Goal: Task Accomplishment & Management: Manage account settings

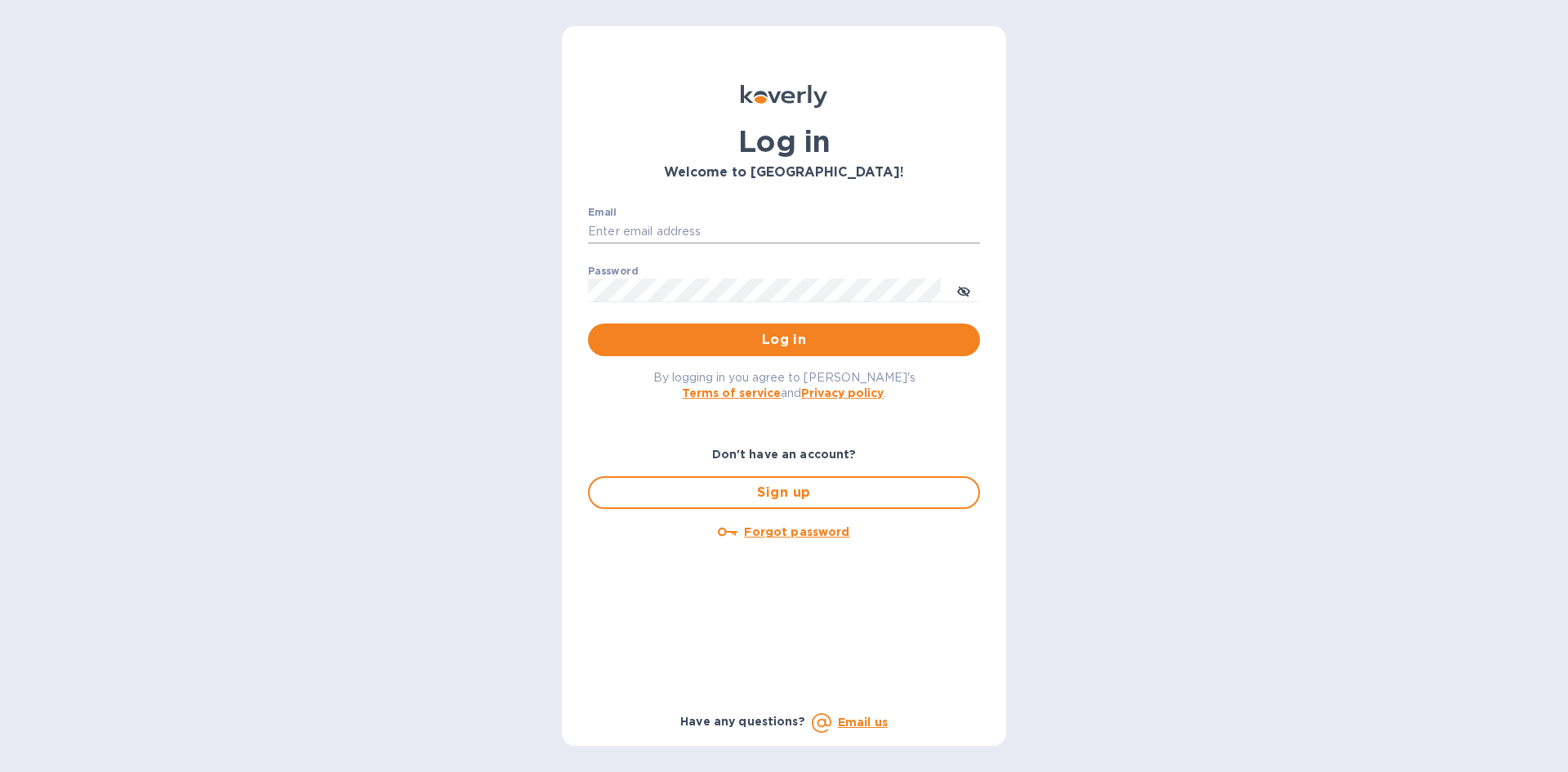
click at [642, 227] on input "Email" at bounding box center [784, 232] width 392 height 25
type input "lsbottleshop@gmail.com"
click at [588, 323] on button "Log in" at bounding box center [784, 340] width 392 height 33
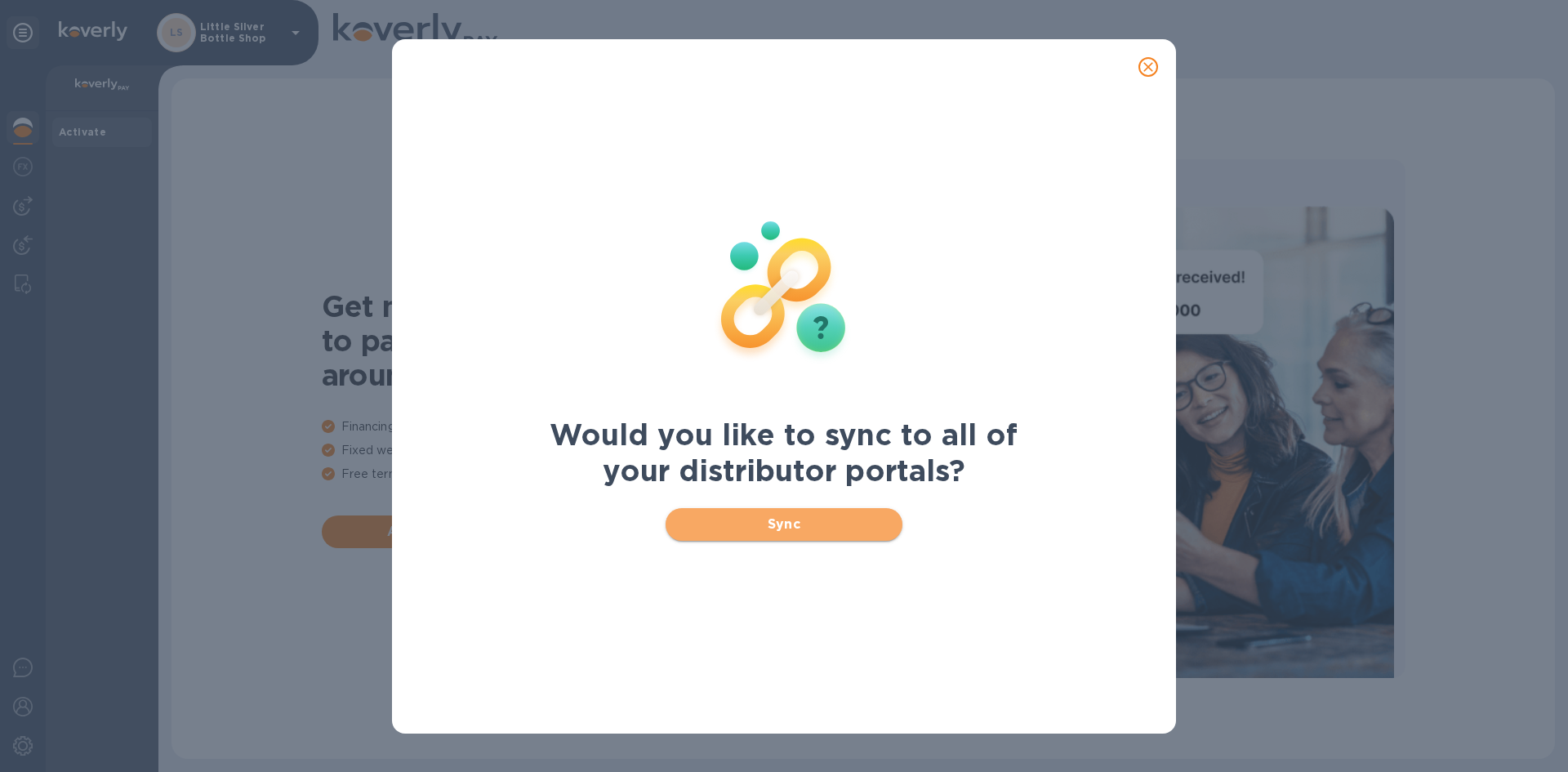
click at [814, 526] on span "Sync" at bounding box center [784, 524] width 211 height 19
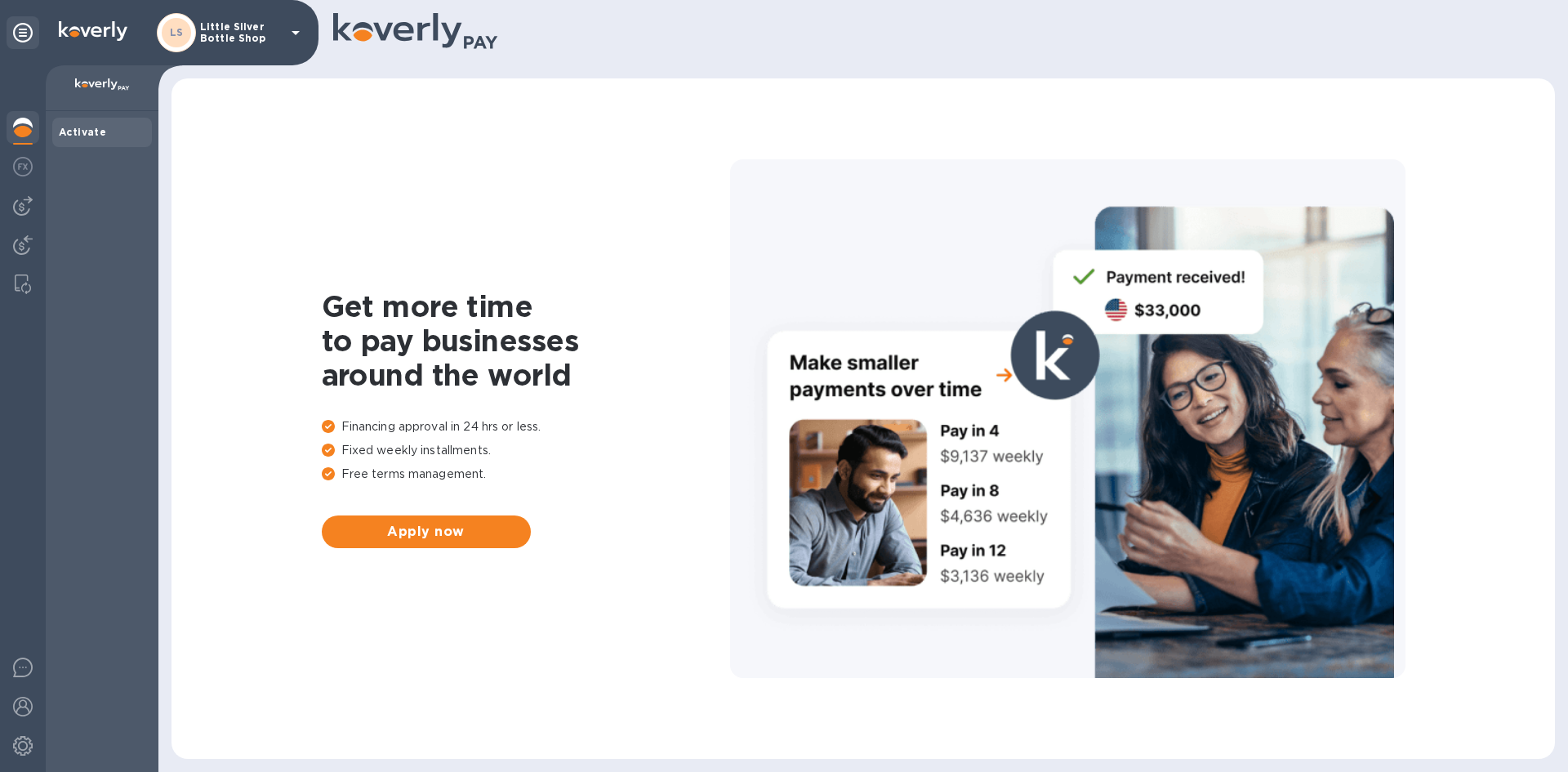
click at [295, 36] on icon at bounding box center [295, 33] width 19 height 19
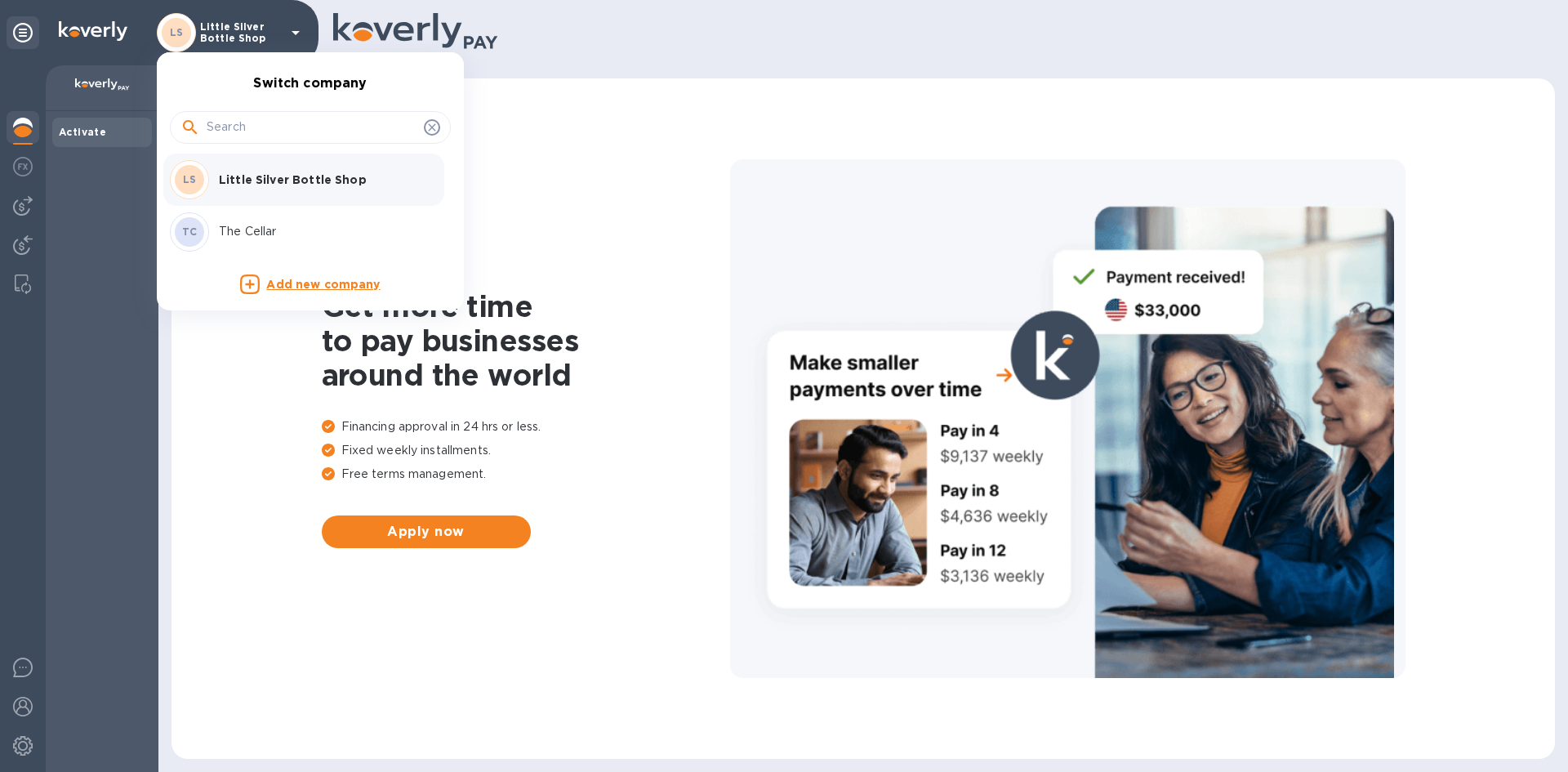
click at [250, 232] on p "The Cellar" at bounding box center [321, 232] width 206 height 17
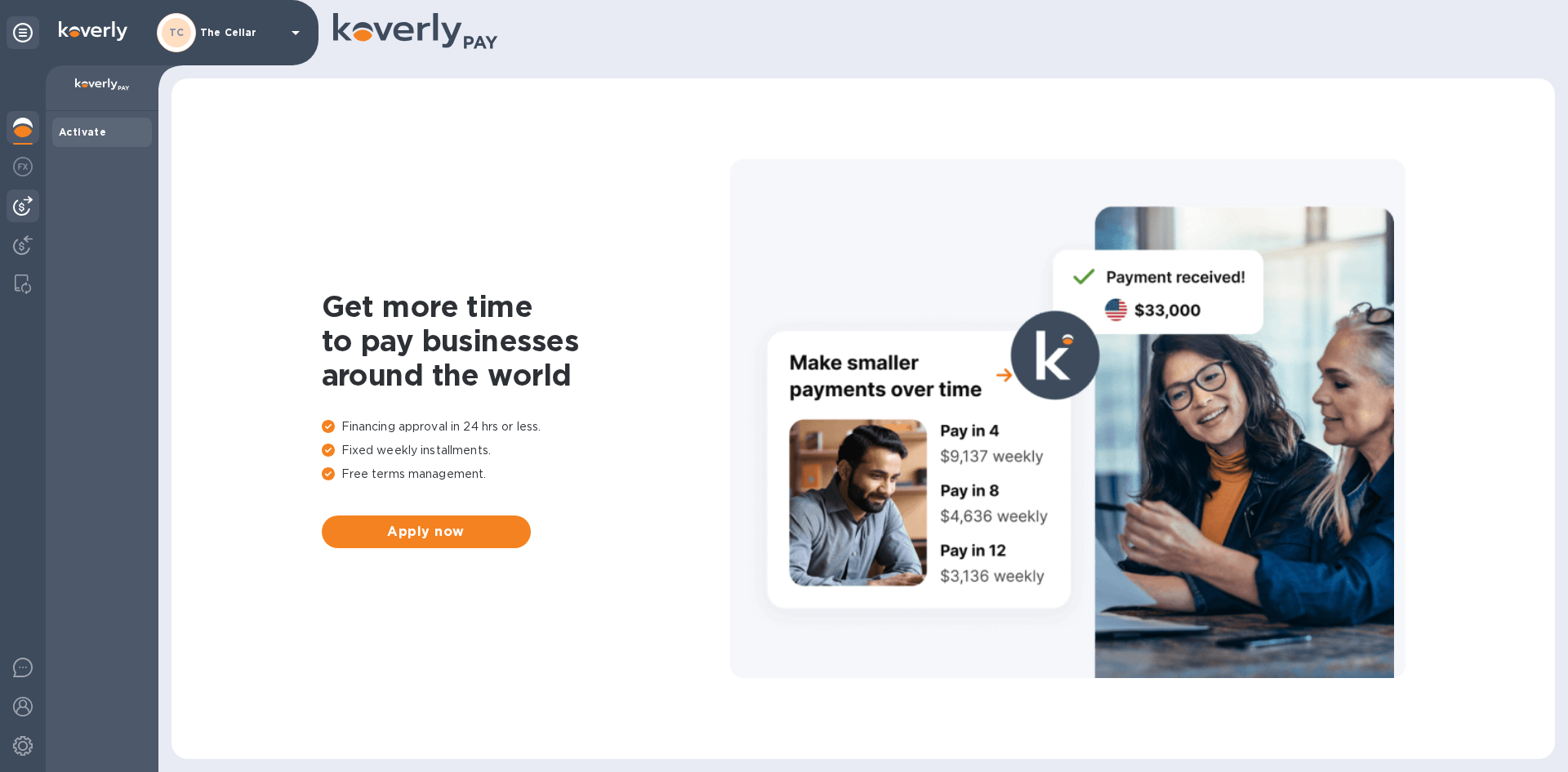
click at [21, 207] on img at bounding box center [23, 206] width 19 height 19
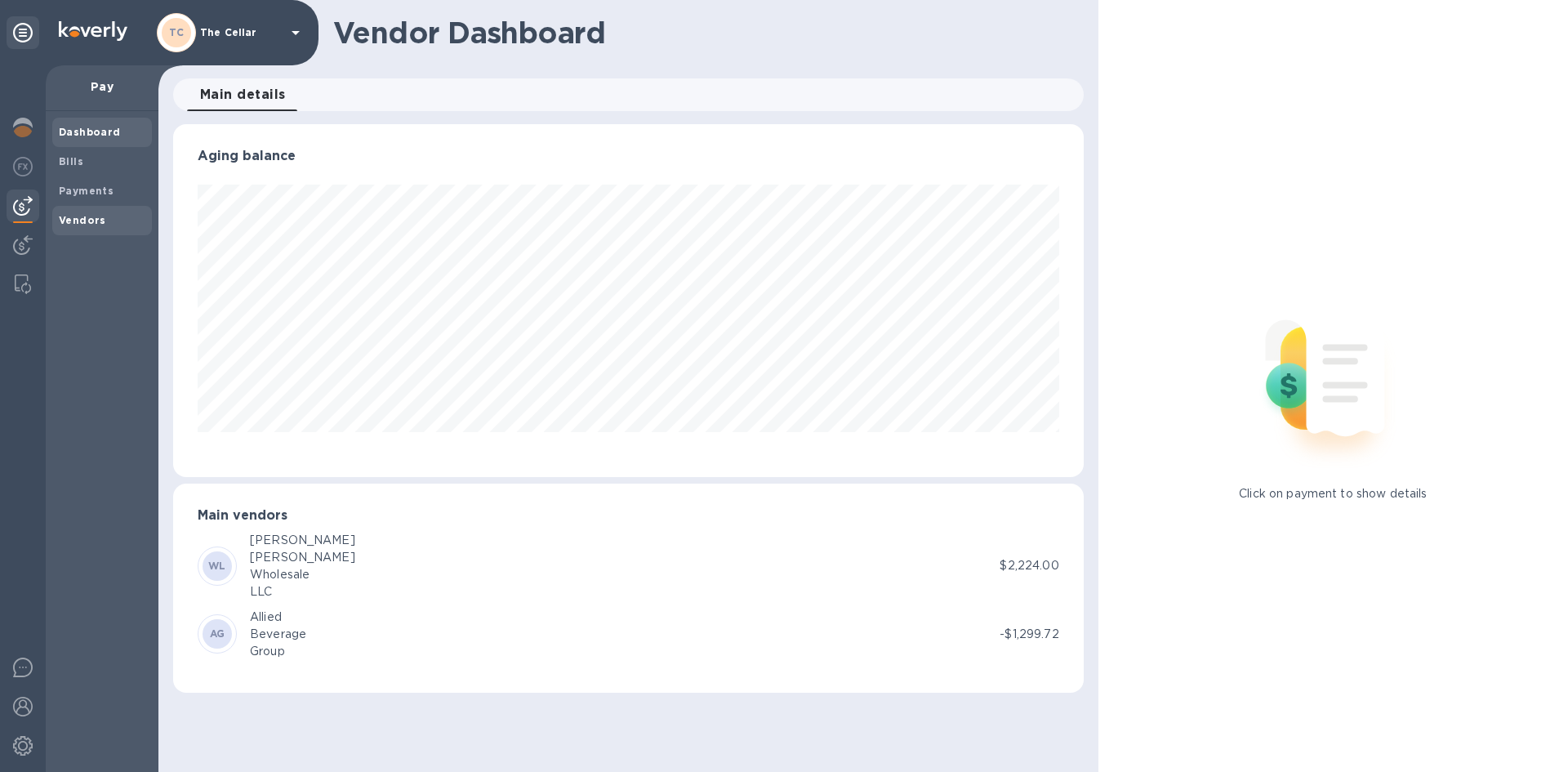
click at [100, 227] on span "Vendors" at bounding box center [82, 220] width 48 height 16
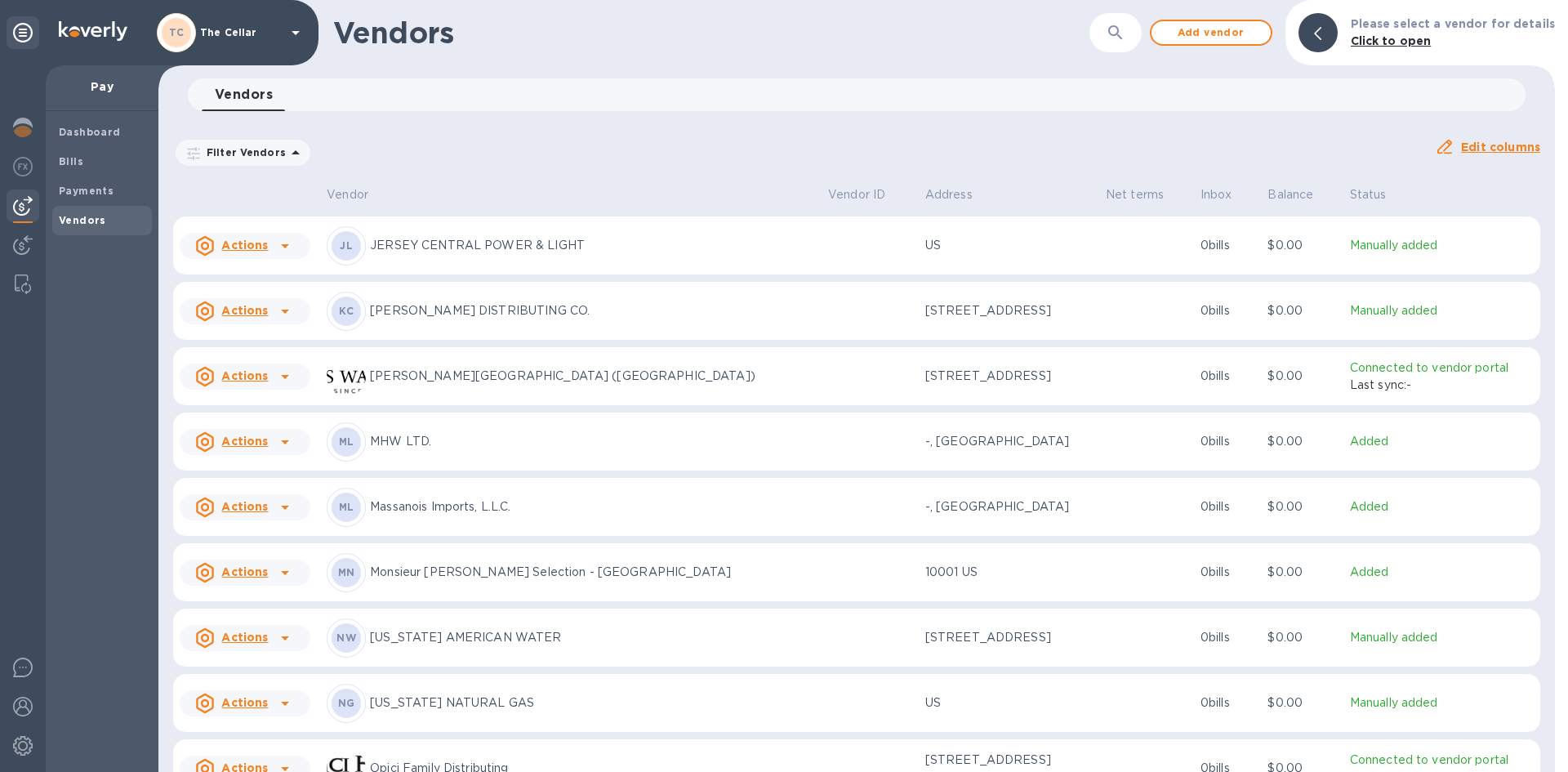
scroll to position [1311, 0]
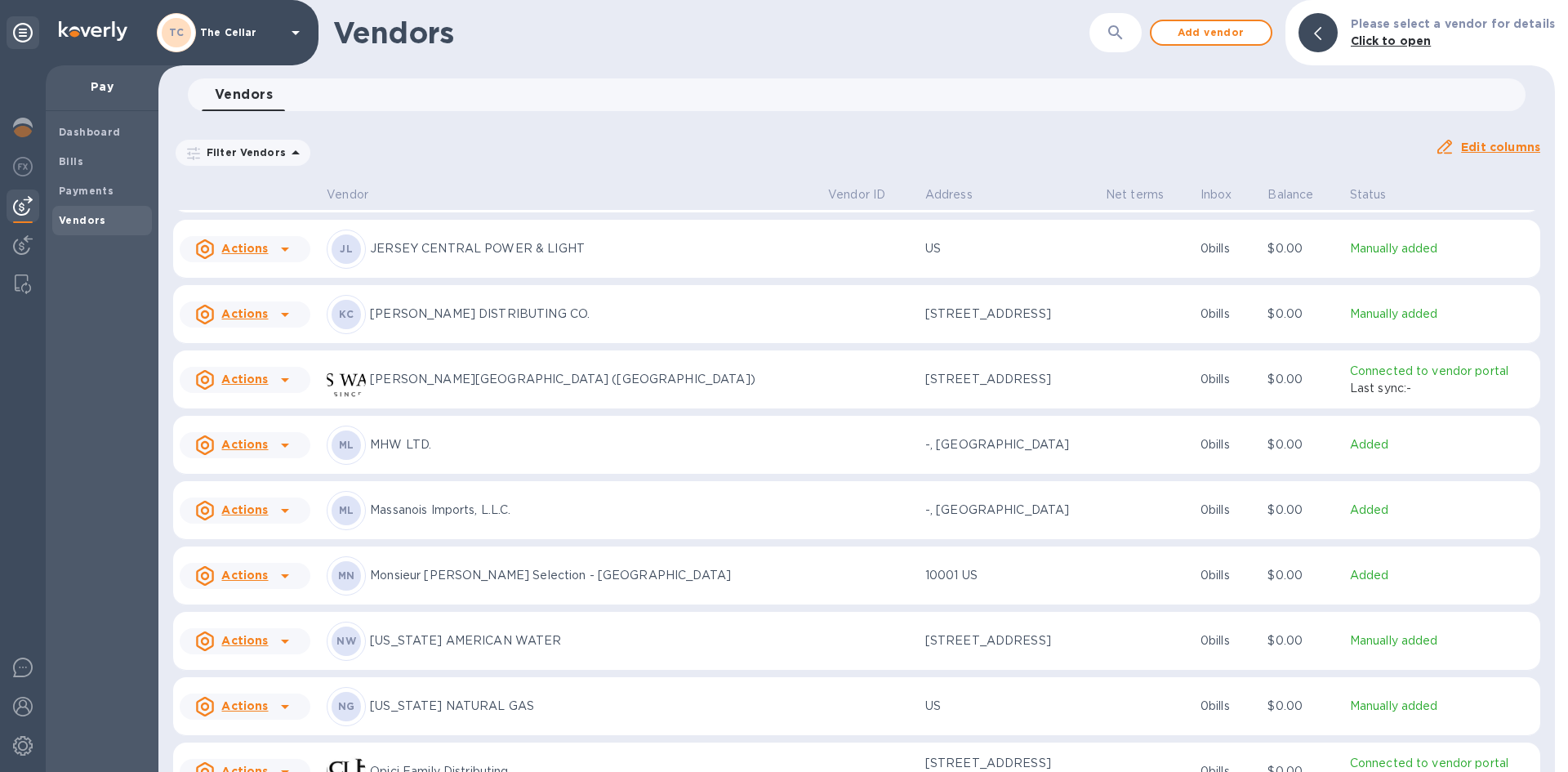
click at [466, 318] on p "KANE DISTRIBUTING CO." at bounding box center [592, 314] width 445 height 17
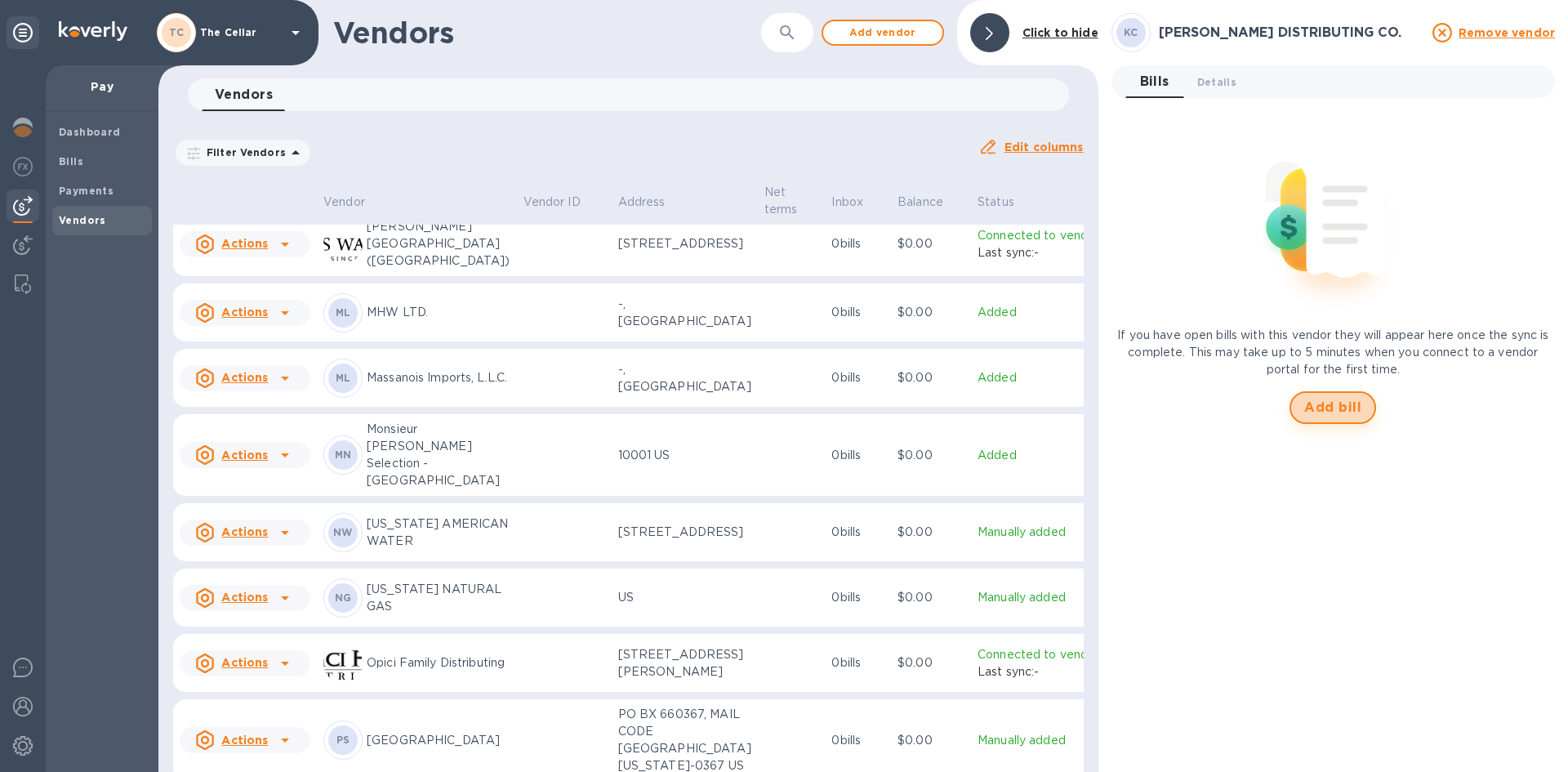
click at [1330, 401] on span "Add bill" at bounding box center [1333, 408] width 57 height 19
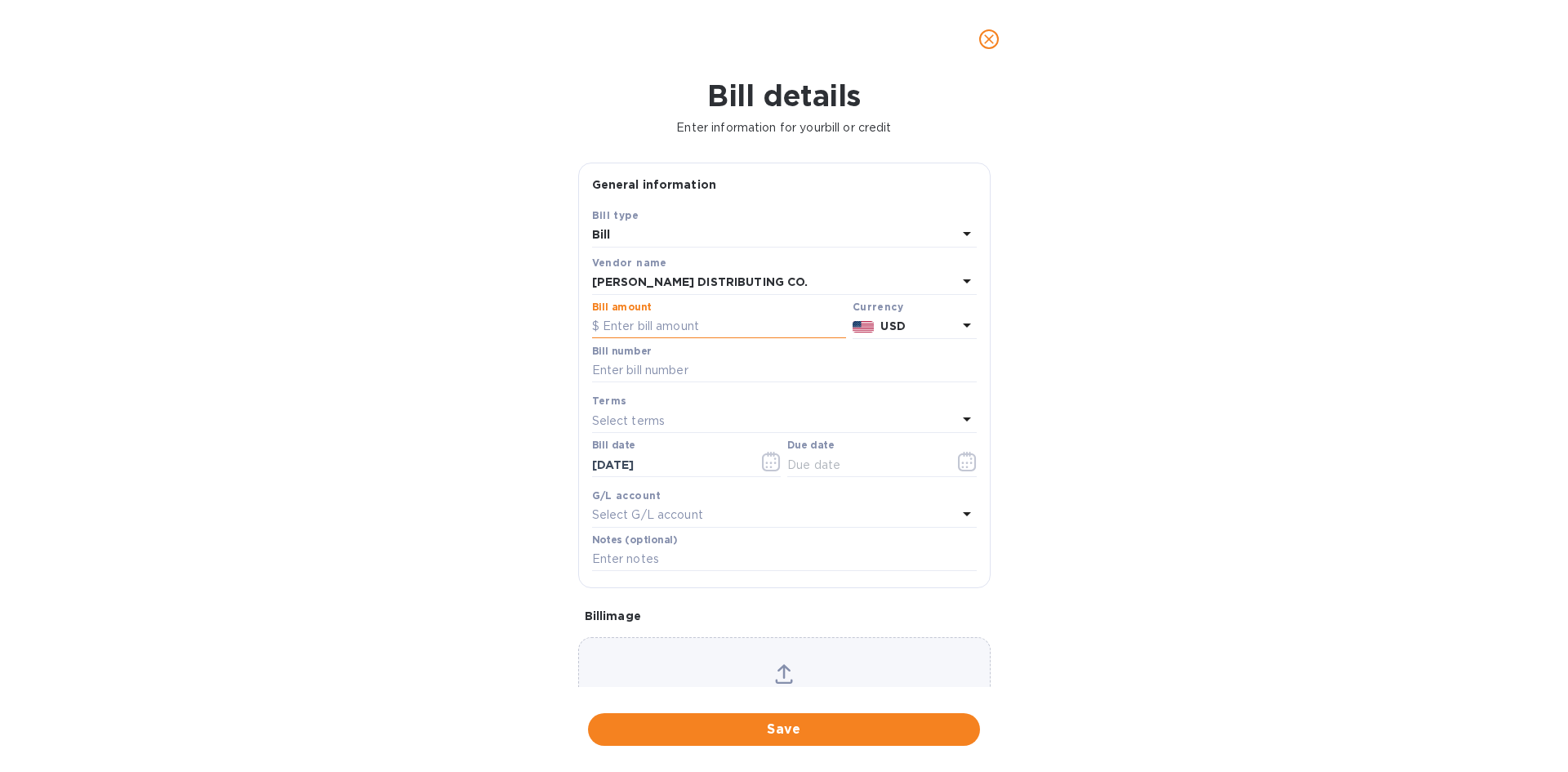
click at [668, 327] on input "text" at bounding box center [719, 327] width 254 height 25
type input "636.56"
click at [639, 368] on input "text" at bounding box center [784, 371] width 384 height 25
type input "148160"
click at [624, 419] on p "Select terms" at bounding box center [628, 421] width 74 height 17
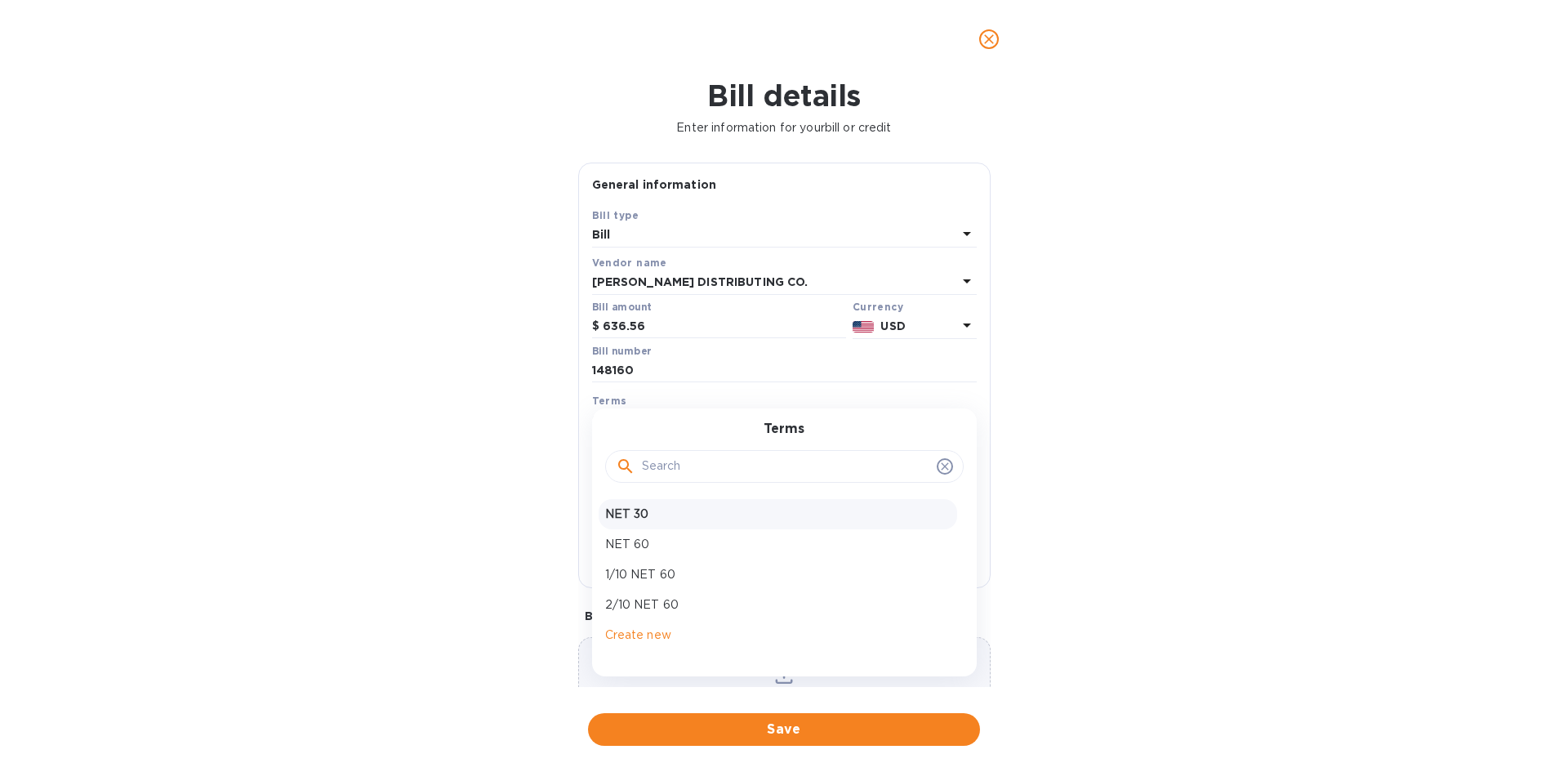
click at [641, 515] on p "NET 30" at bounding box center [777, 515] width 345 height 17
type input "[DATE]"
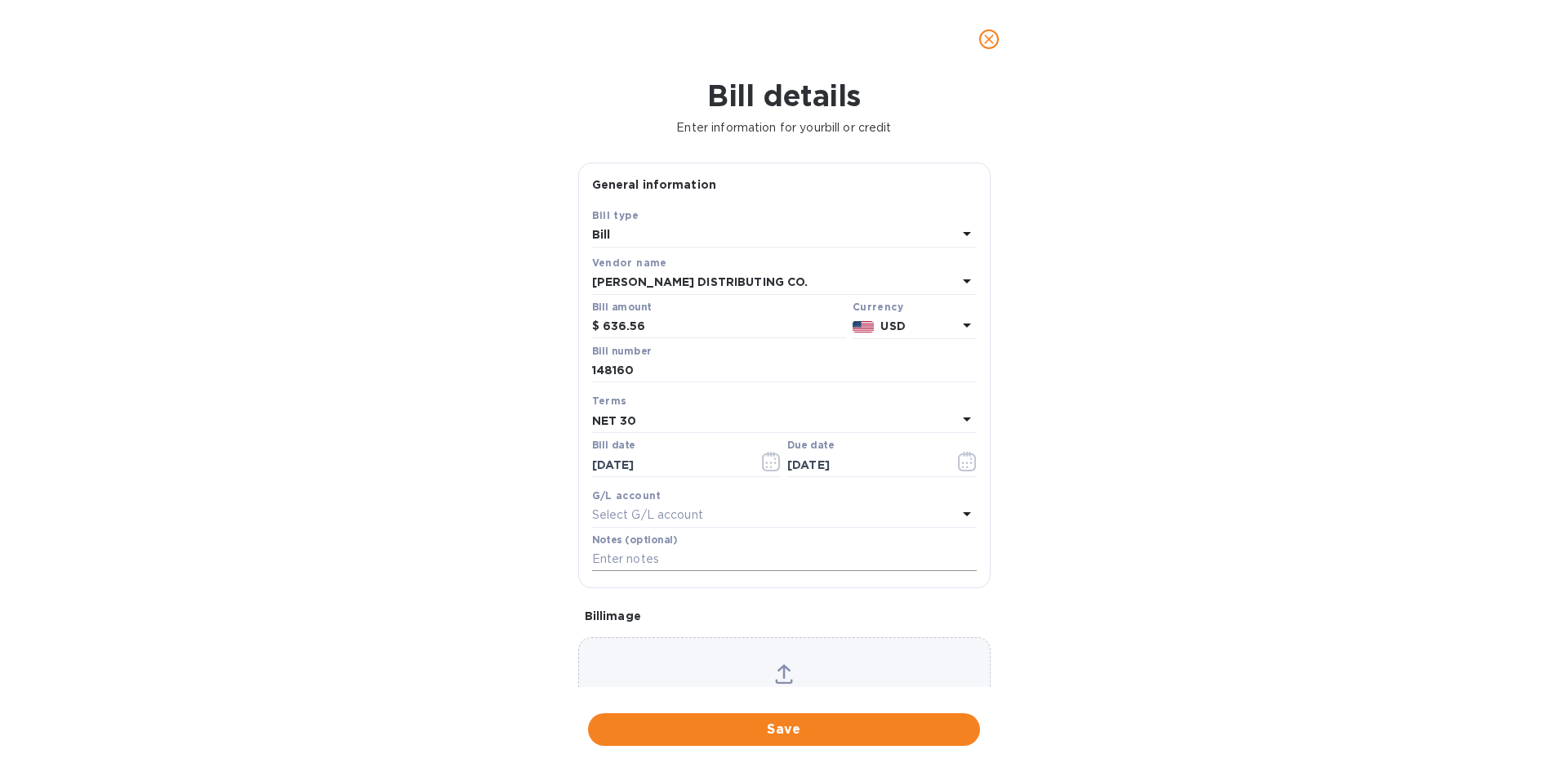
click at [646, 564] on input "text" at bounding box center [784, 560] width 384 height 25
type input "2-11236"
click at [800, 731] on span "Save" at bounding box center [784, 729] width 366 height 19
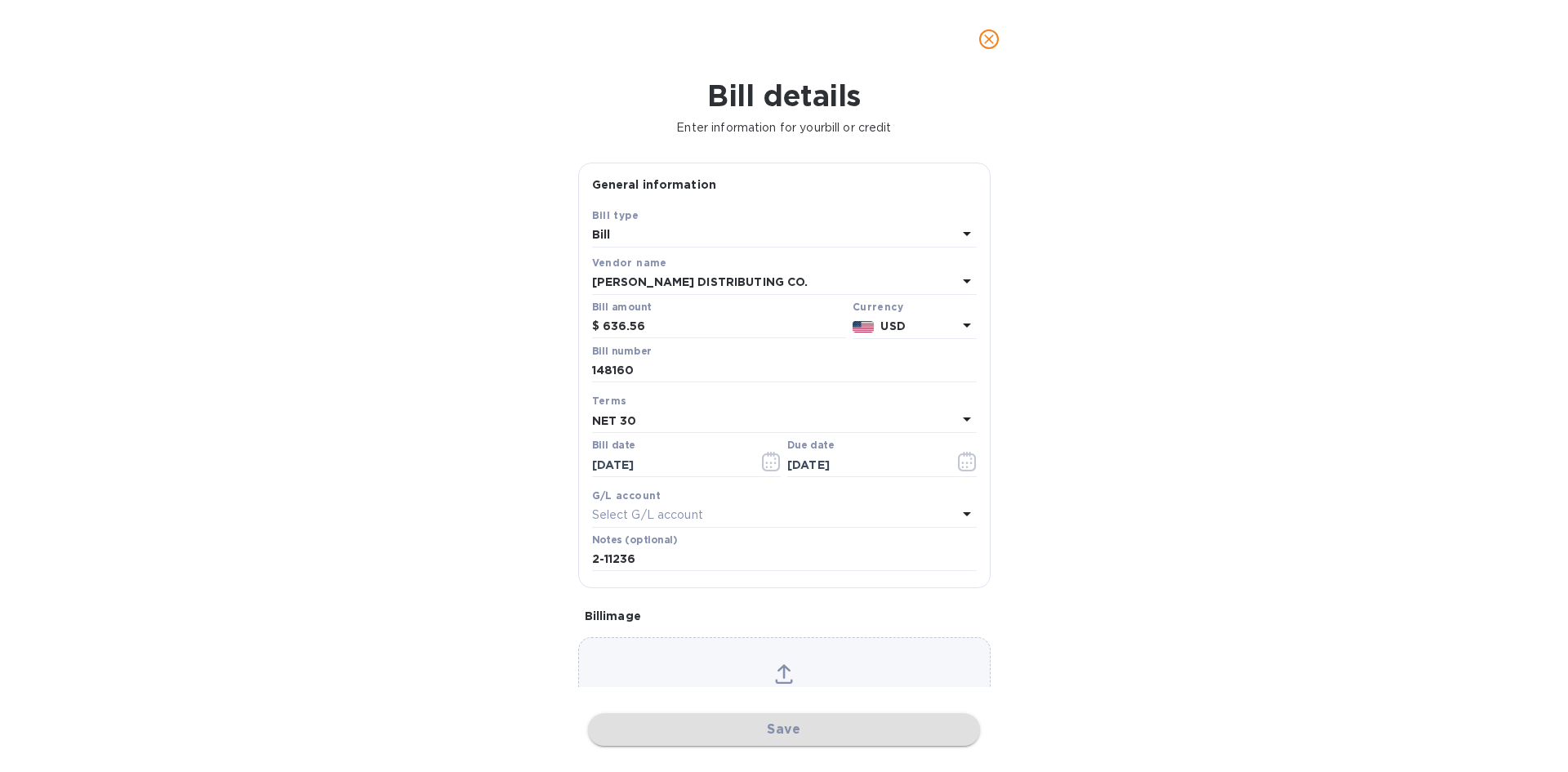
scroll to position [1576, 0]
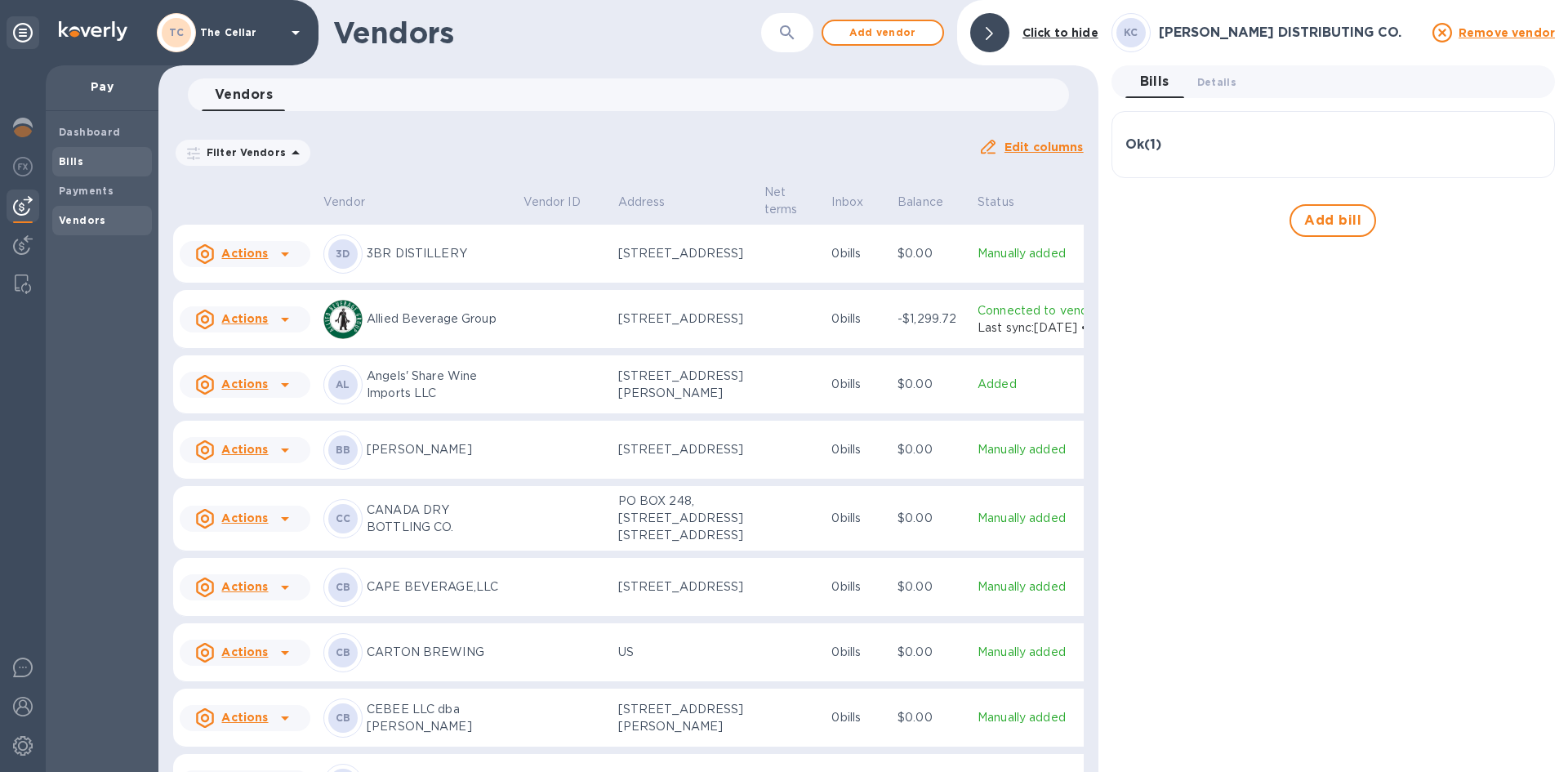
click at [54, 165] on div "Bills" at bounding box center [102, 162] width 99 height 30
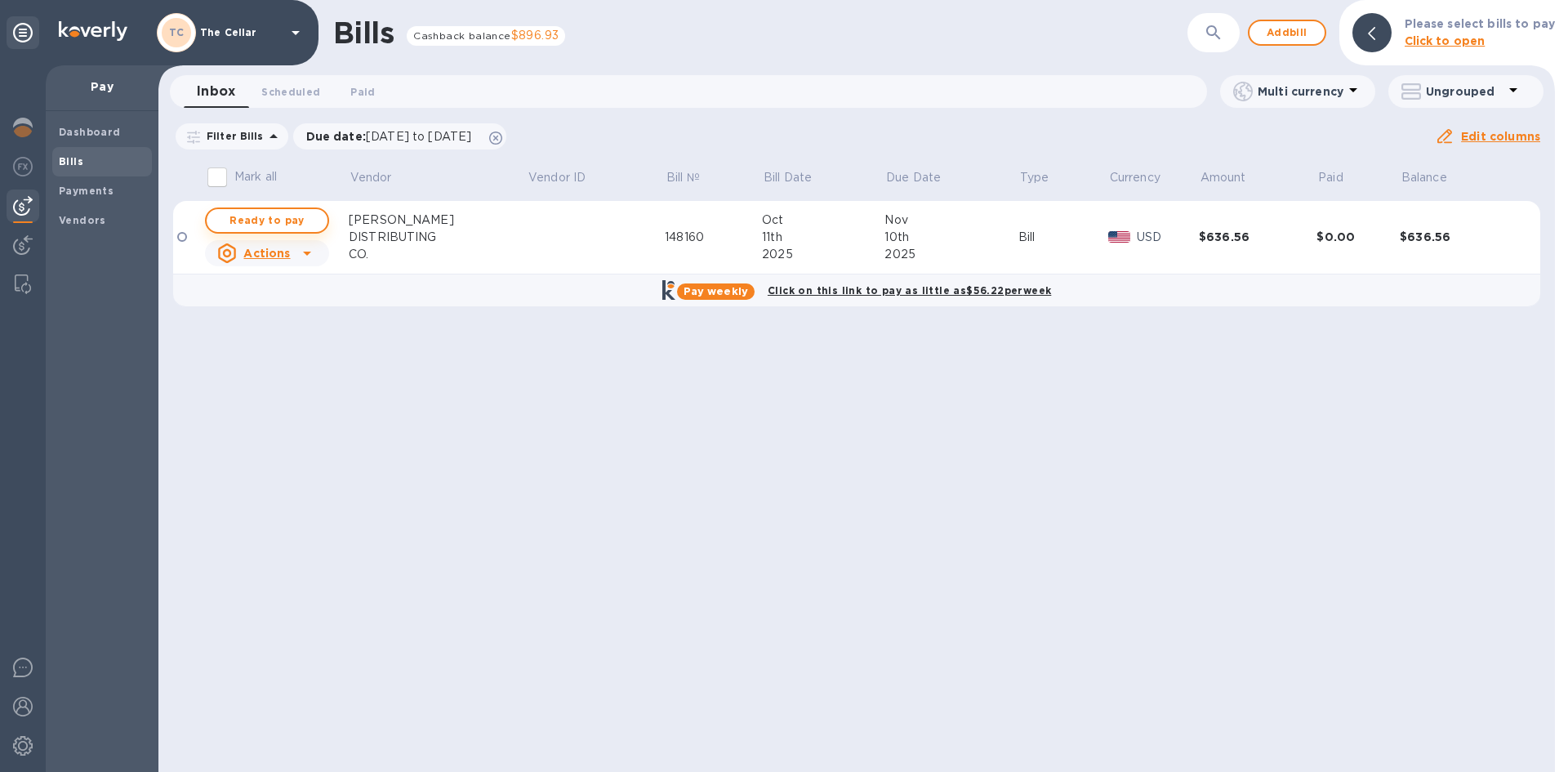
click at [294, 220] on span "Ready to pay" at bounding box center [267, 220] width 95 height 19
checkbox input "true"
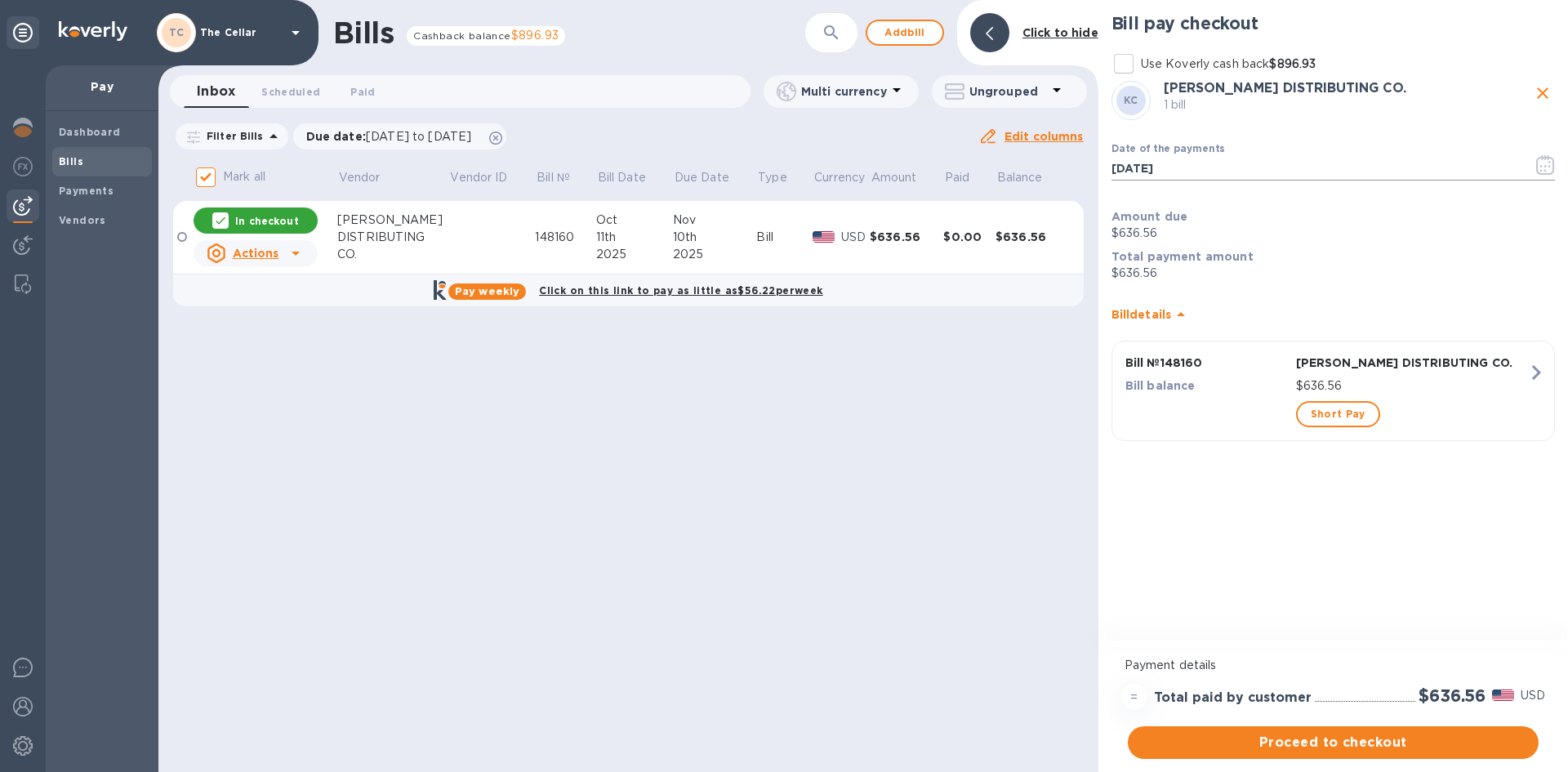
click at [1548, 171] on icon "button" at bounding box center [1546, 165] width 19 height 19
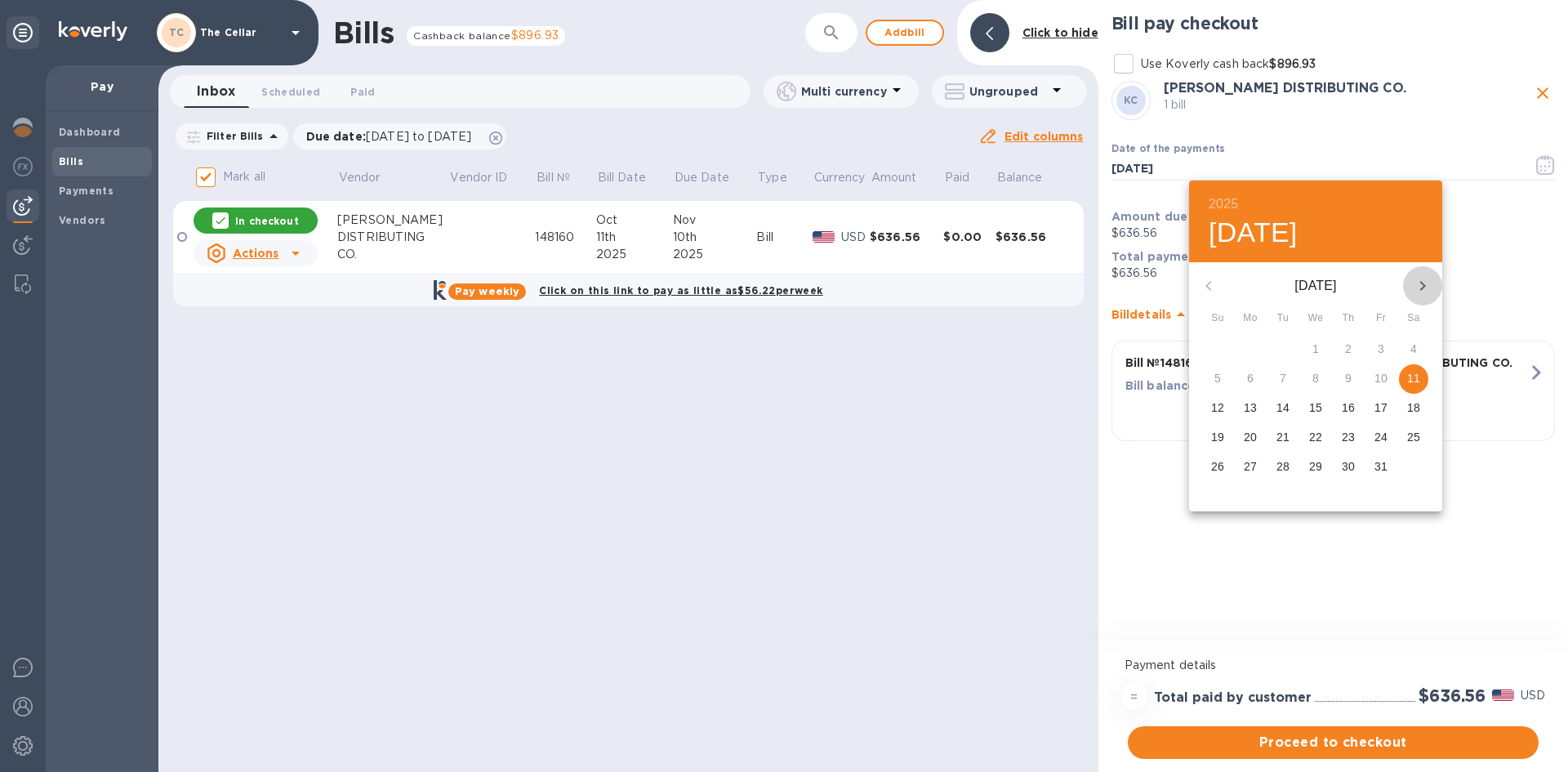
click at [1422, 286] on icon "button" at bounding box center [1423, 286] width 19 height 19
click at [1252, 380] on p "3" at bounding box center [1250, 378] width 7 height 16
type input "[DATE]"
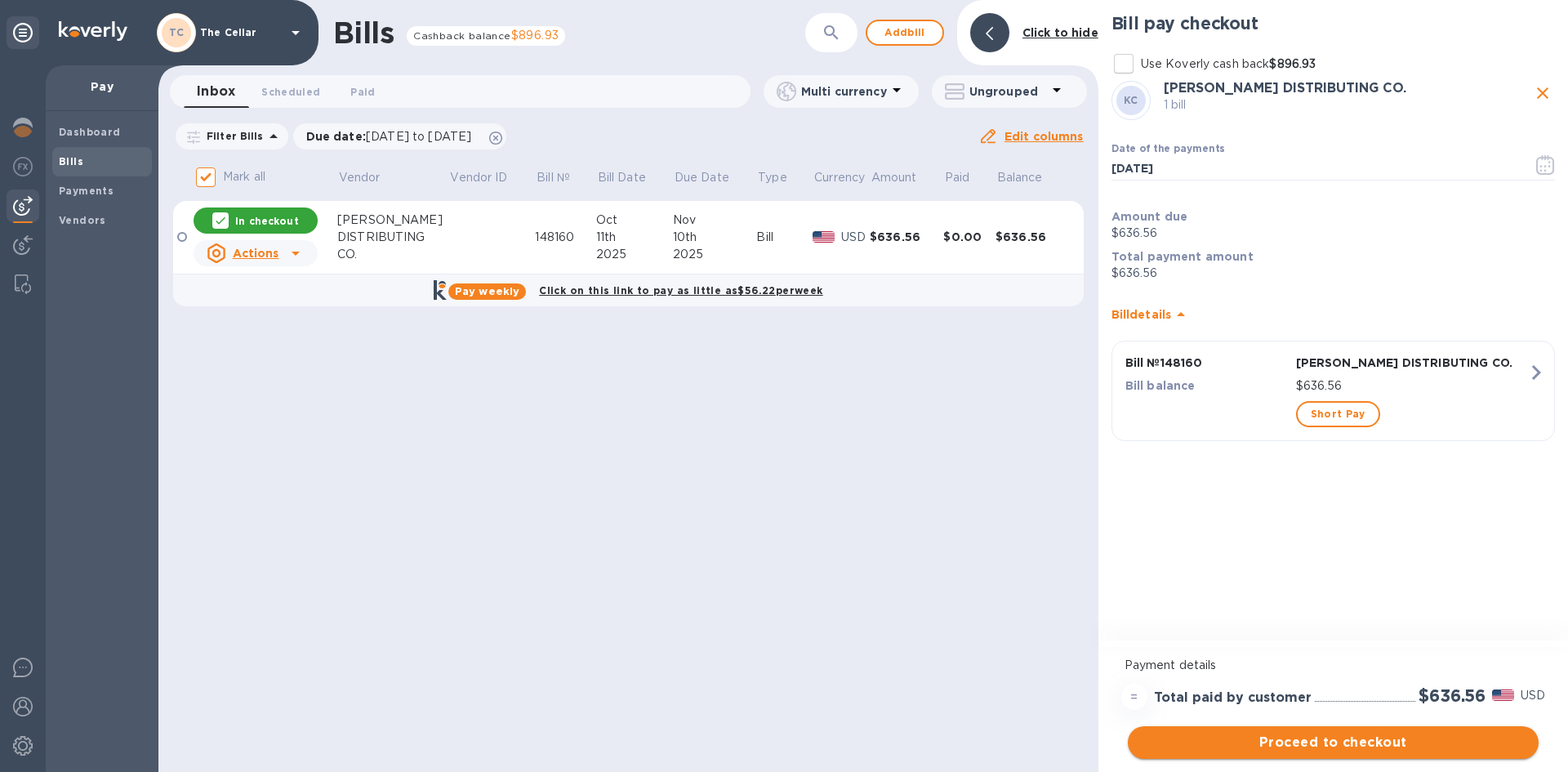
click at [1394, 751] on span "Proceed to checkout" at bounding box center [1333, 742] width 384 height 19
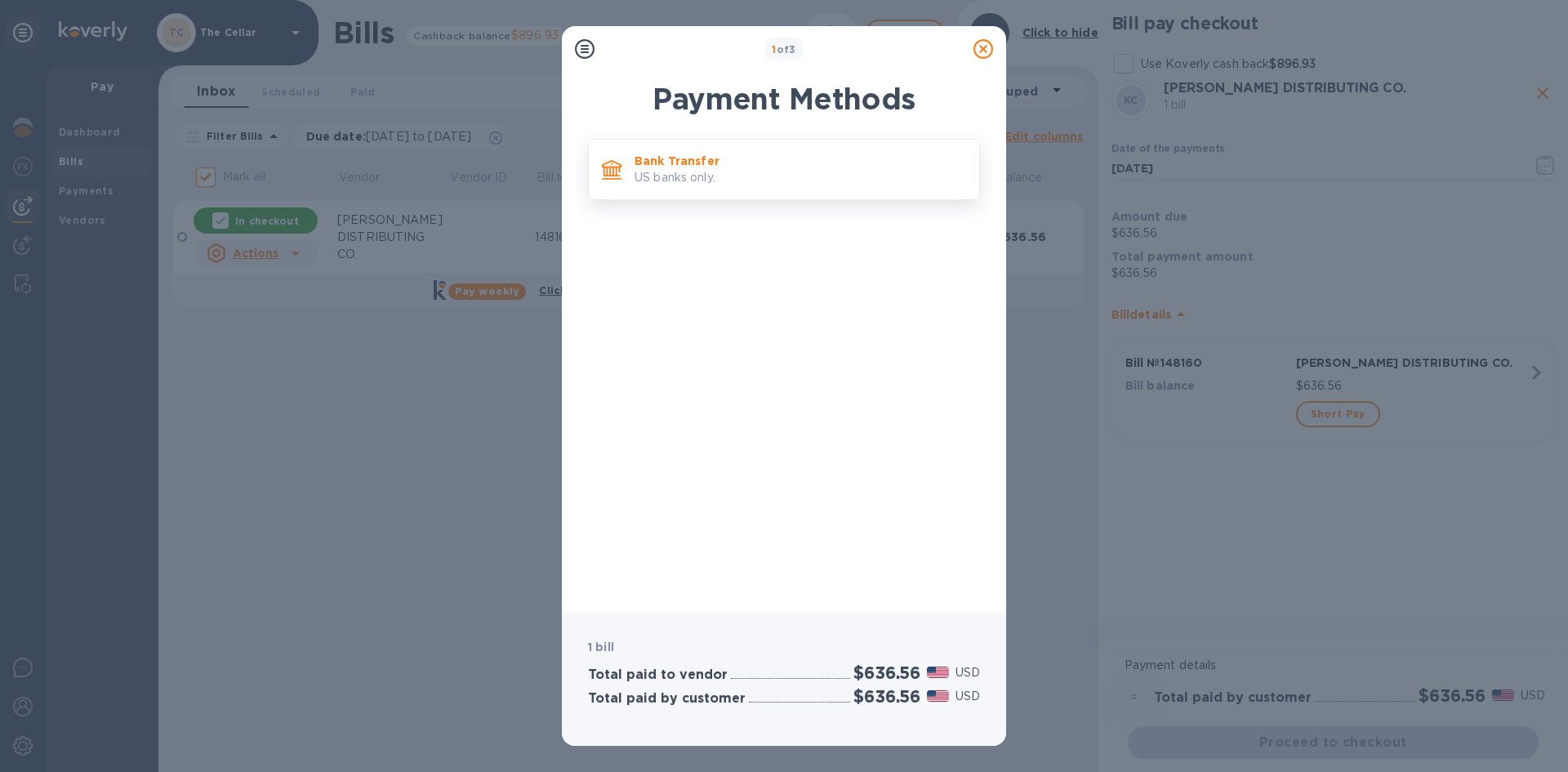
click at [765, 182] on p "US banks only." at bounding box center [800, 178] width 332 height 17
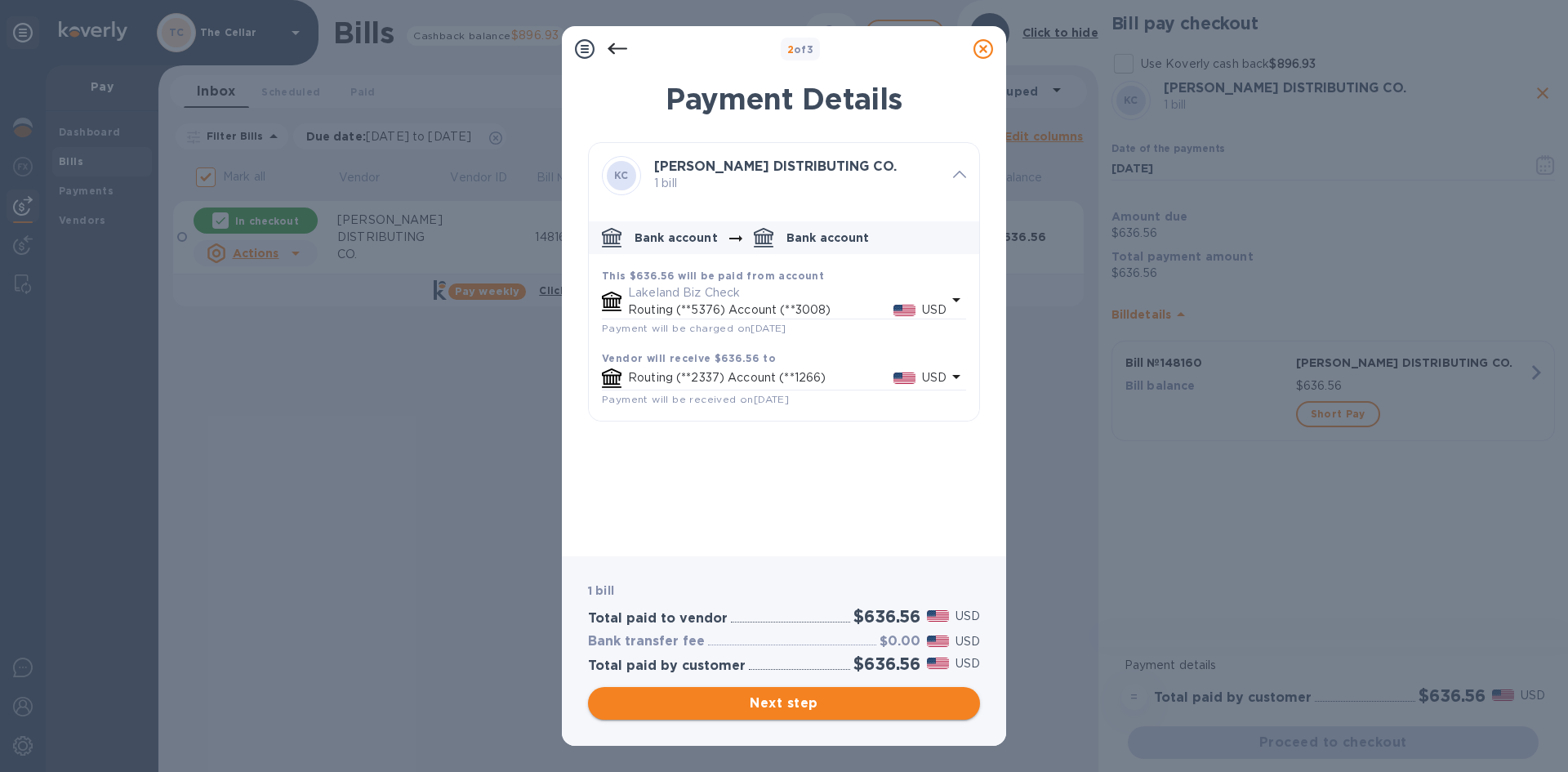
click at [863, 702] on span "Next step" at bounding box center [784, 703] width 366 height 19
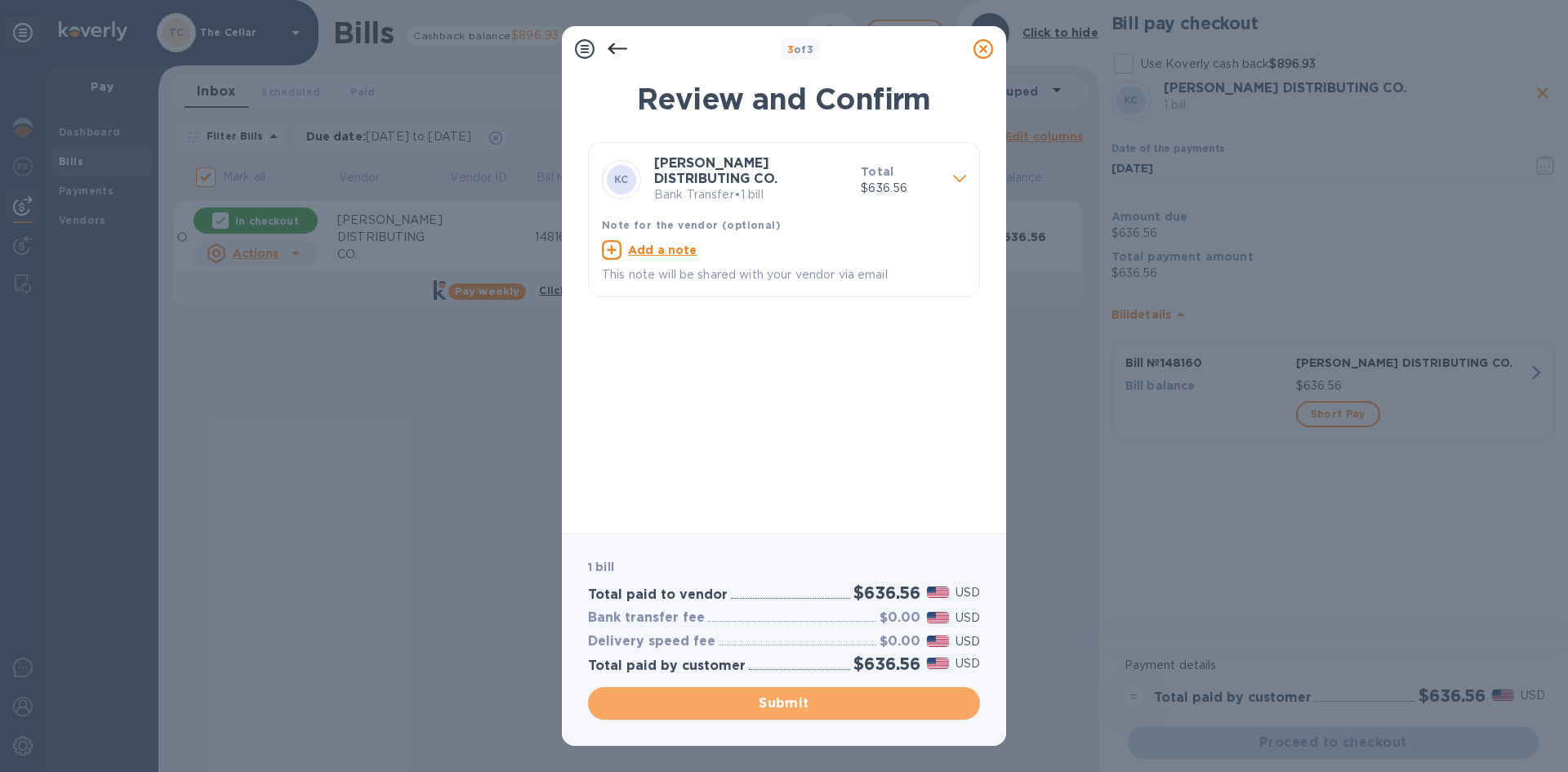
click at [862, 702] on span "Submit" at bounding box center [784, 703] width 366 height 19
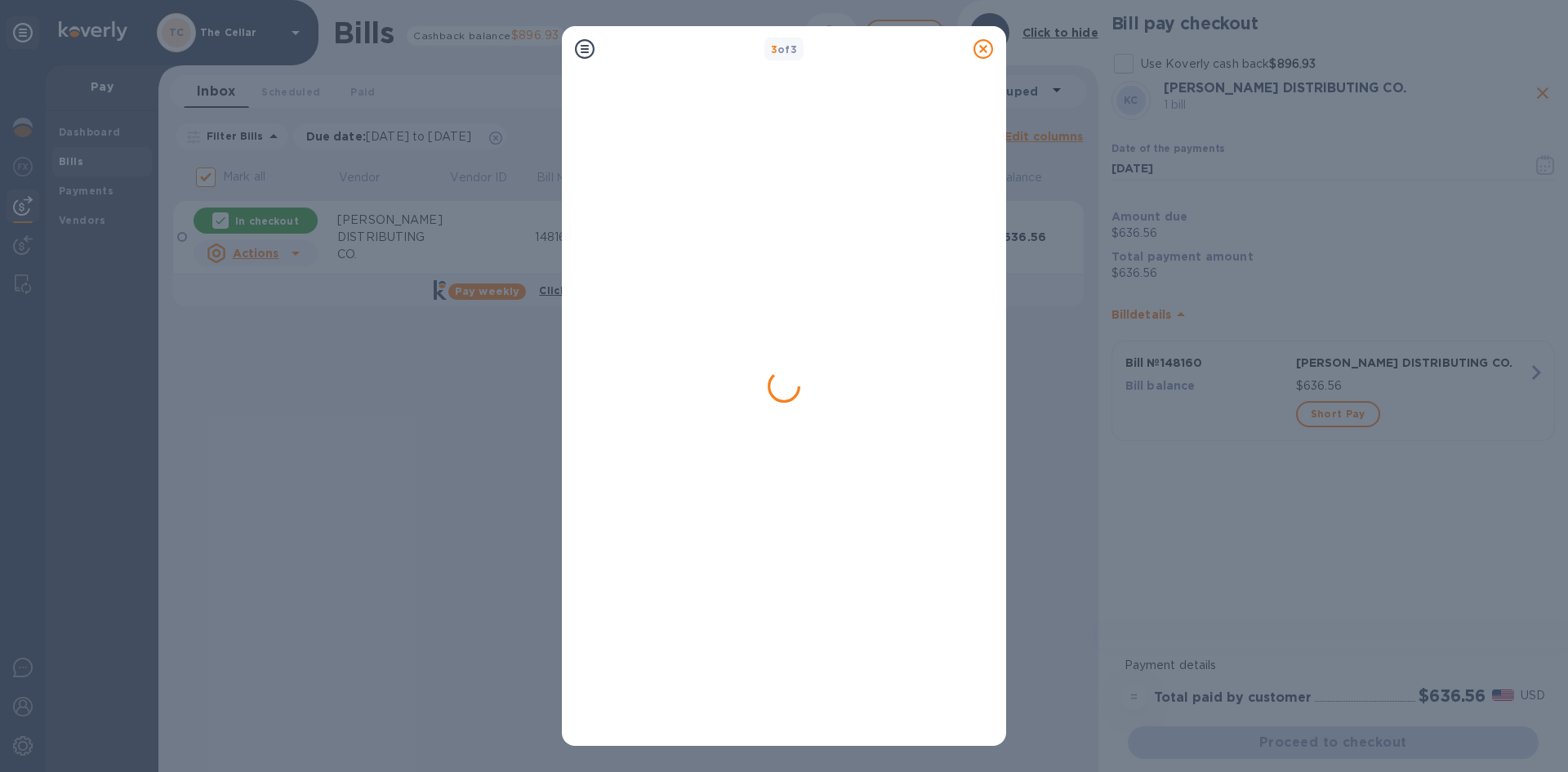
checkbox input "false"
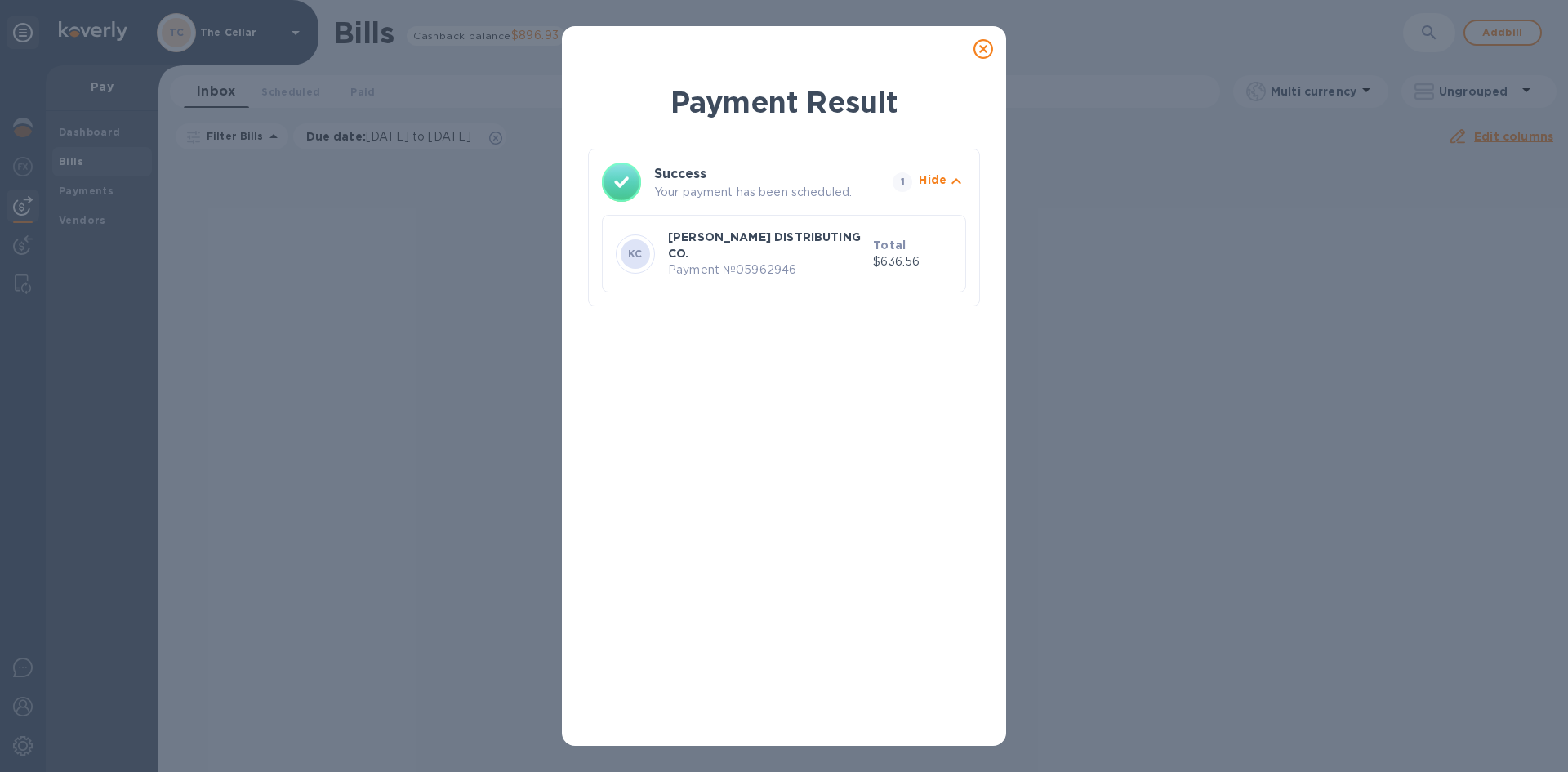
click at [983, 47] on icon at bounding box center [983, 49] width 19 height 19
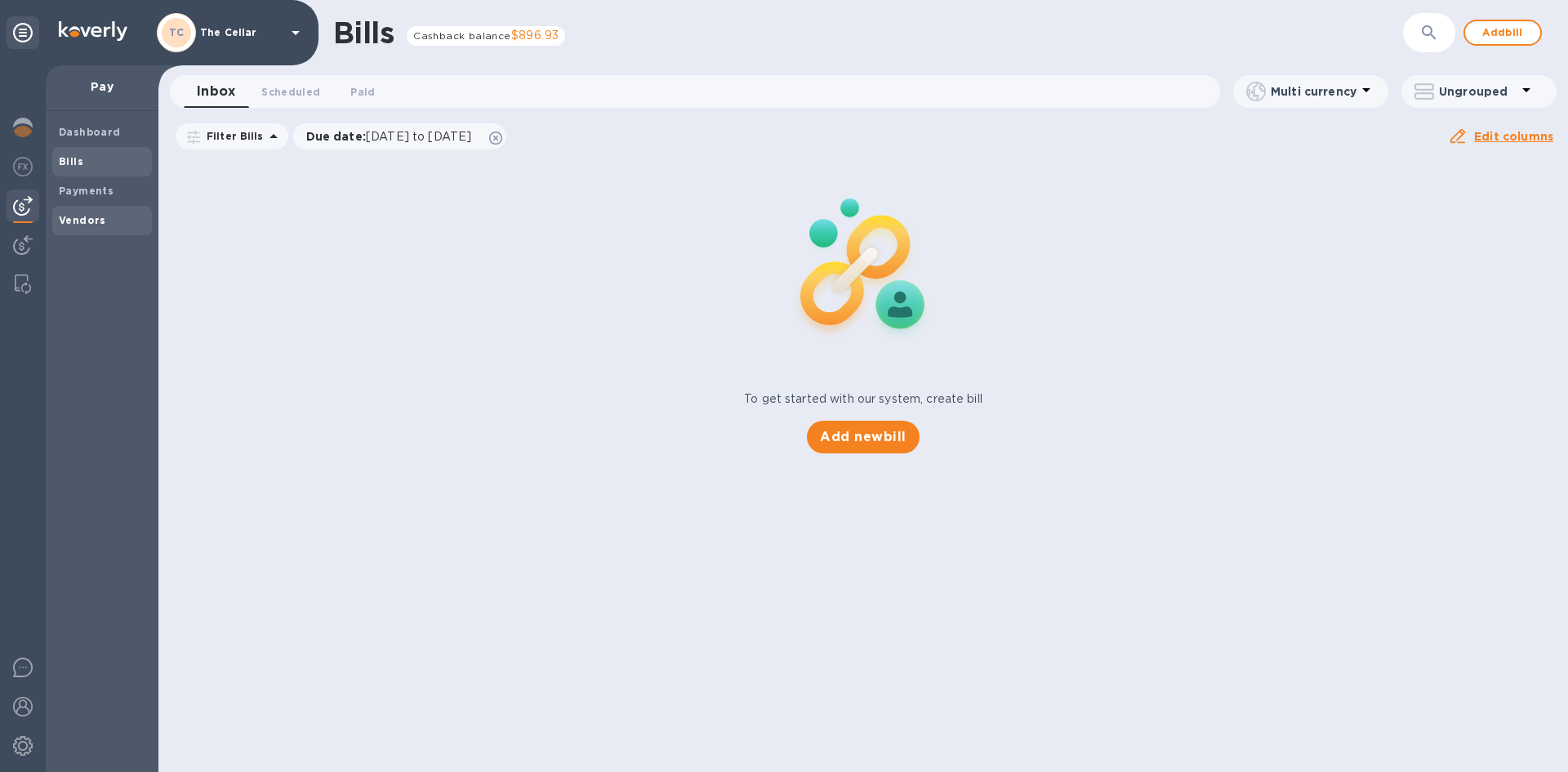
click at [82, 223] on b "Vendors" at bounding box center [82, 220] width 48 height 12
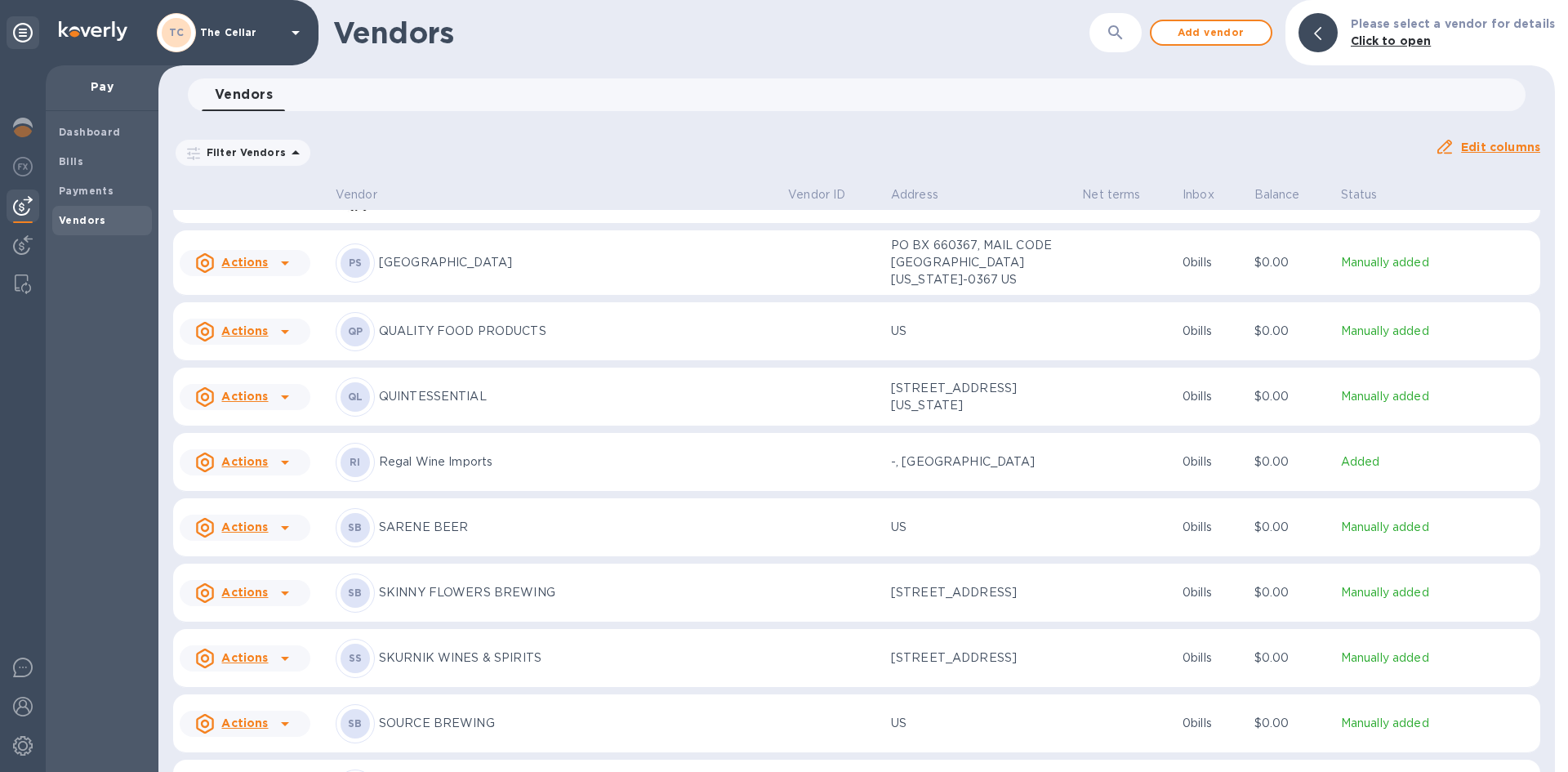
scroll to position [2093, 0]
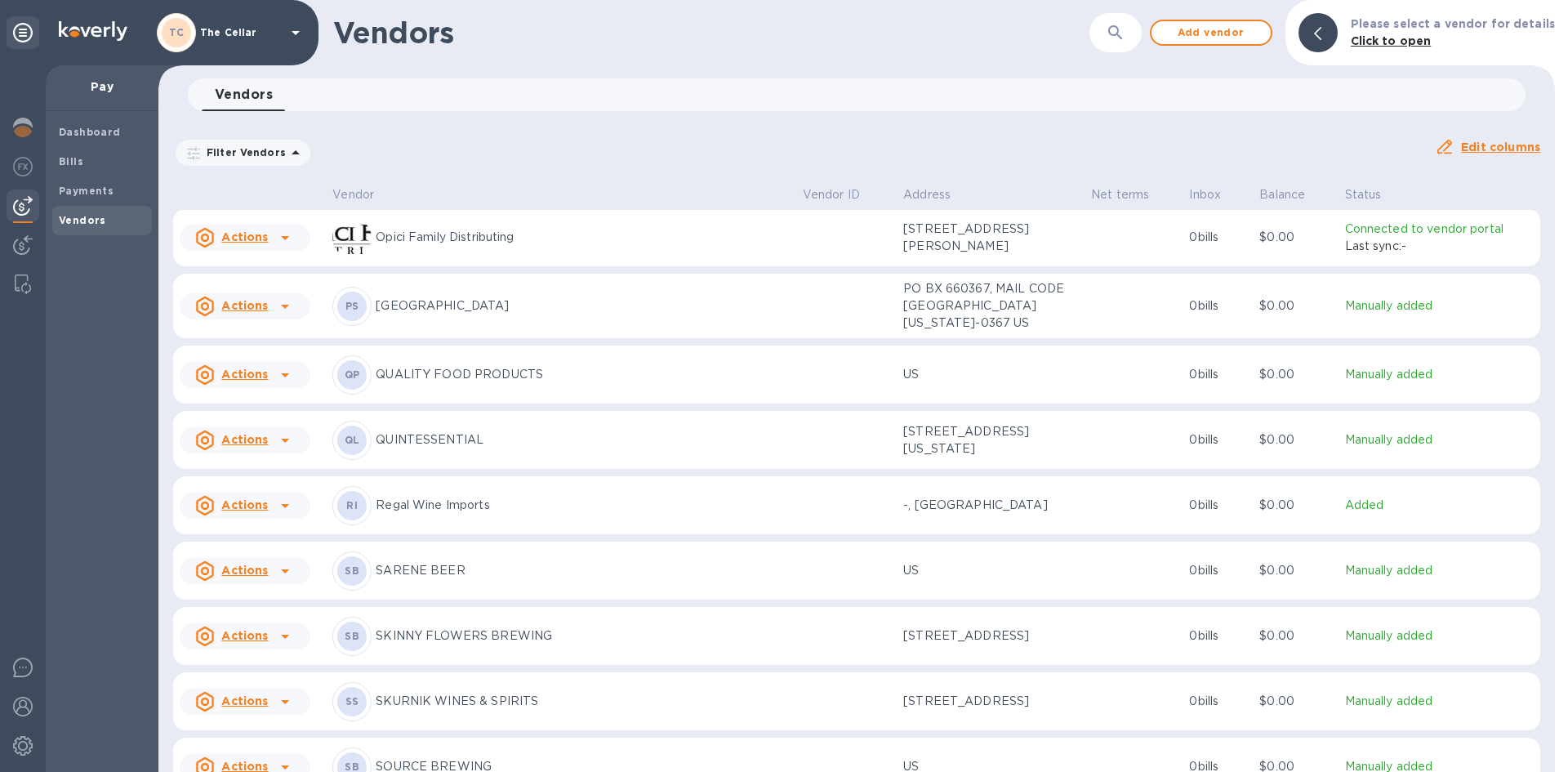
click at [453, 512] on p "Regal Wine Imports" at bounding box center [582, 505] width 413 height 17
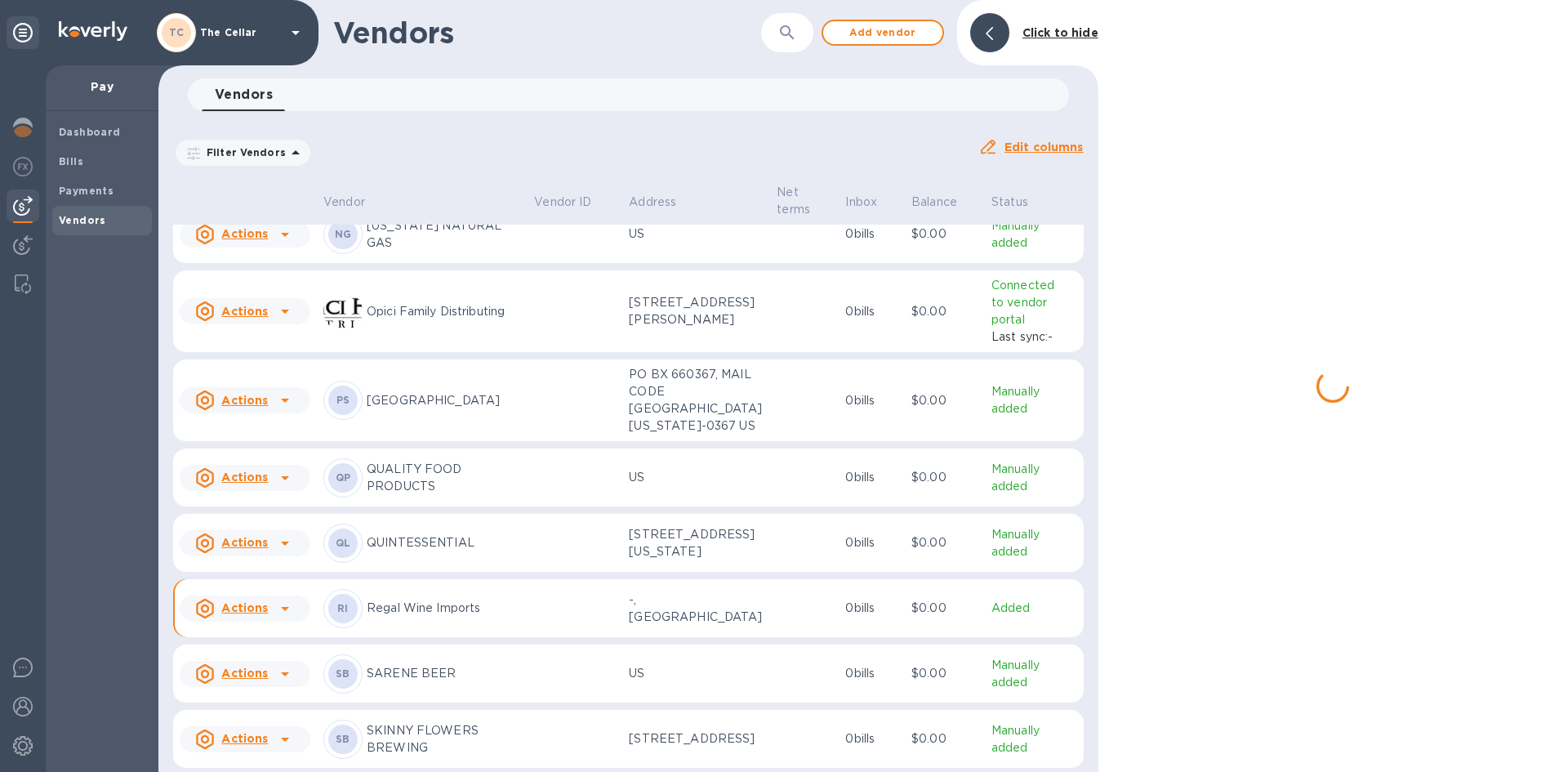
scroll to position [2177, 0]
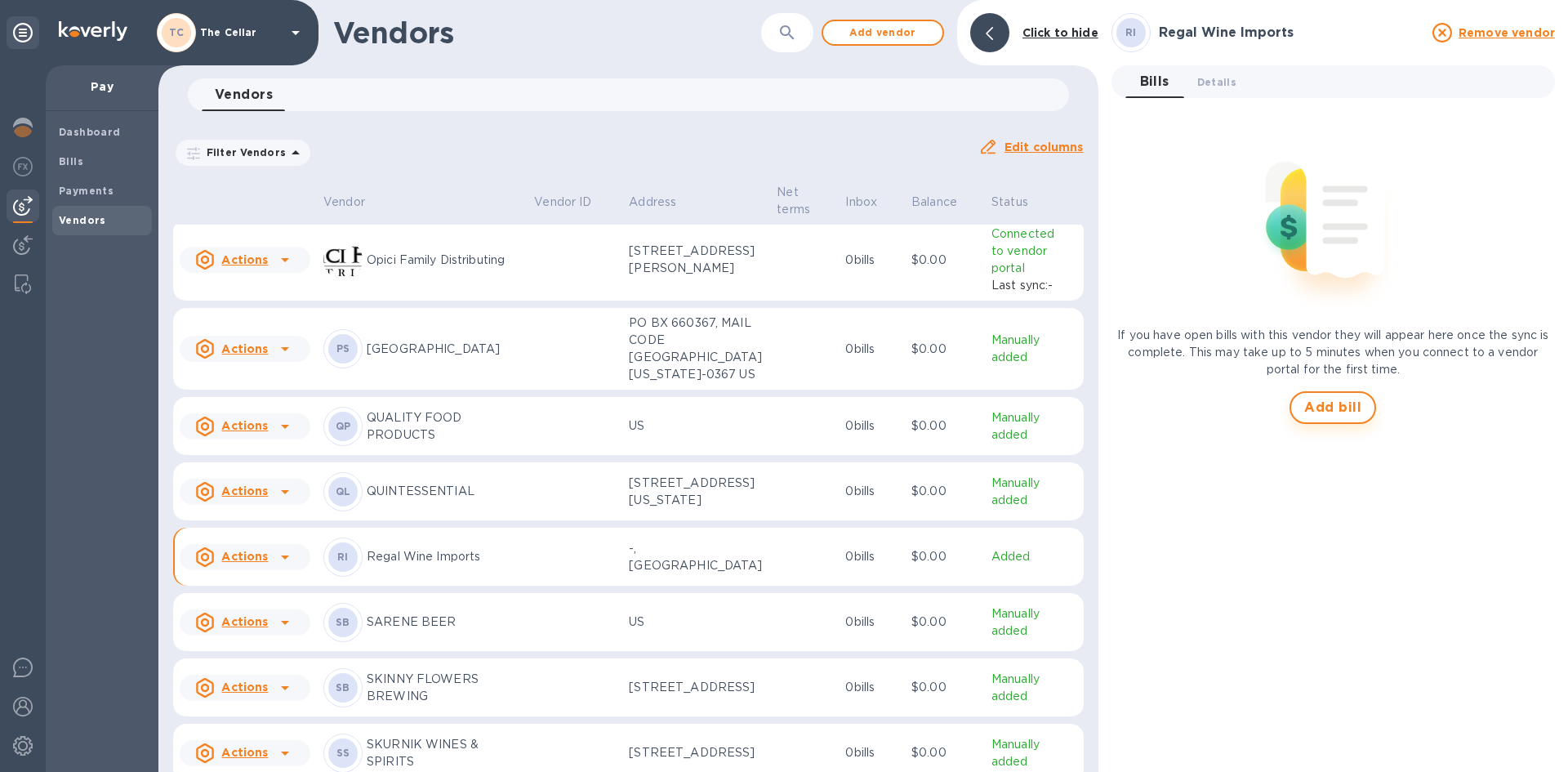
click at [1333, 402] on span "Add bill" at bounding box center [1333, 408] width 57 height 19
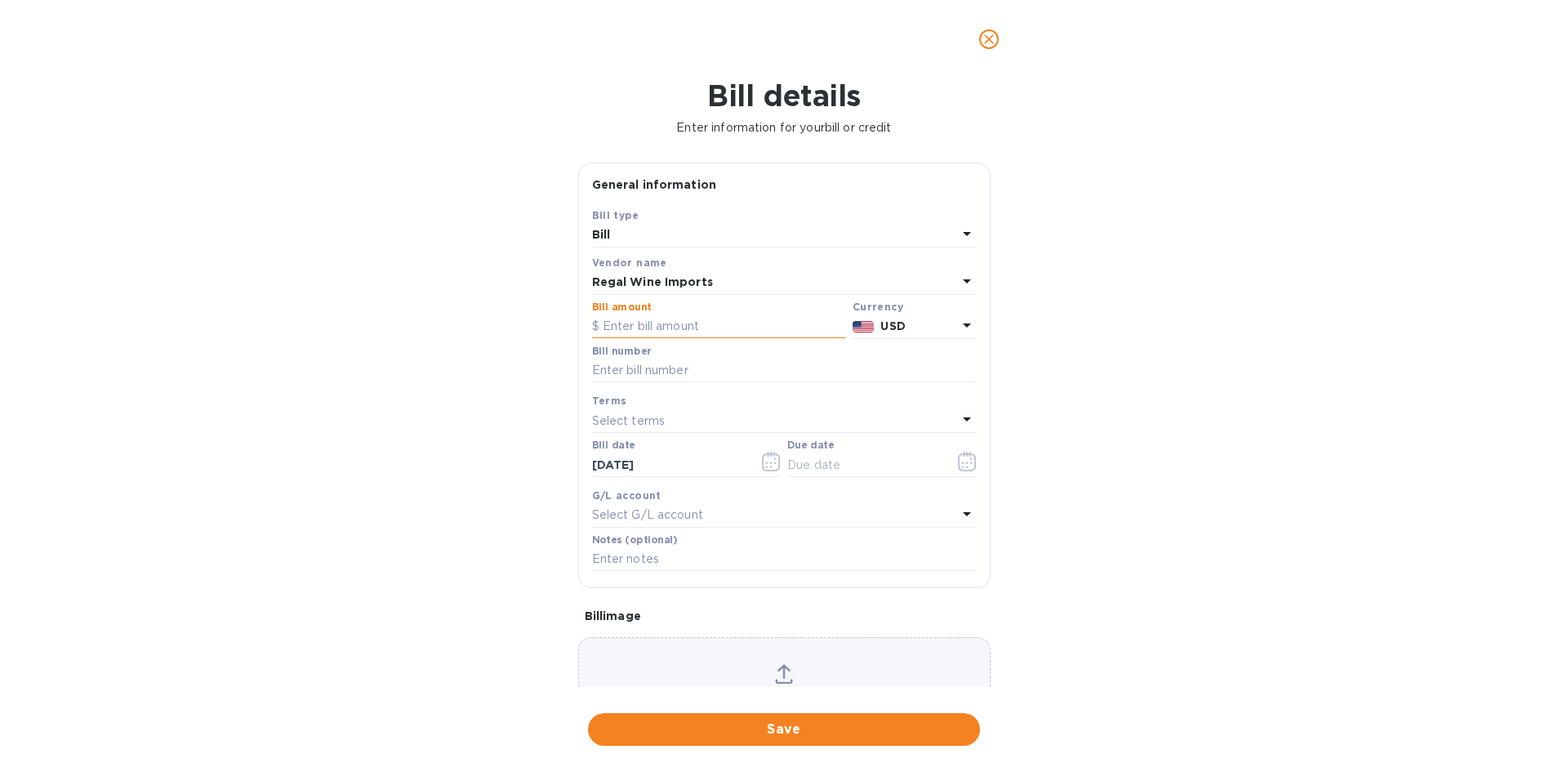
click at [674, 332] on input "text" at bounding box center [719, 327] width 254 height 25
type input "340.00"
click at [642, 372] on input "text" at bounding box center [784, 371] width 384 height 25
type input "497549"
click at [638, 422] on p "Select terms" at bounding box center [628, 421] width 74 height 17
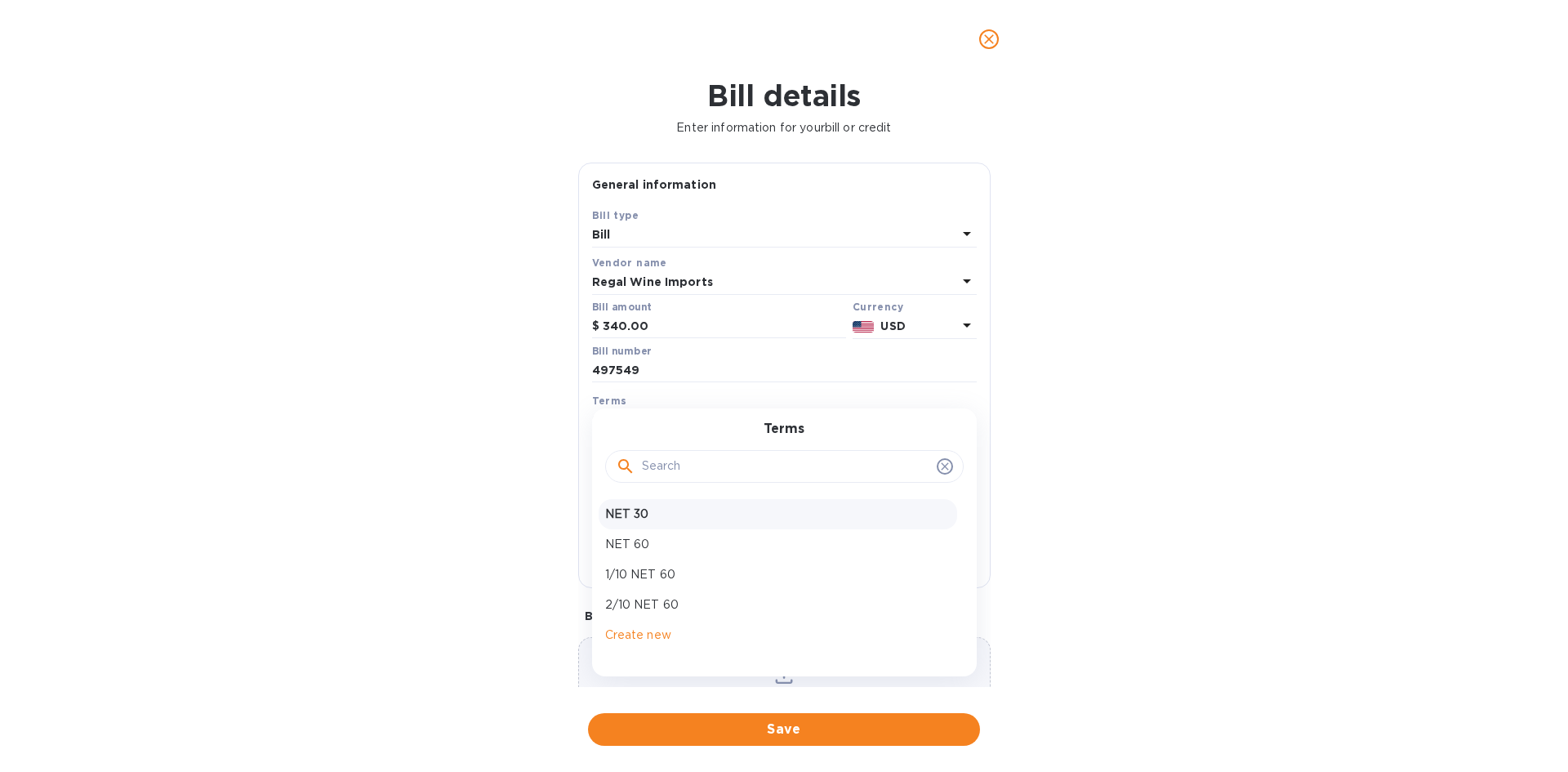
drag, startPoint x: 643, startPoint y: 517, endPoint x: 648, endPoint y: 524, distance: 8.6
click at [643, 518] on p "NET 30" at bounding box center [777, 515] width 345 height 17
type input "[DATE]"
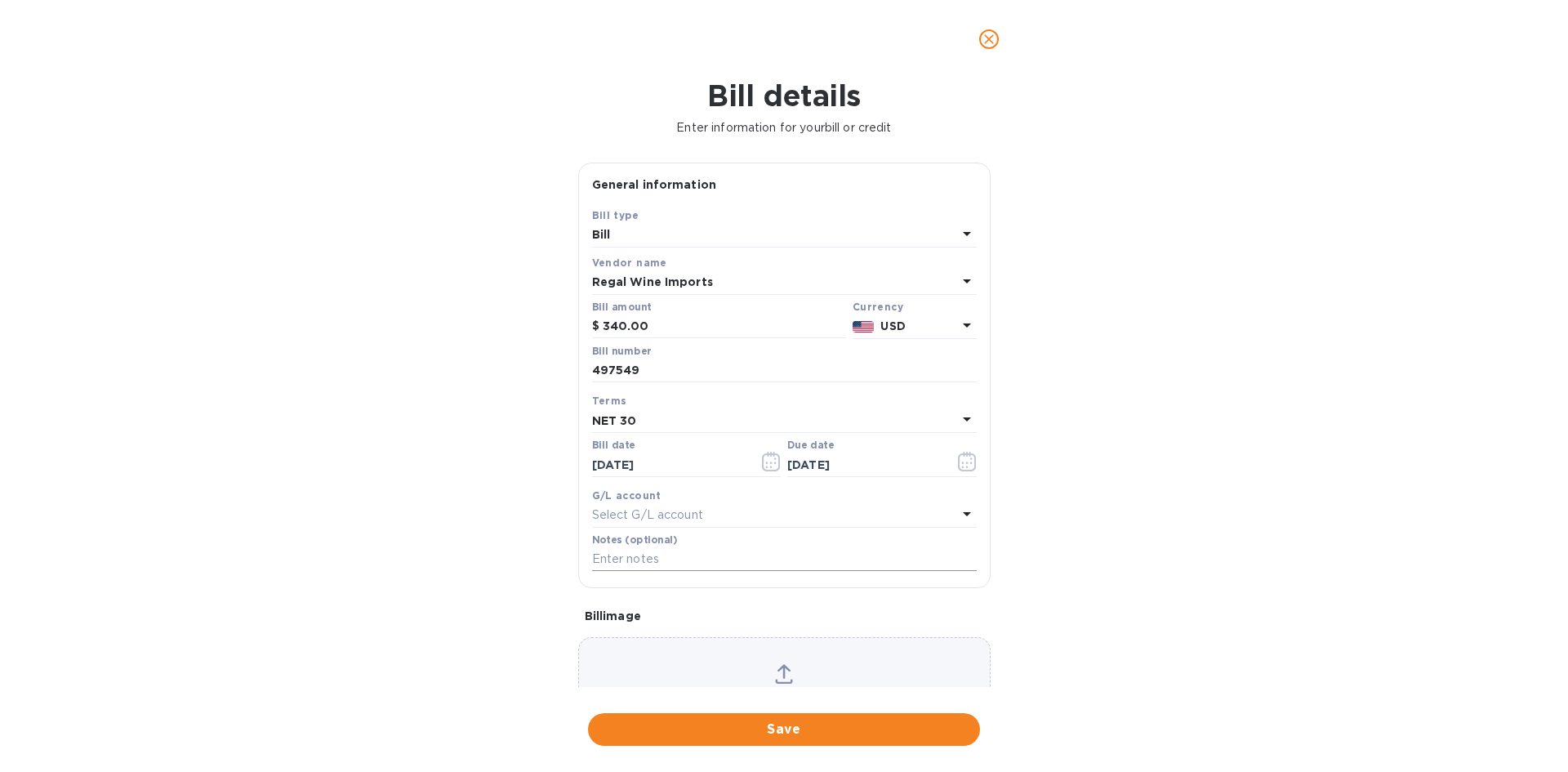
click at [657, 562] on input "text" at bounding box center [784, 560] width 384 height 25
type input "2-11257"
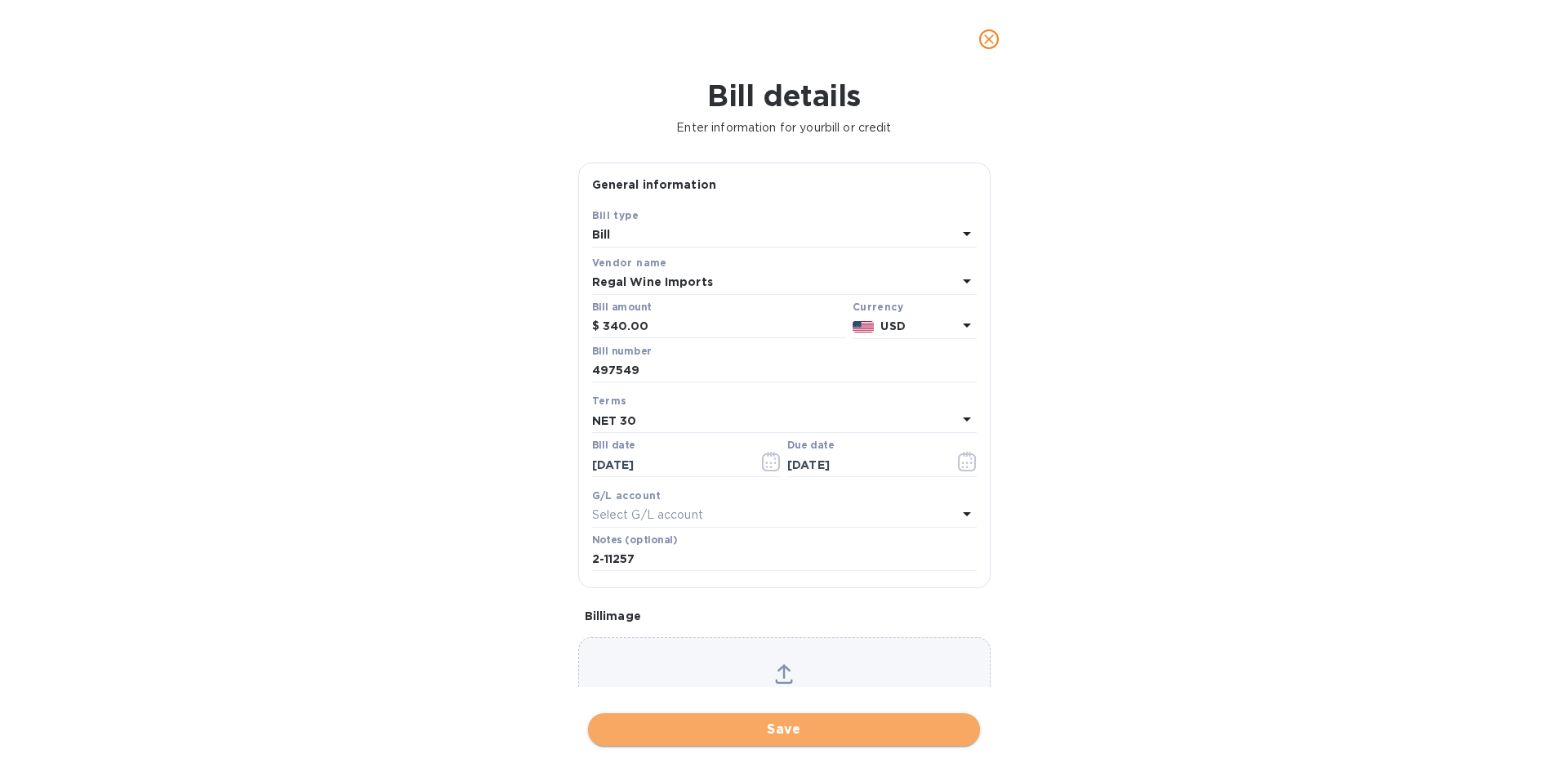
click at [839, 729] on span "Save" at bounding box center [784, 729] width 366 height 19
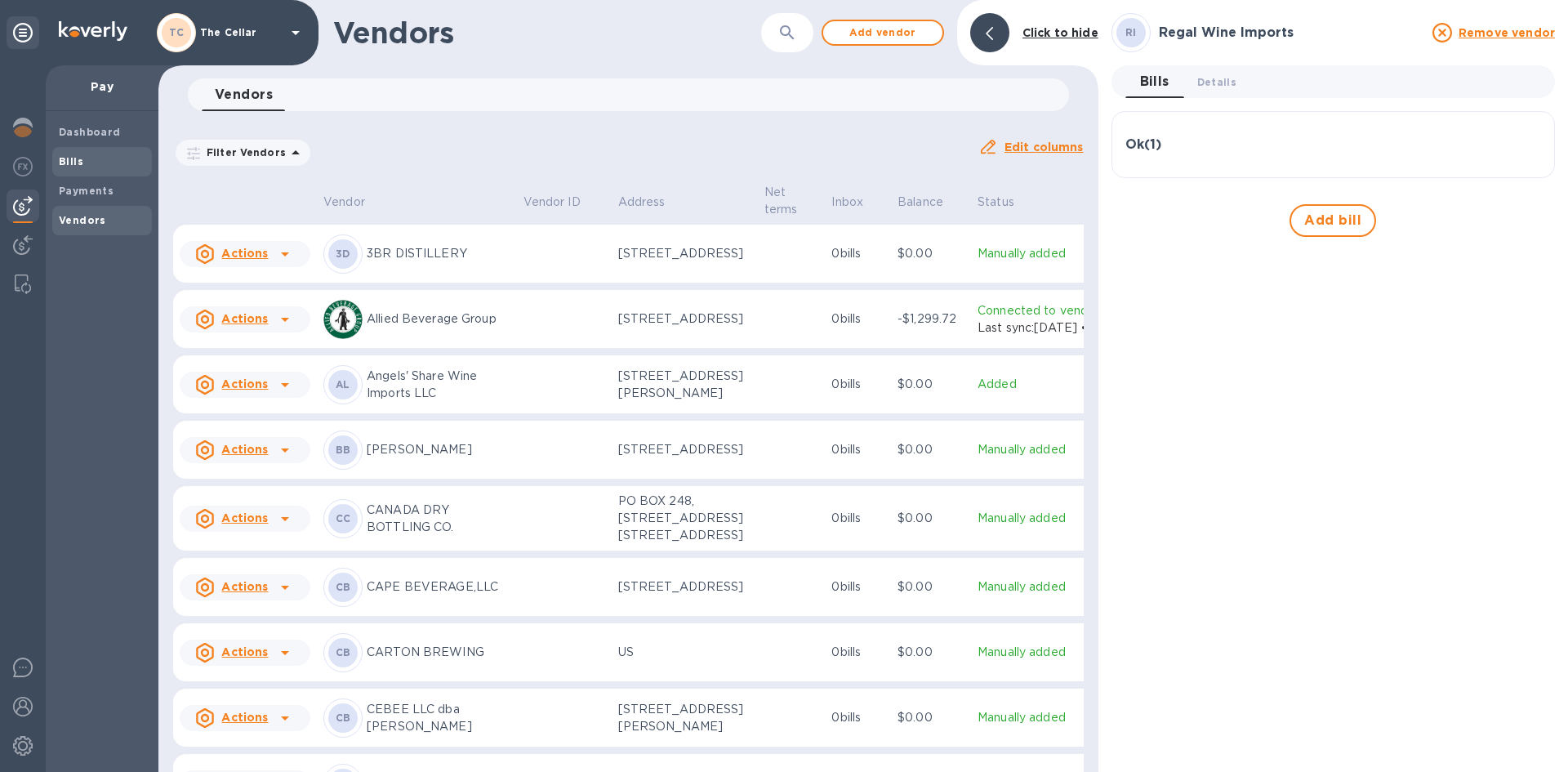
click at [70, 158] on b "Bills" at bounding box center [71, 161] width 25 height 12
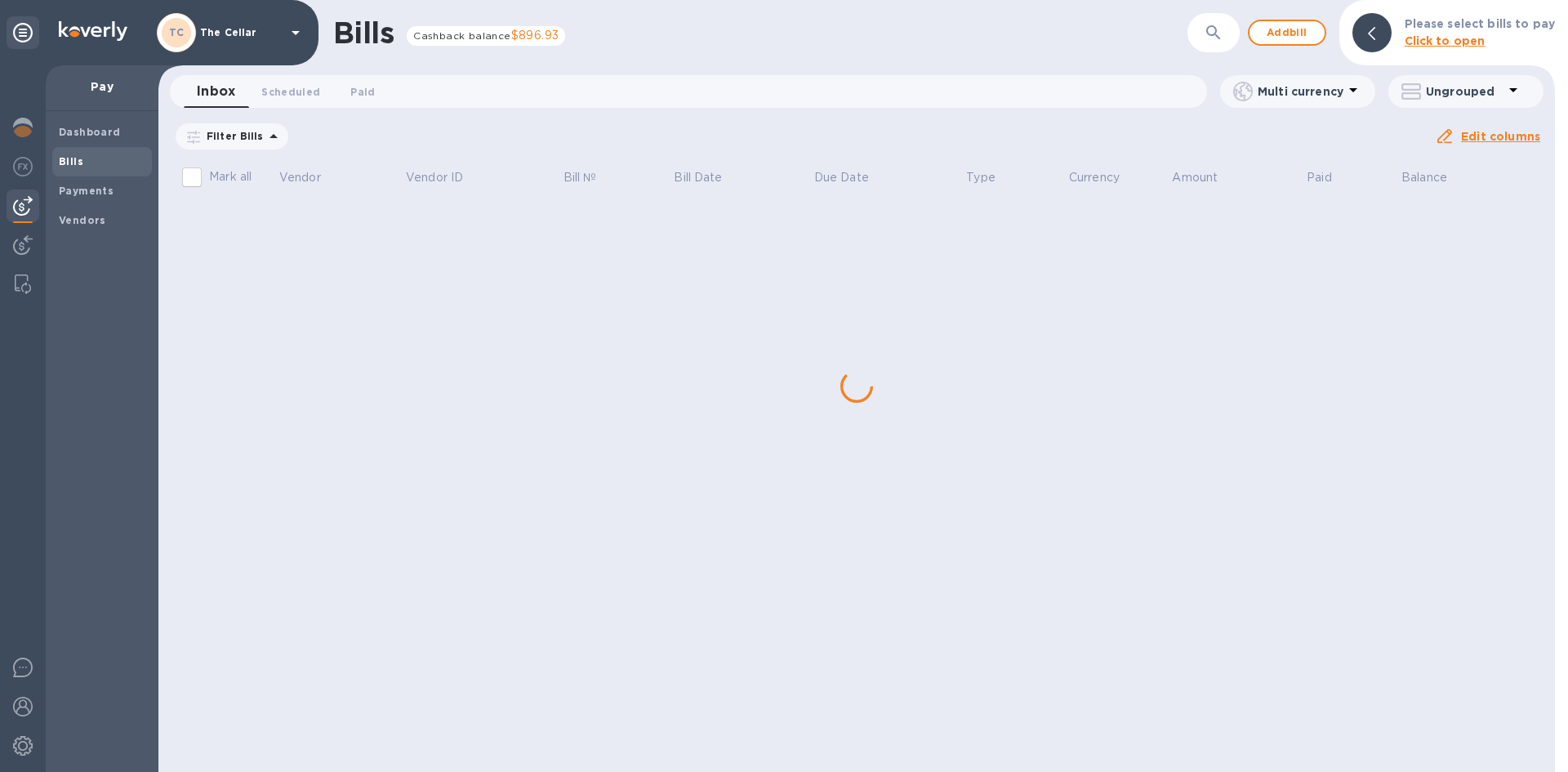
click at [241, 221] on div "Bills Cashback balance $896.93 ​ Add bill Please select bills to pay Click to o…" at bounding box center [857, 386] width 1396 height 772
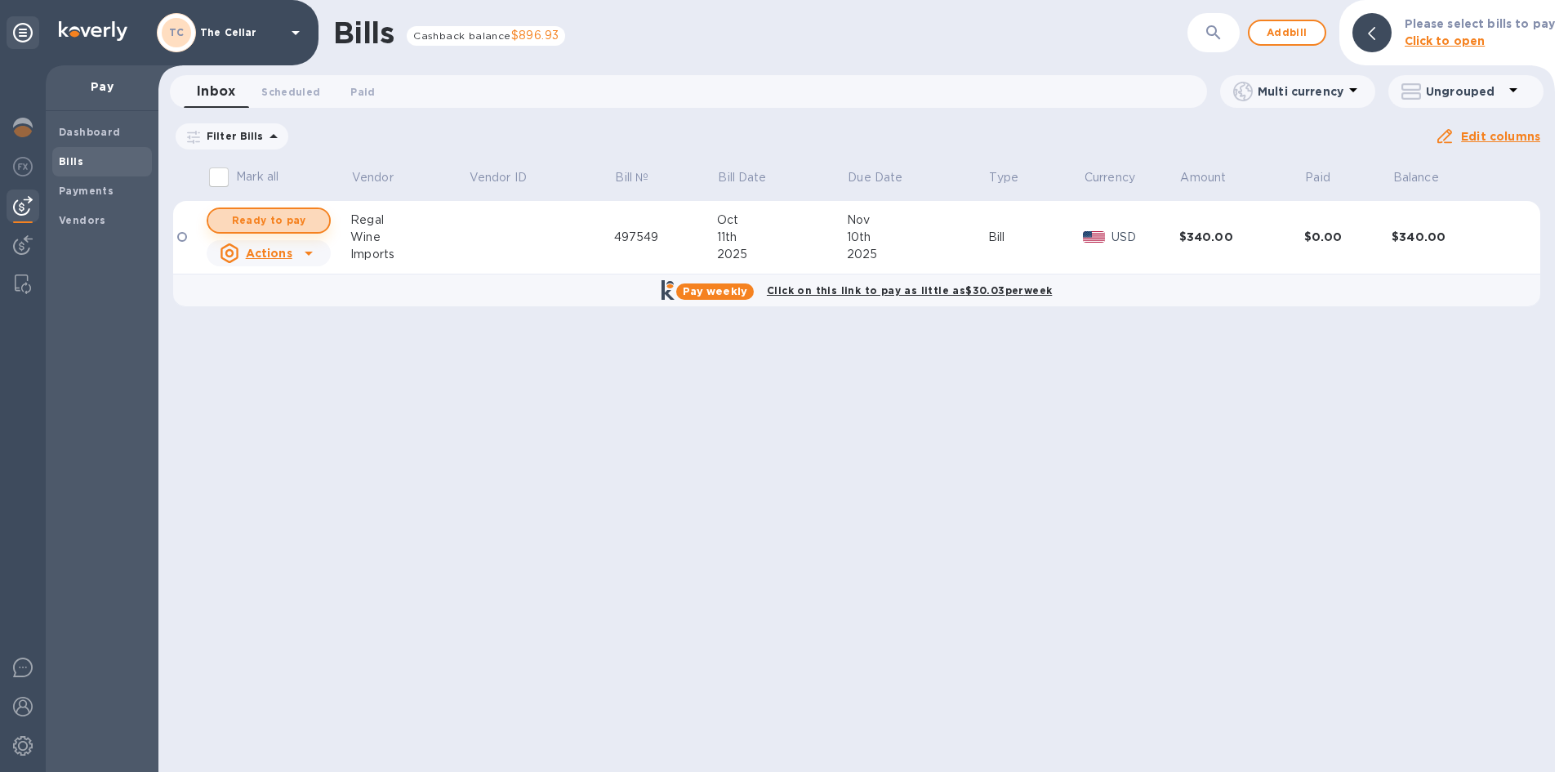
click at [279, 221] on span "Ready to pay" at bounding box center [268, 220] width 95 height 19
checkbox input "true"
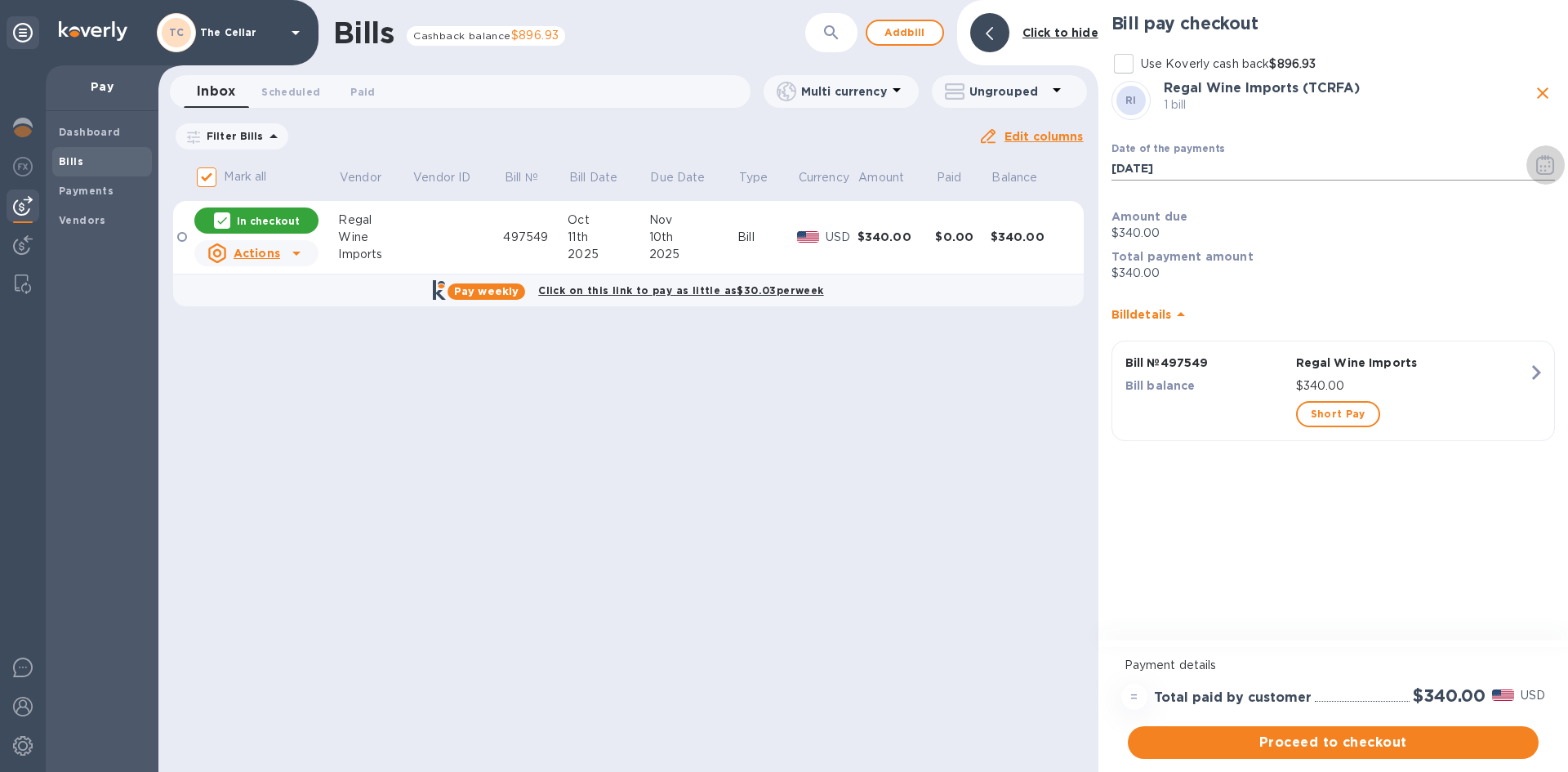
click at [1540, 167] on icon "button" at bounding box center [1546, 165] width 19 height 19
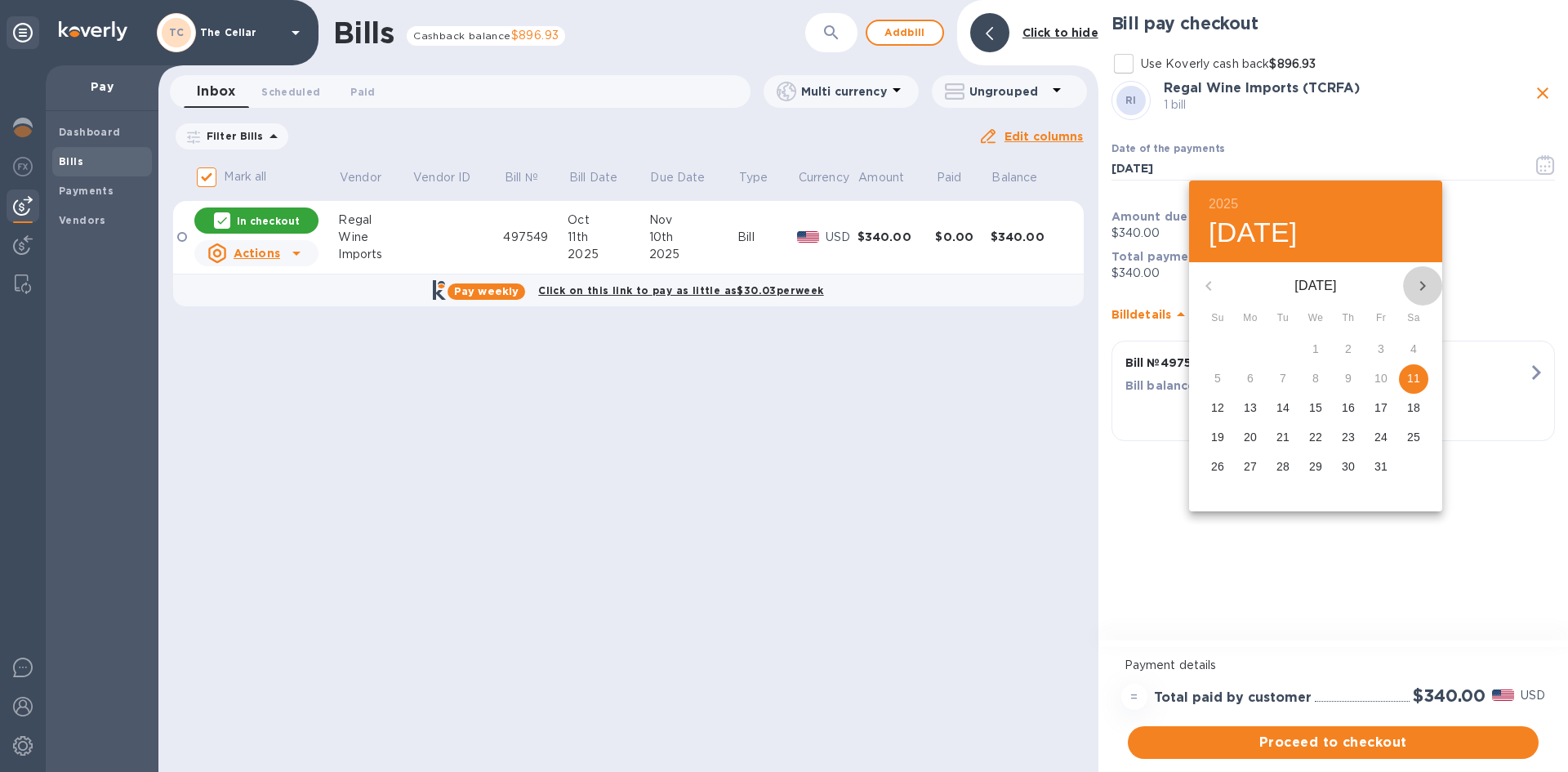
click at [1426, 284] on icon "button" at bounding box center [1423, 286] width 19 height 19
click at [1256, 378] on span "3" at bounding box center [1250, 378] width 30 height 16
type input "[DATE]"
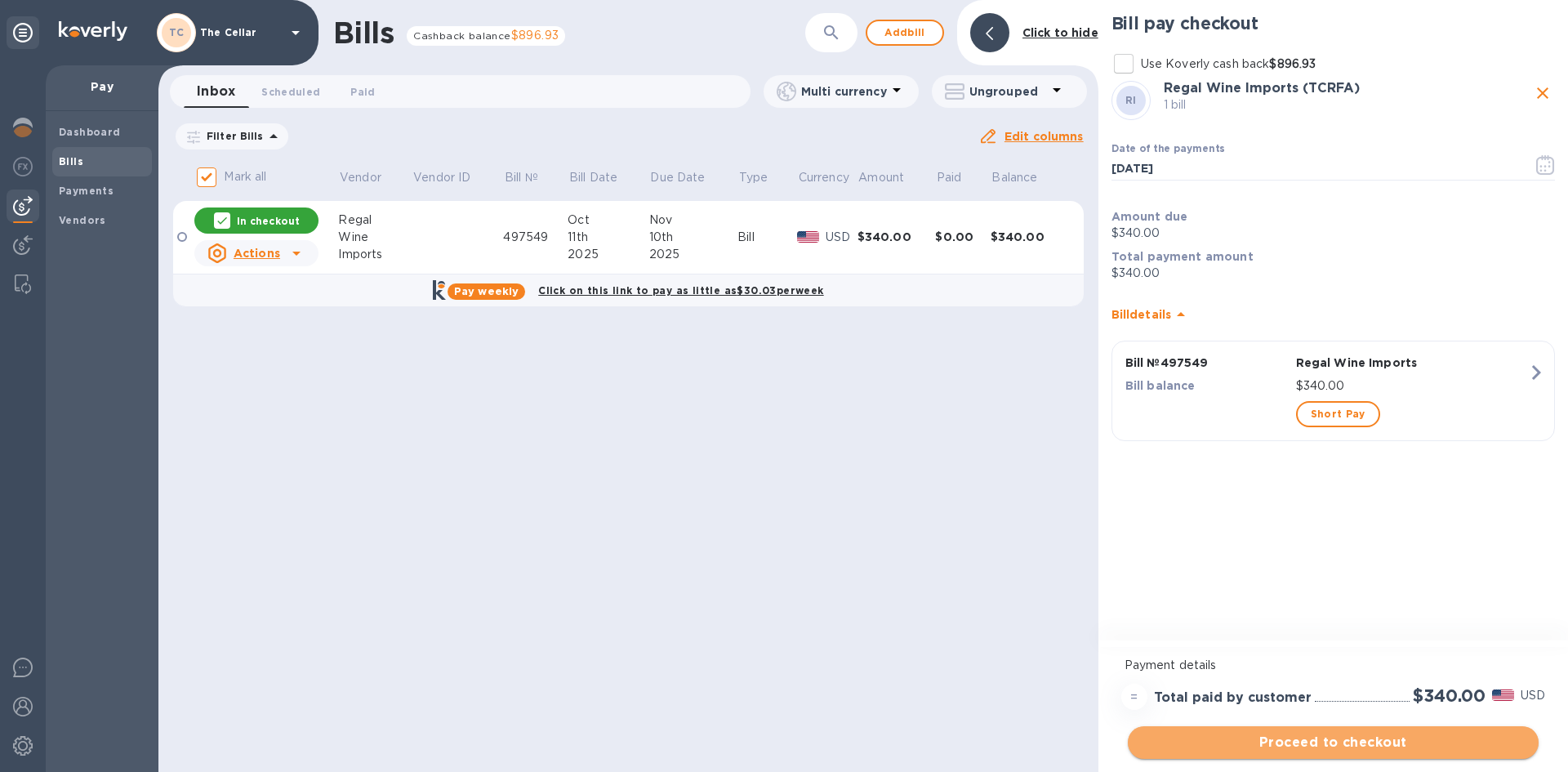
click at [1392, 746] on span "Proceed to checkout" at bounding box center [1333, 742] width 384 height 19
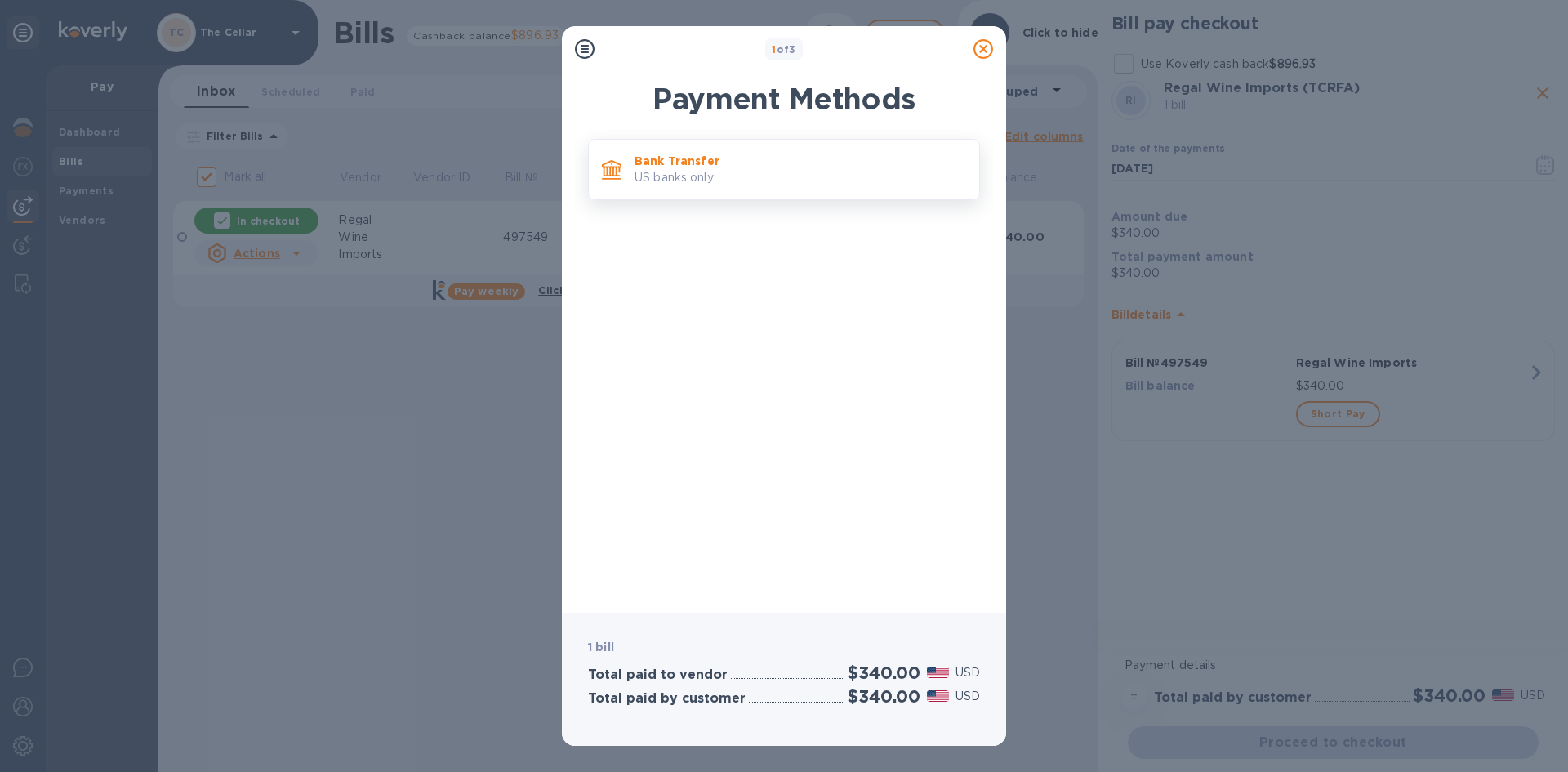
click at [771, 152] on div "Bank Transfer US banks only." at bounding box center [800, 169] width 344 height 47
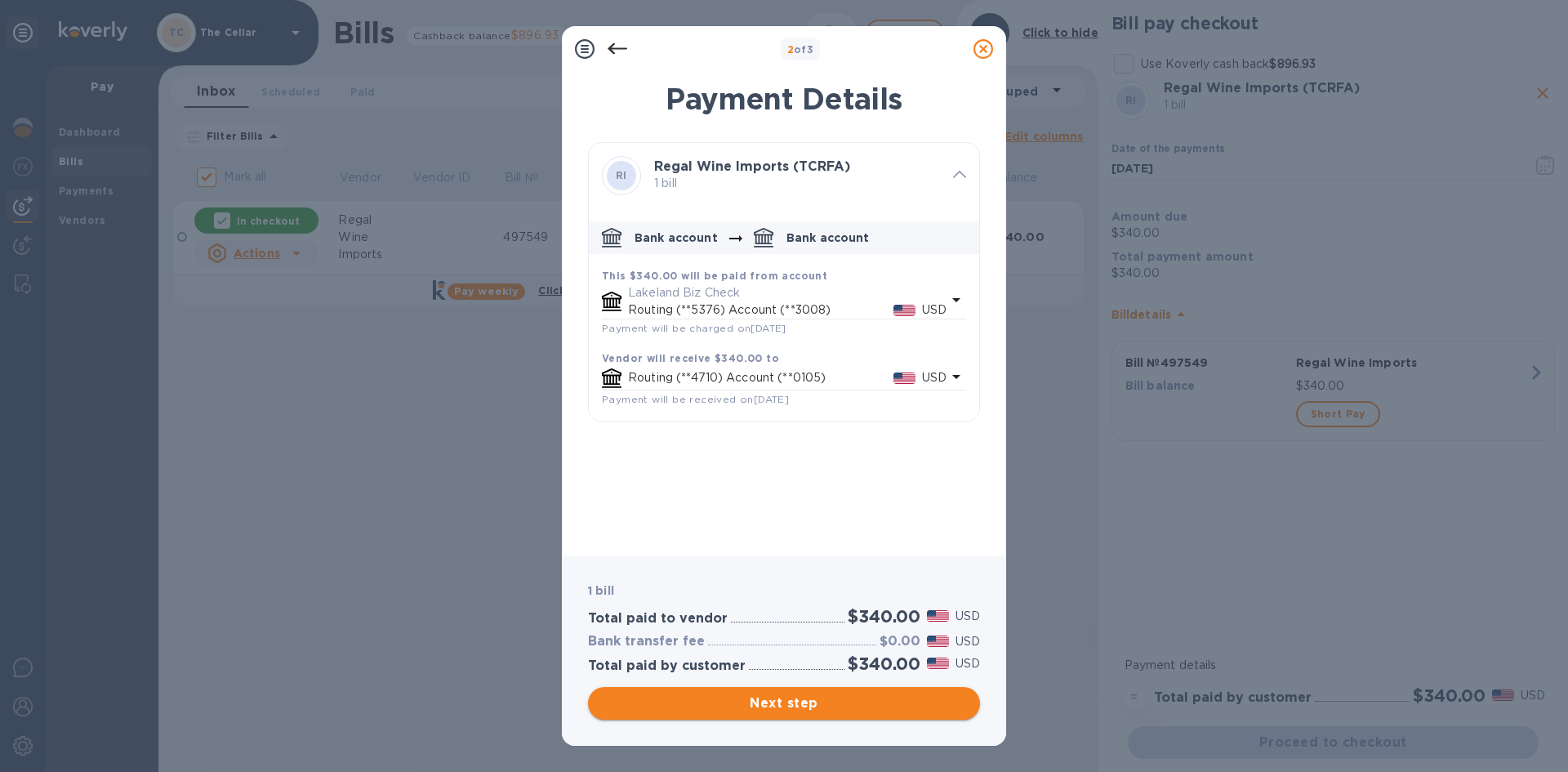
click at [868, 700] on span "Next step" at bounding box center [784, 703] width 366 height 19
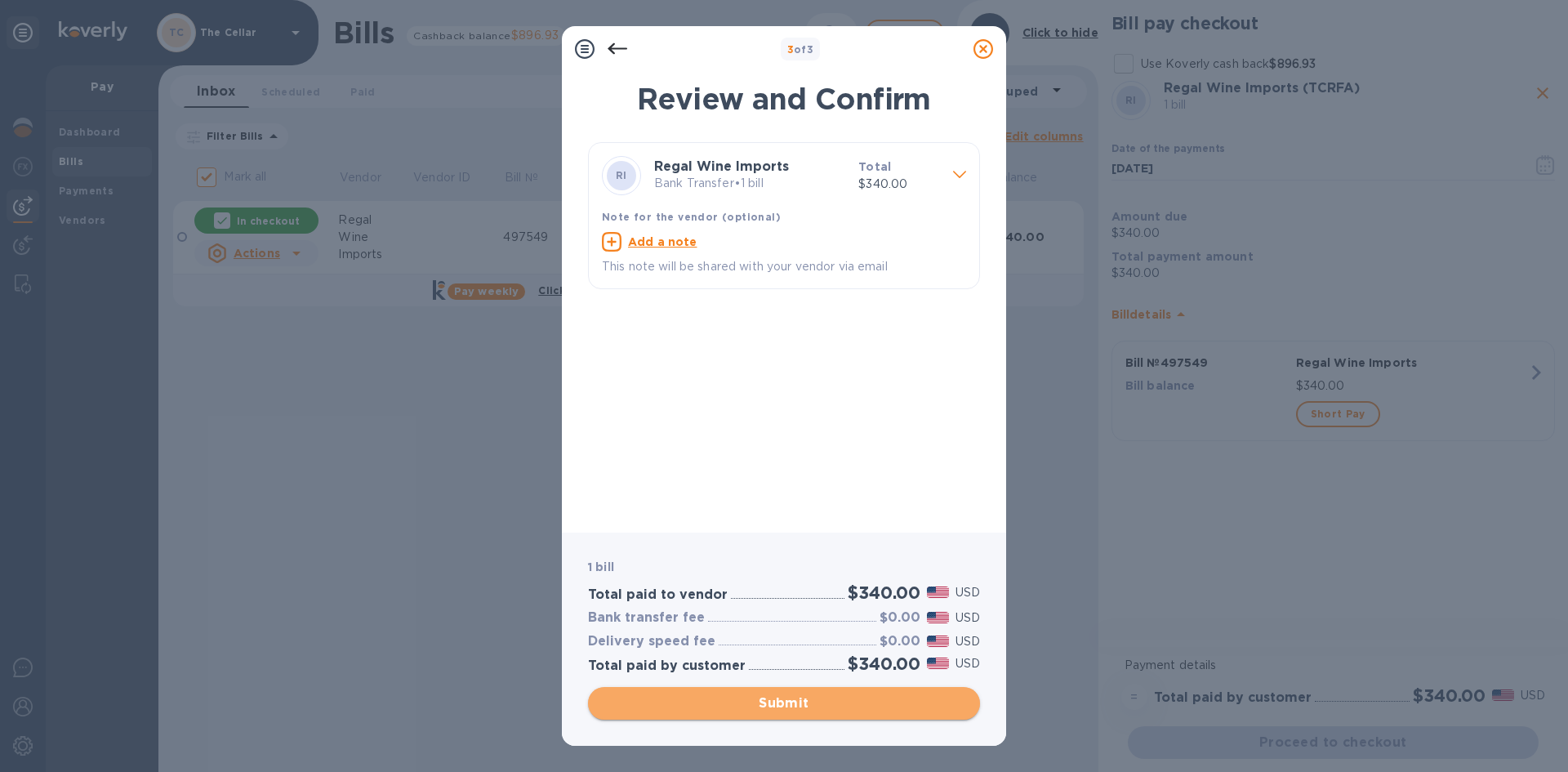
click at [868, 700] on span "Submit" at bounding box center [784, 703] width 366 height 19
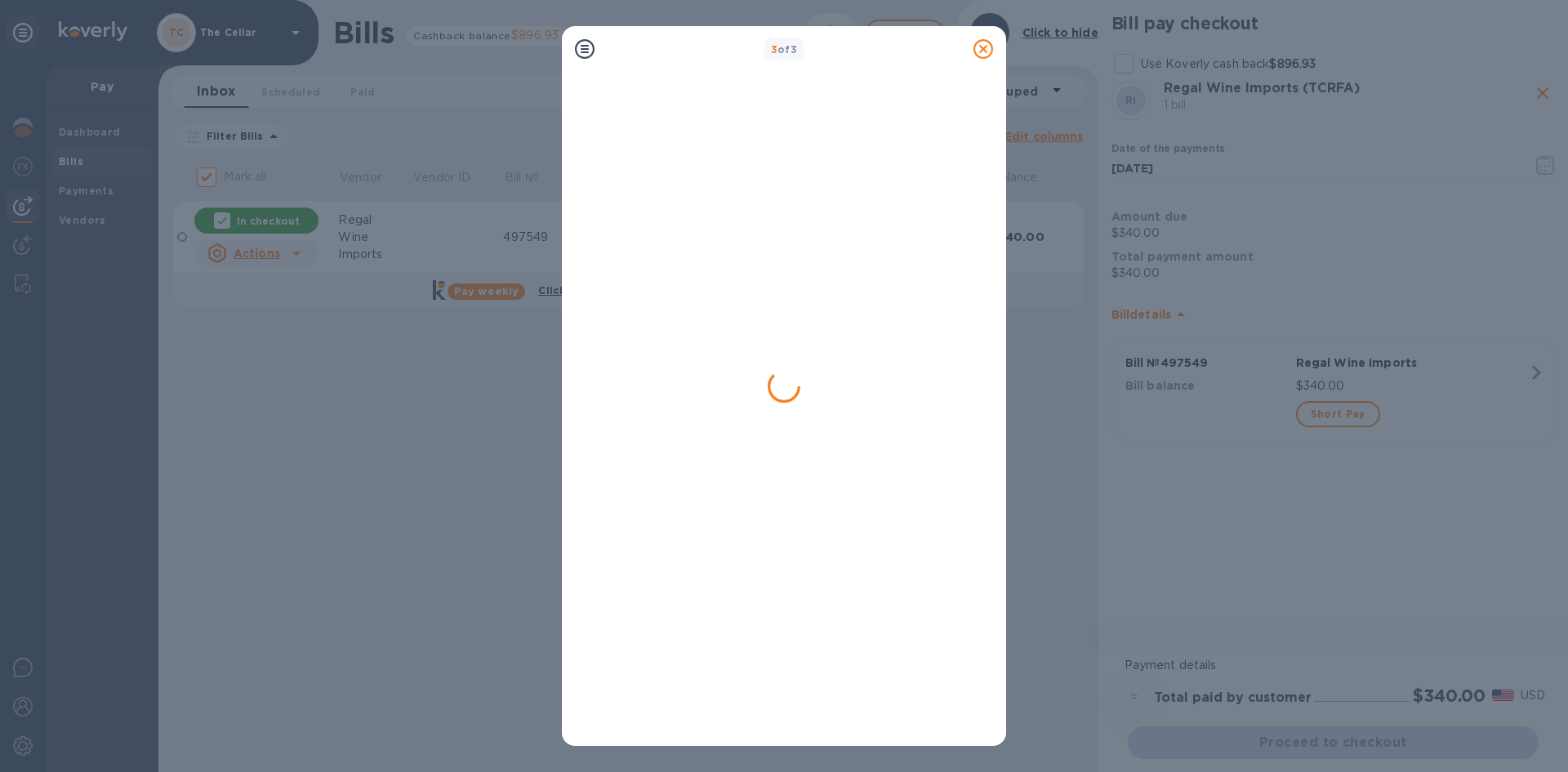
checkbox input "false"
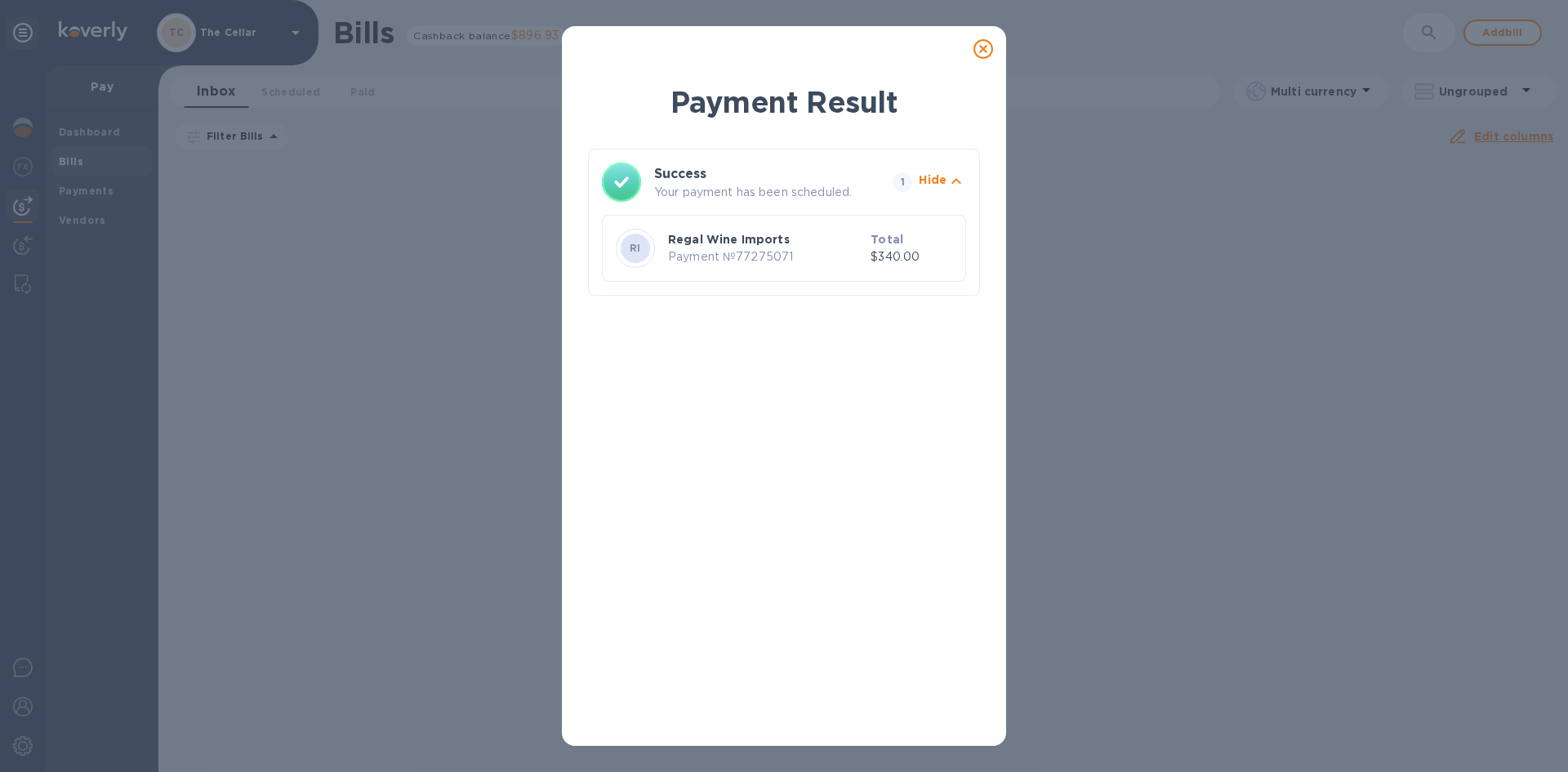
click at [985, 48] on icon at bounding box center [983, 49] width 19 height 19
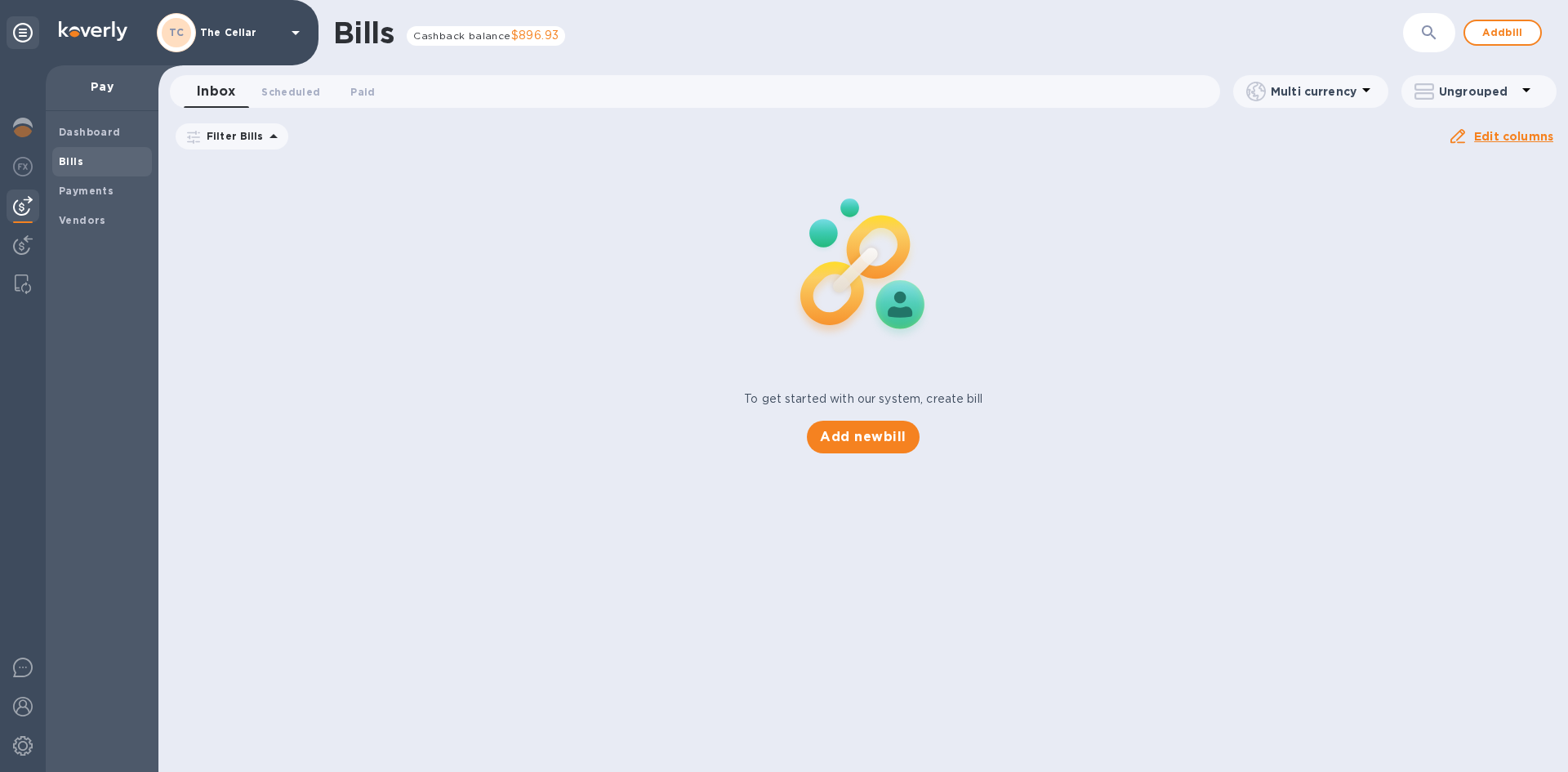
click at [299, 37] on icon at bounding box center [295, 33] width 19 height 19
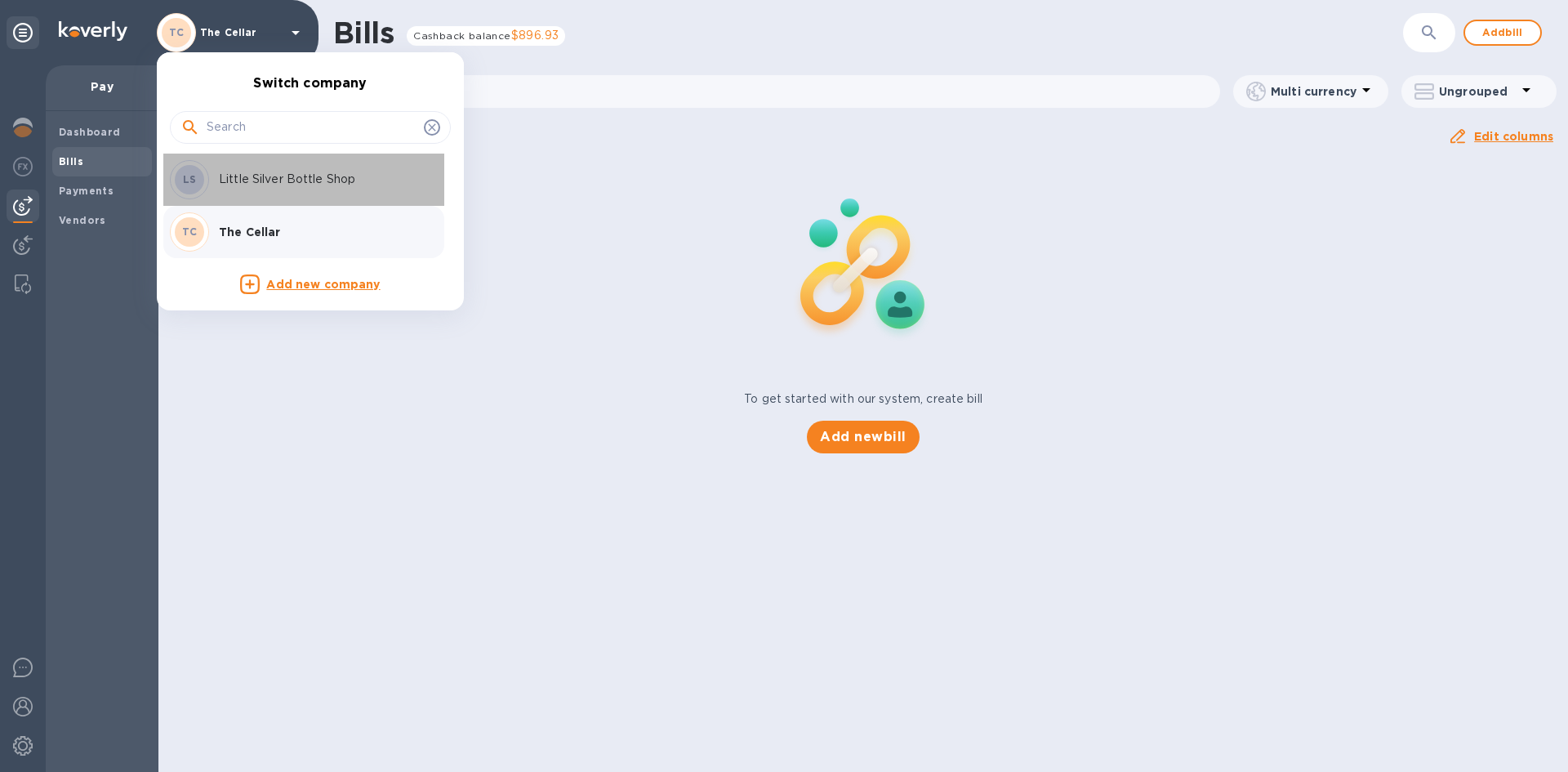
click at [288, 184] on p "Little Silver Bottle Shop" at bounding box center [321, 180] width 206 height 17
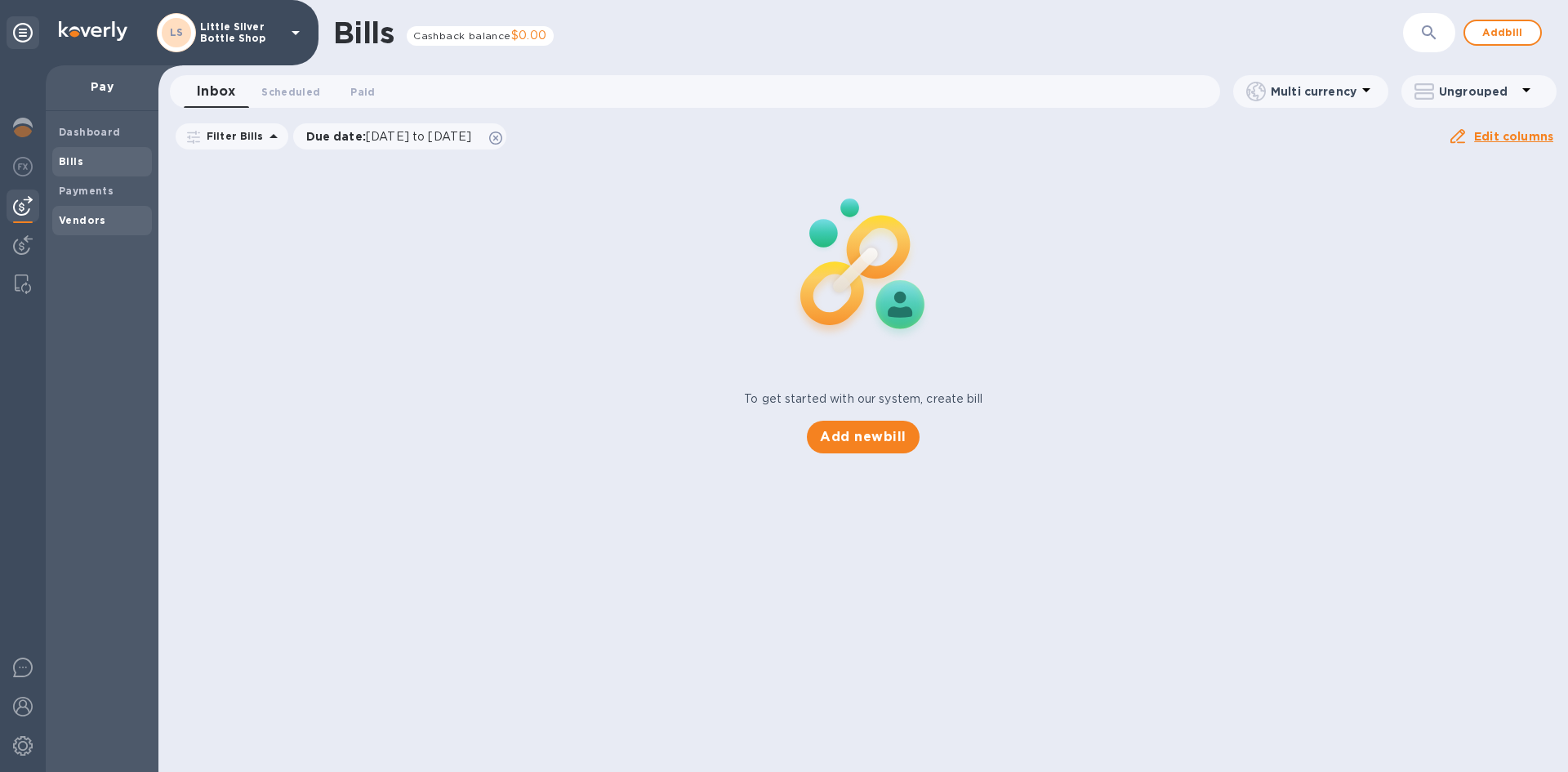
click at [101, 216] on b "Vendors" at bounding box center [82, 220] width 48 height 12
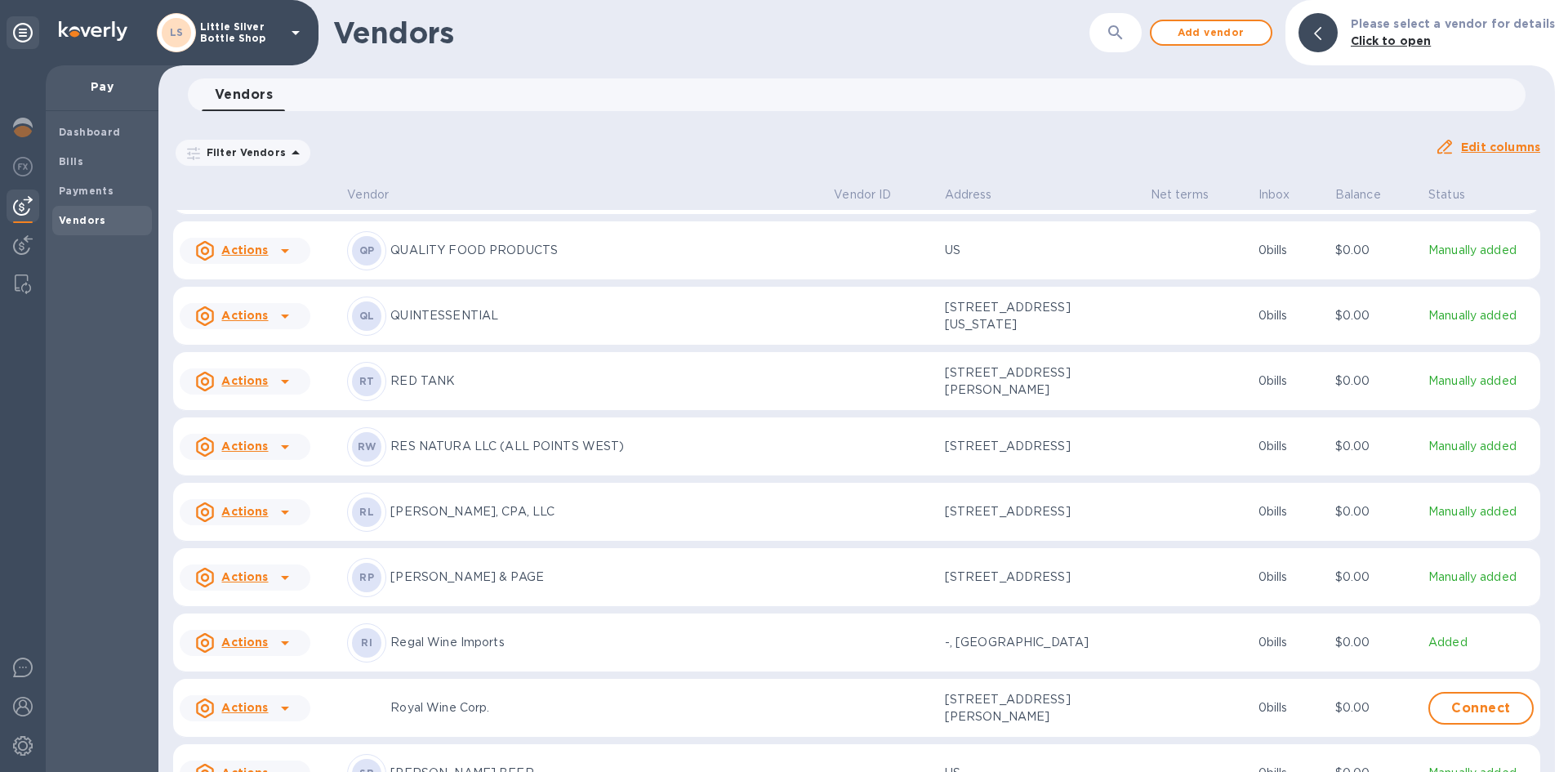
scroll to position [4684, 0]
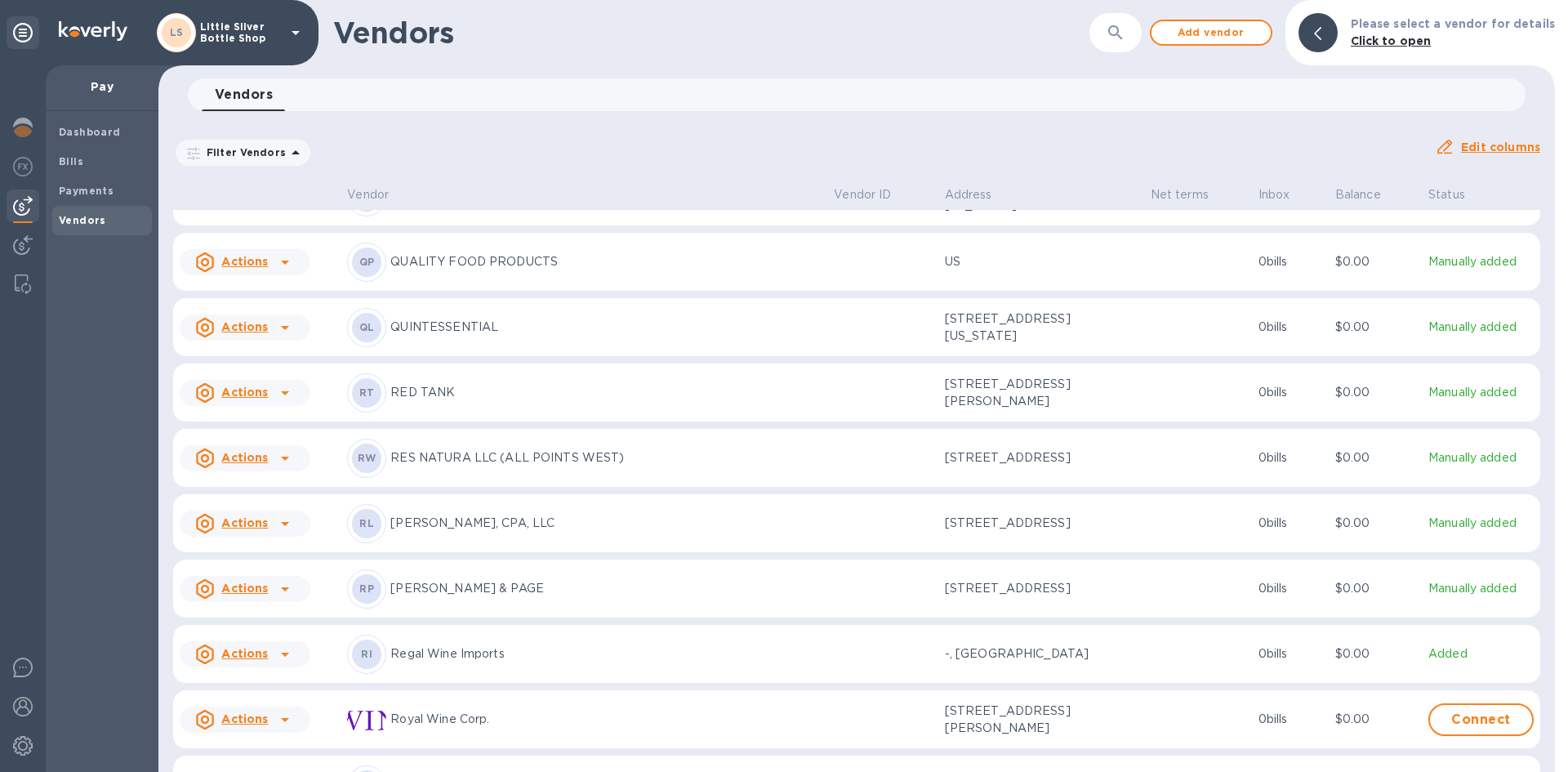
click at [456, 663] on p "Regal Wine Imports" at bounding box center [605, 654] width 430 height 17
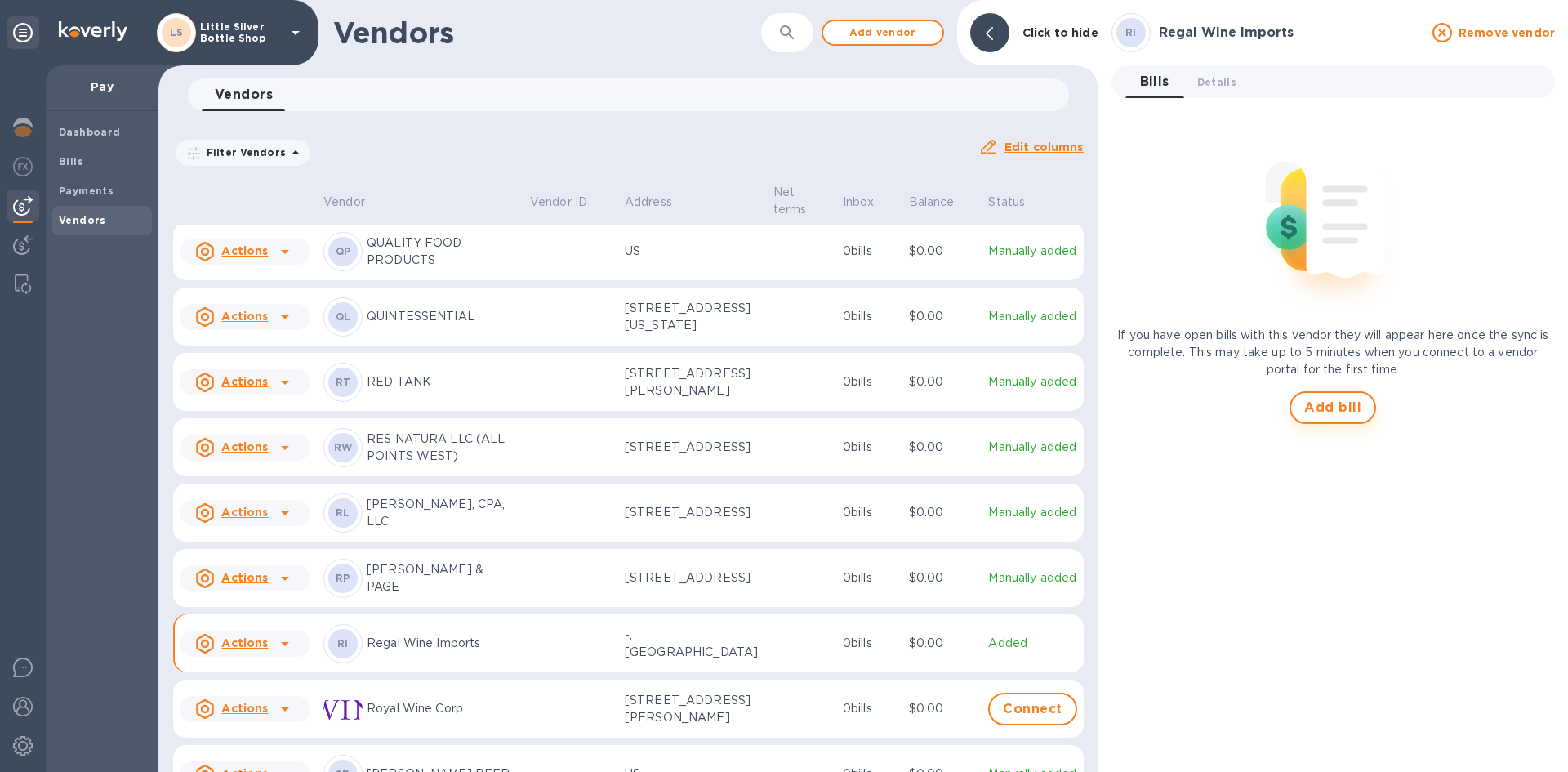
click at [1311, 406] on span "Add bill" at bounding box center [1333, 408] width 57 height 19
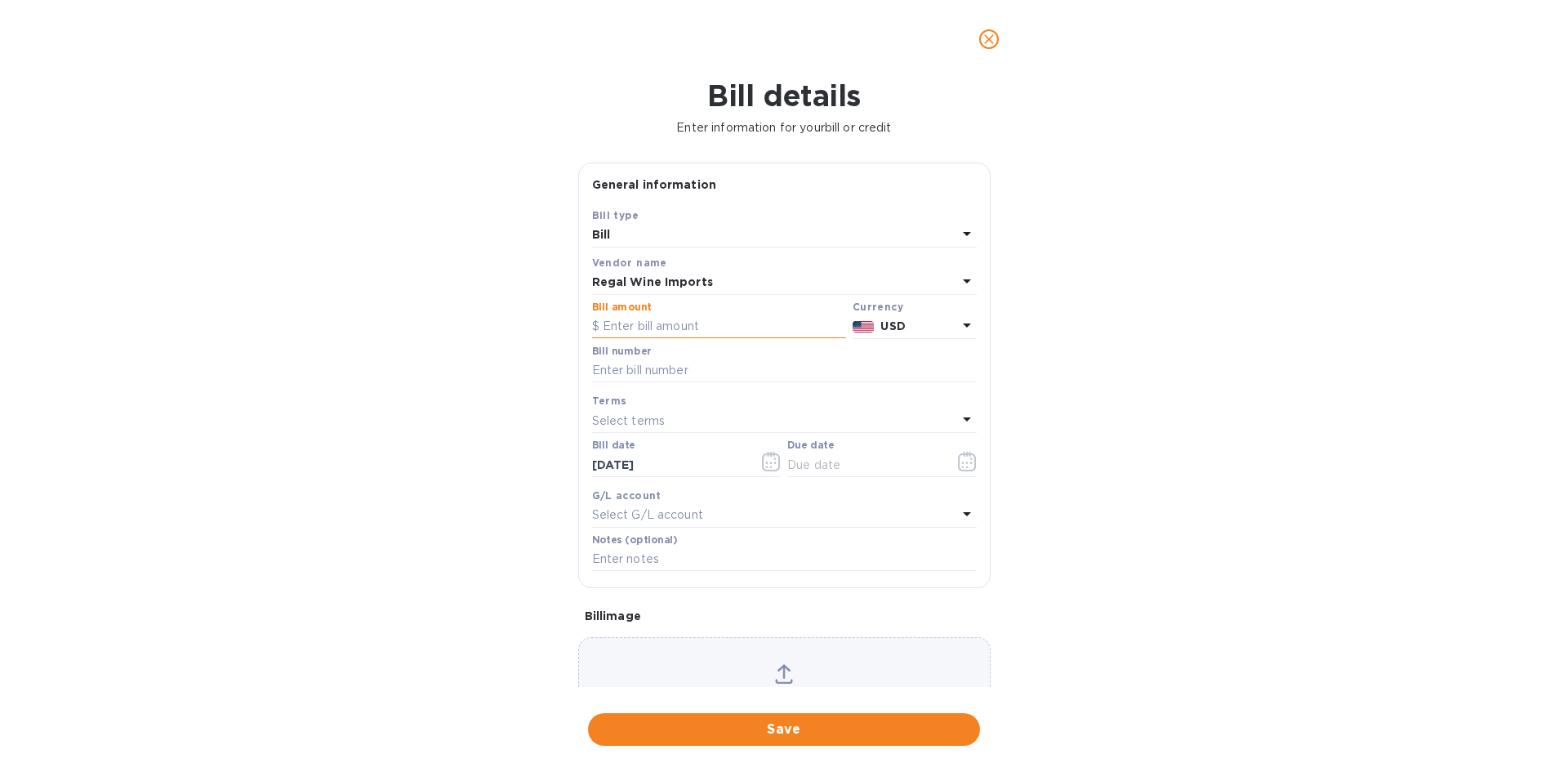
click at [636, 317] on input "text" at bounding box center [719, 327] width 254 height 25
type input "940.00"
click at [646, 372] on input "text" at bounding box center [784, 371] width 384 height 25
type input "497585"
click at [638, 414] on p "Select terms" at bounding box center [628, 421] width 74 height 17
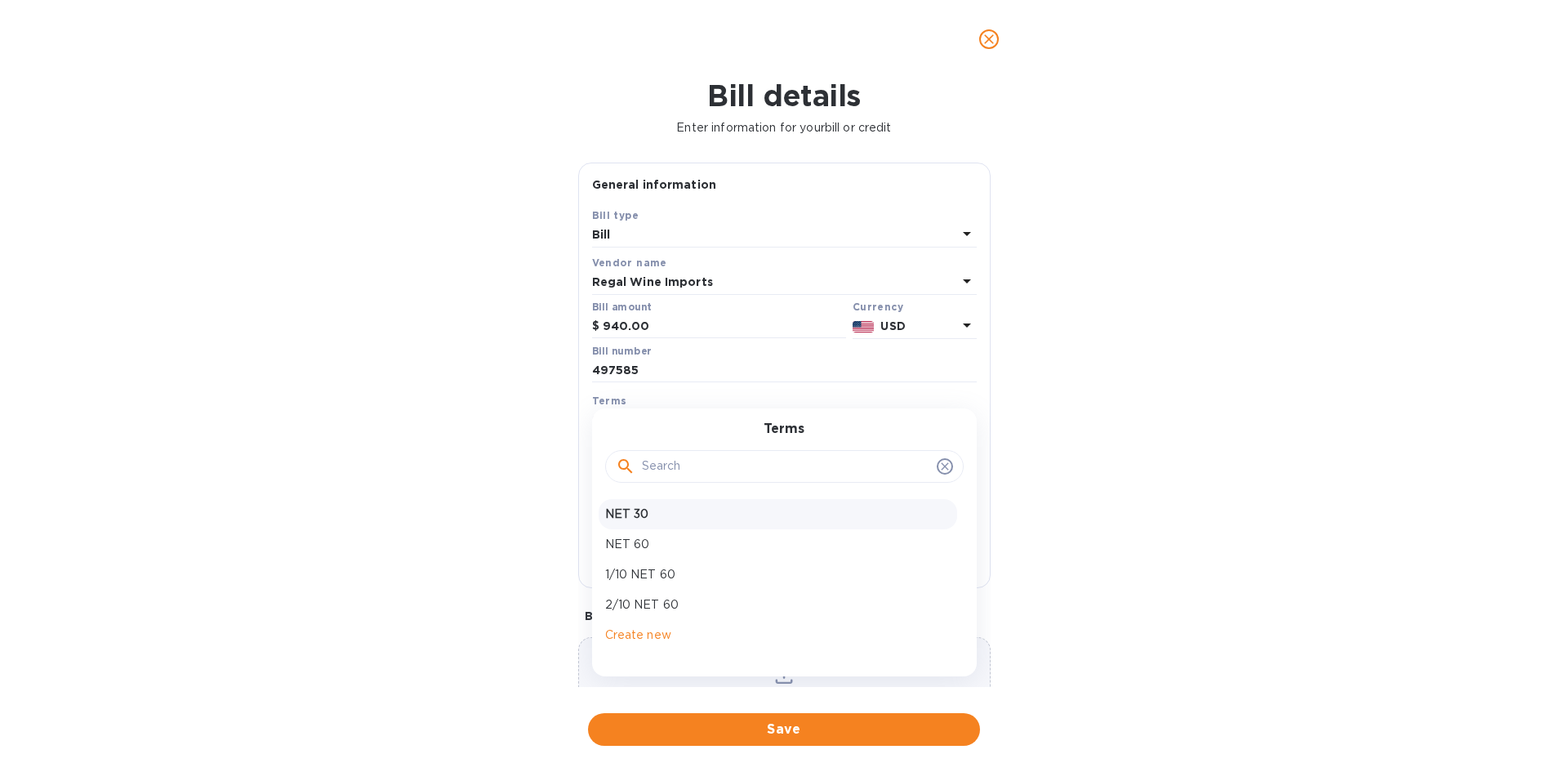
click at [647, 519] on p "NET 30" at bounding box center [777, 515] width 345 height 17
type input "[DATE]"
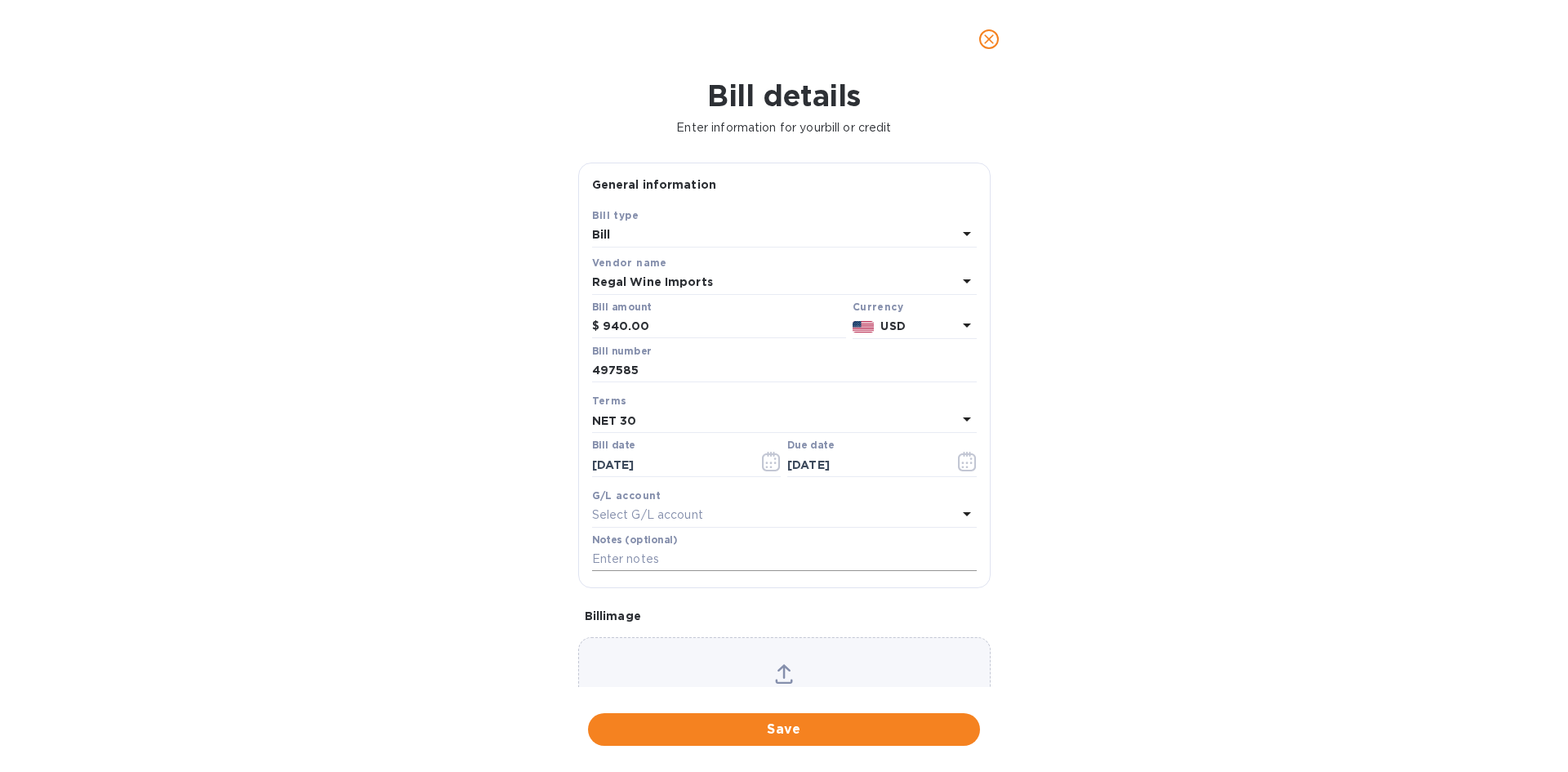
click at [619, 550] on input "text" at bounding box center [784, 560] width 384 height 25
type input "1-30153"
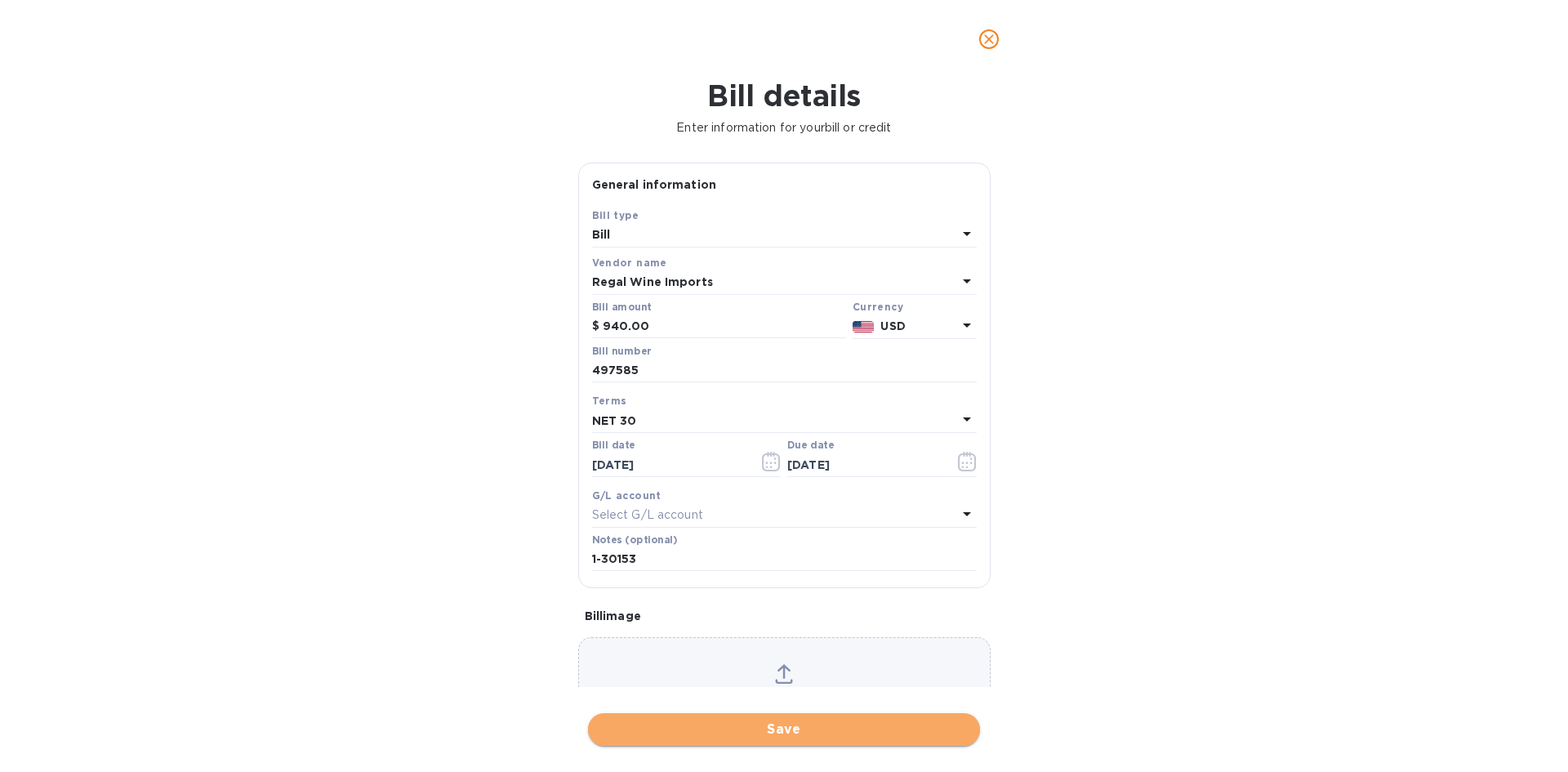
click at [842, 726] on span "Save" at bounding box center [784, 729] width 366 height 19
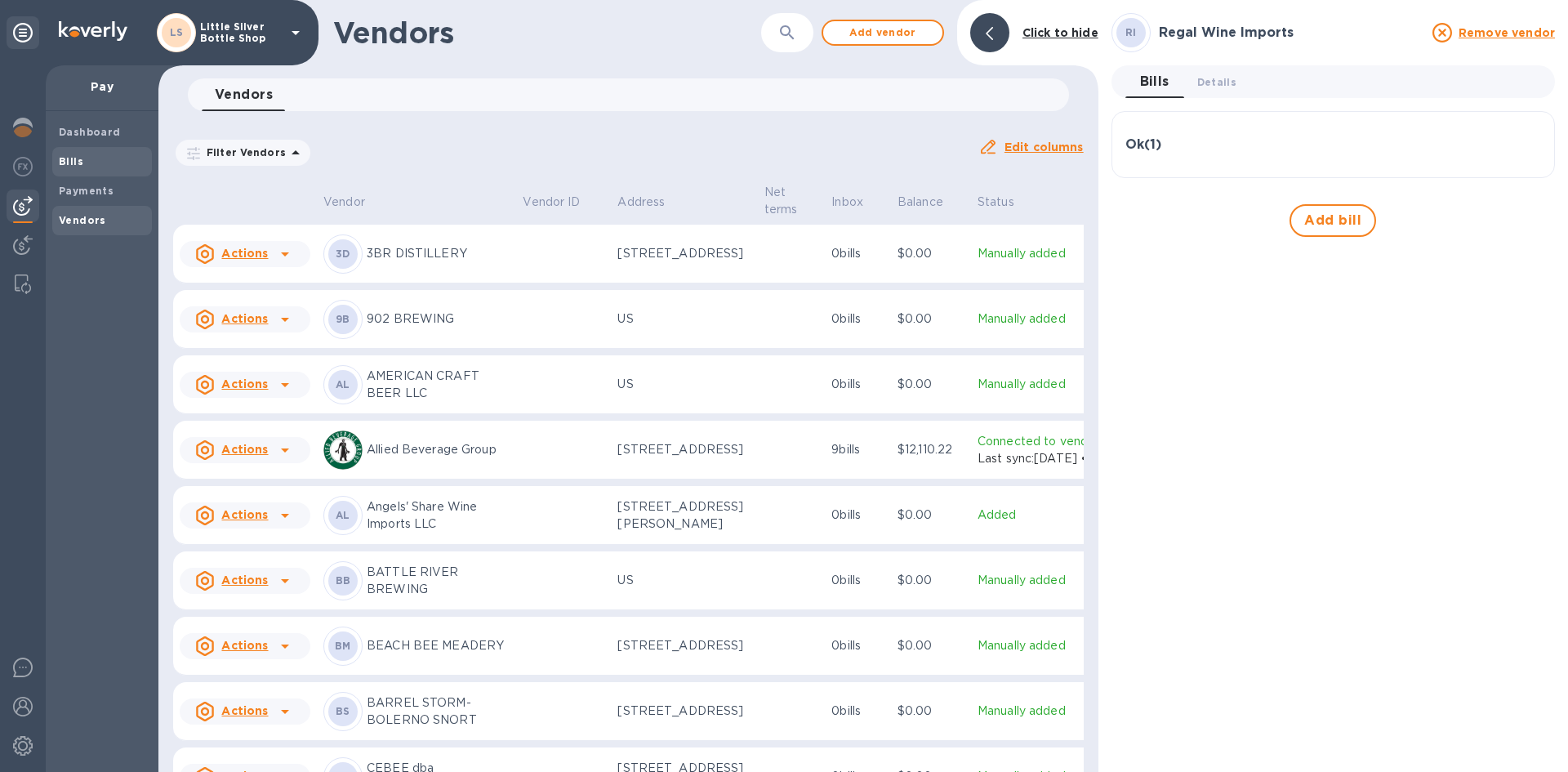
click at [64, 163] on b "Bills" at bounding box center [71, 161] width 25 height 12
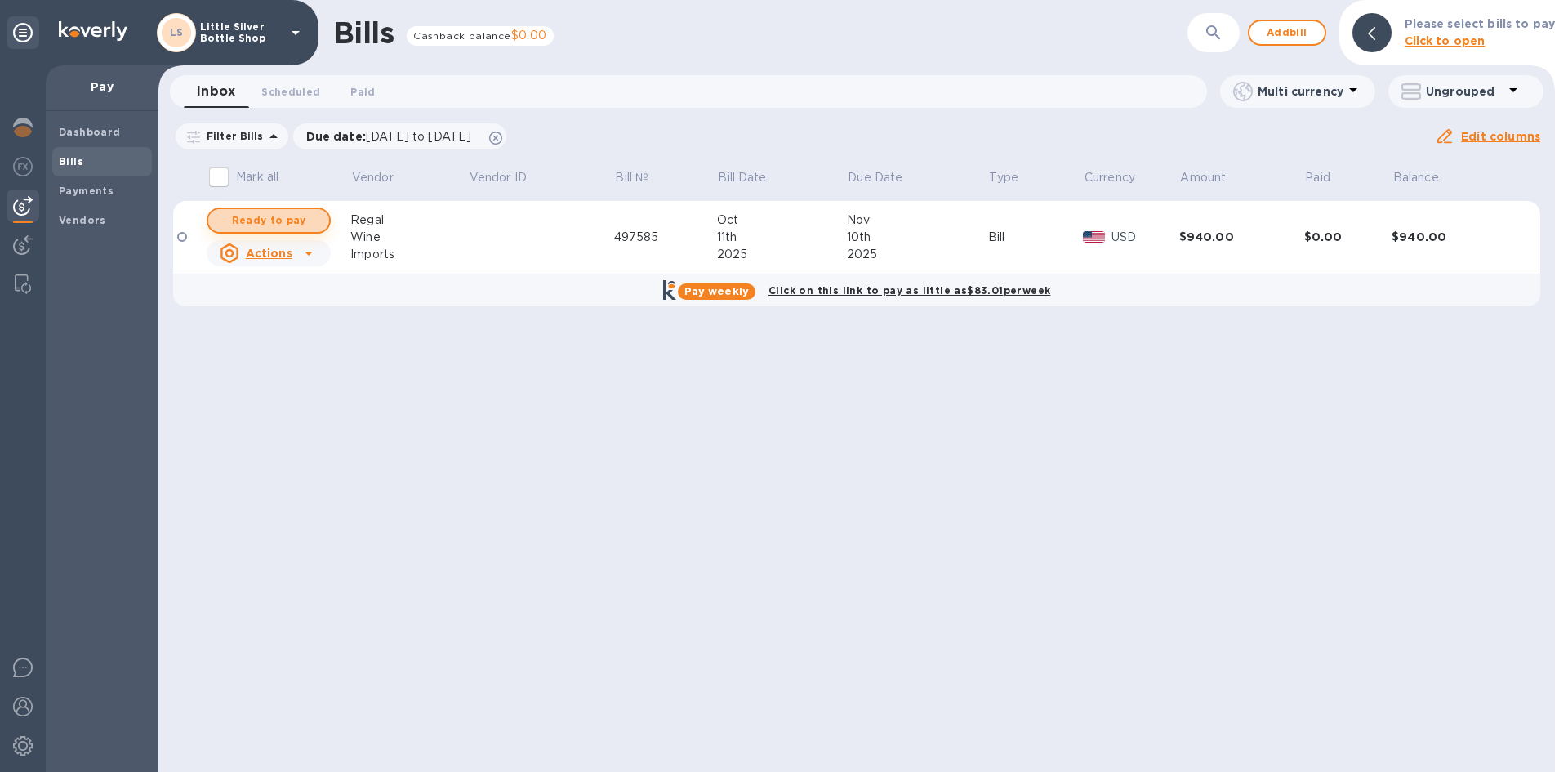
click at [293, 221] on span "Ready to pay" at bounding box center [268, 220] width 95 height 19
checkbox input "true"
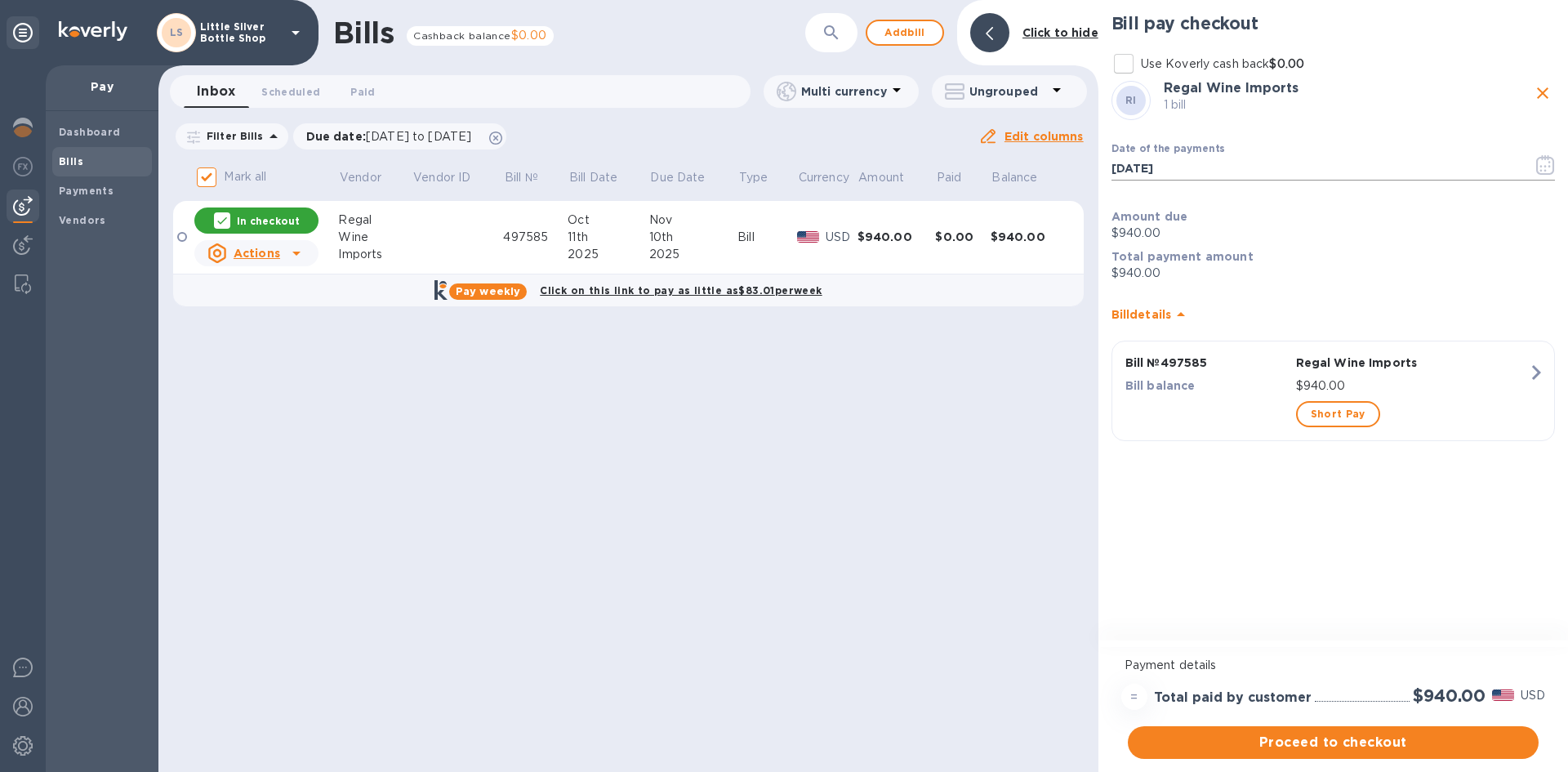
click at [1541, 165] on icon "button" at bounding box center [1546, 165] width 19 height 19
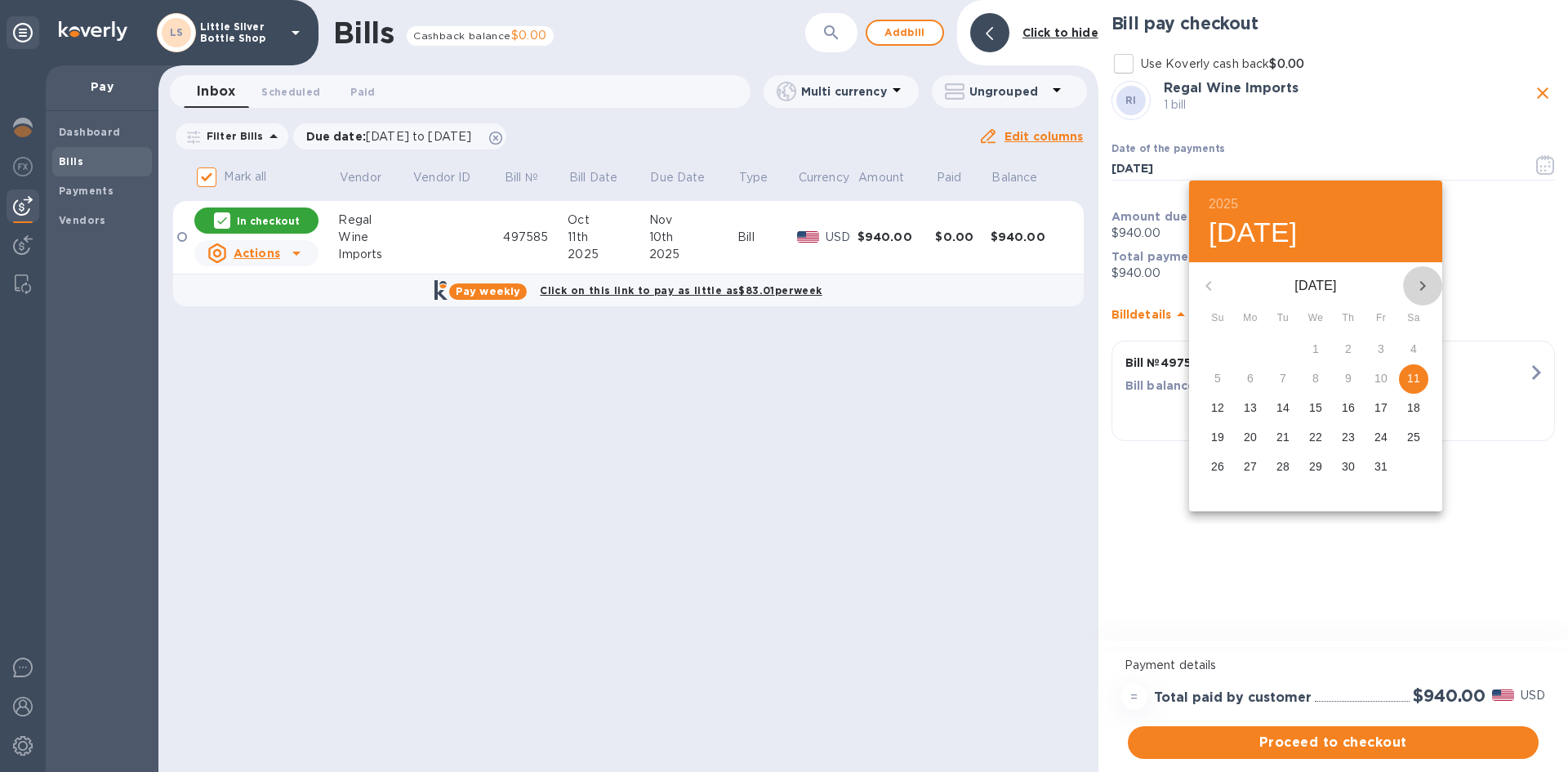
click at [1423, 284] on icon "button" at bounding box center [1423, 286] width 6 height 10
click at [1246, 379] on span "3" at bounding box center [1250, 378] width 30 height 16
type input "[DATE]"
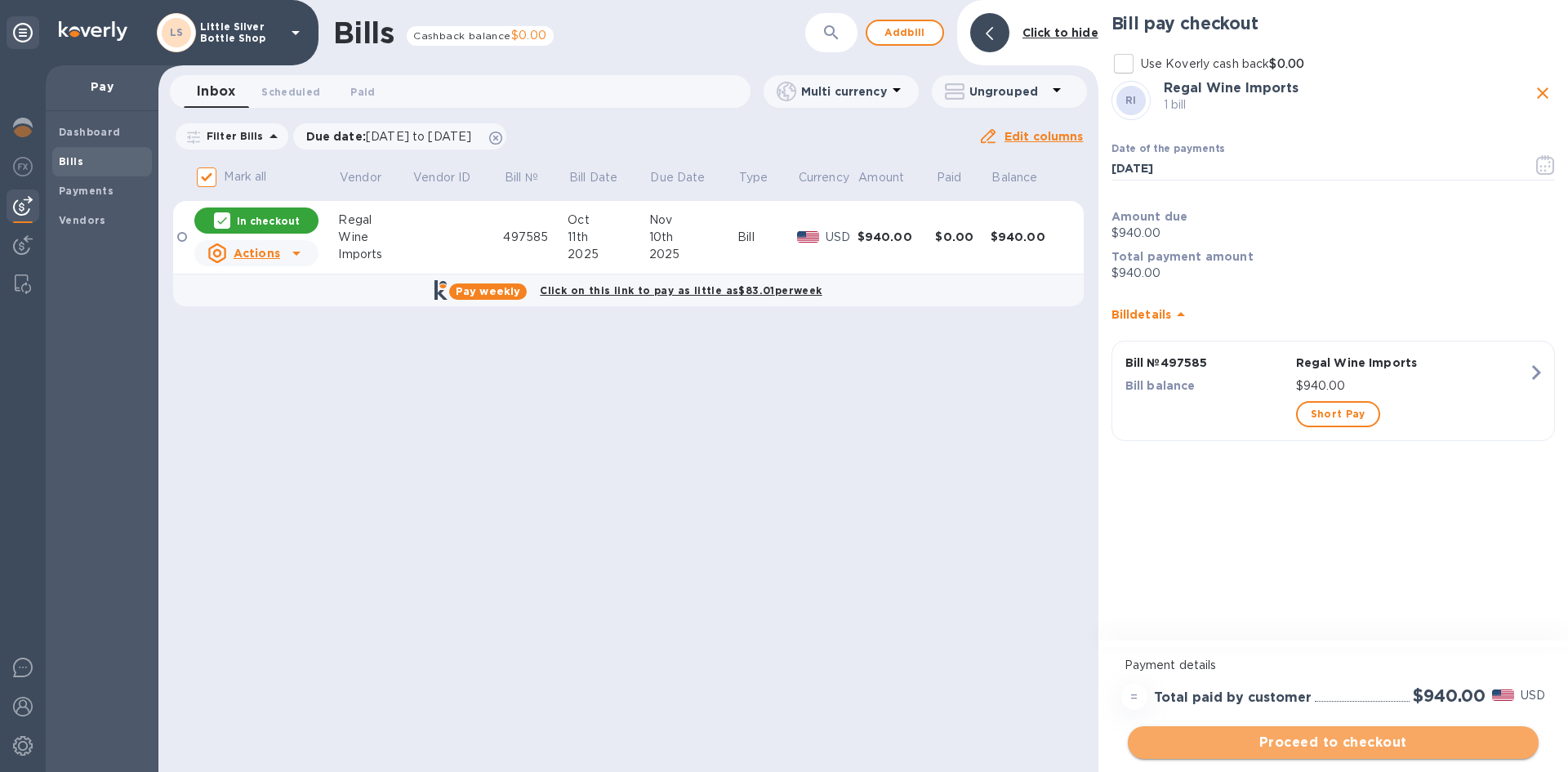
click at [1333, 739] on span "Proceed to checkout" at bounding box center [1333, 742] width 384 height 19
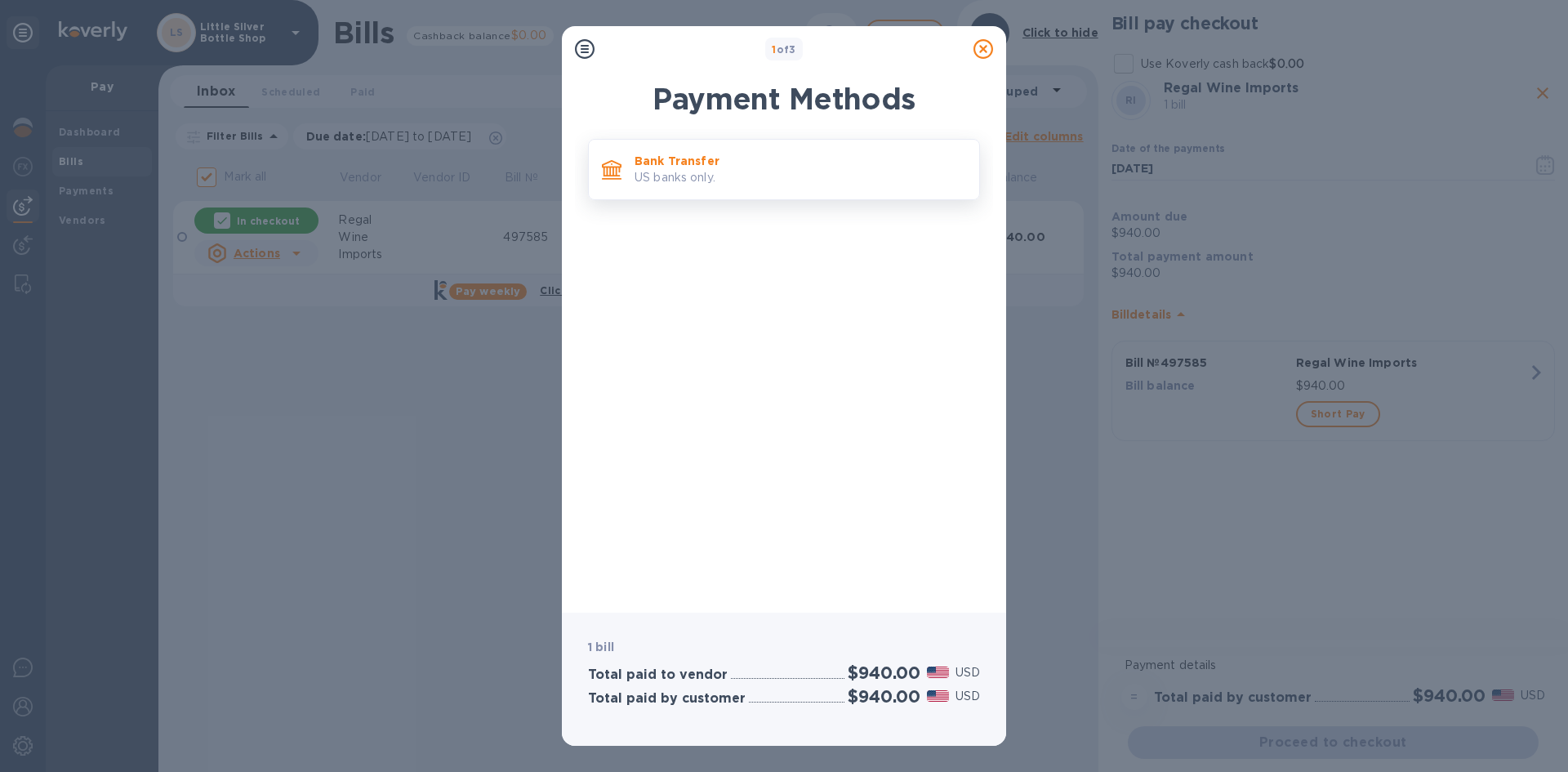
click at [715, 169] on p "US banks only." at bounding box center [800, 178] width 332 height 17
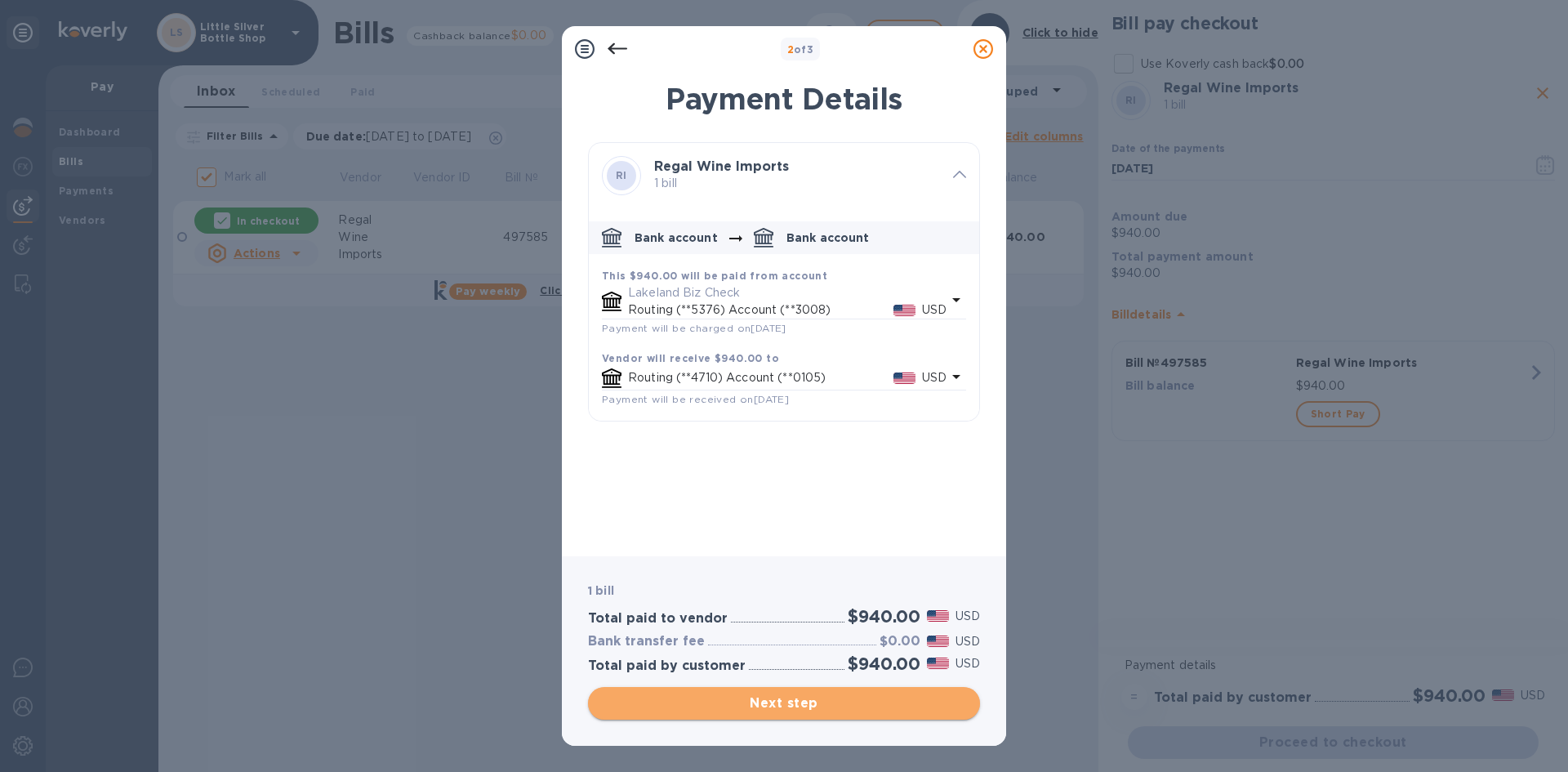
click at [825, 699] on span "Next step" at bounding box center [784, 703] width 366 height 19
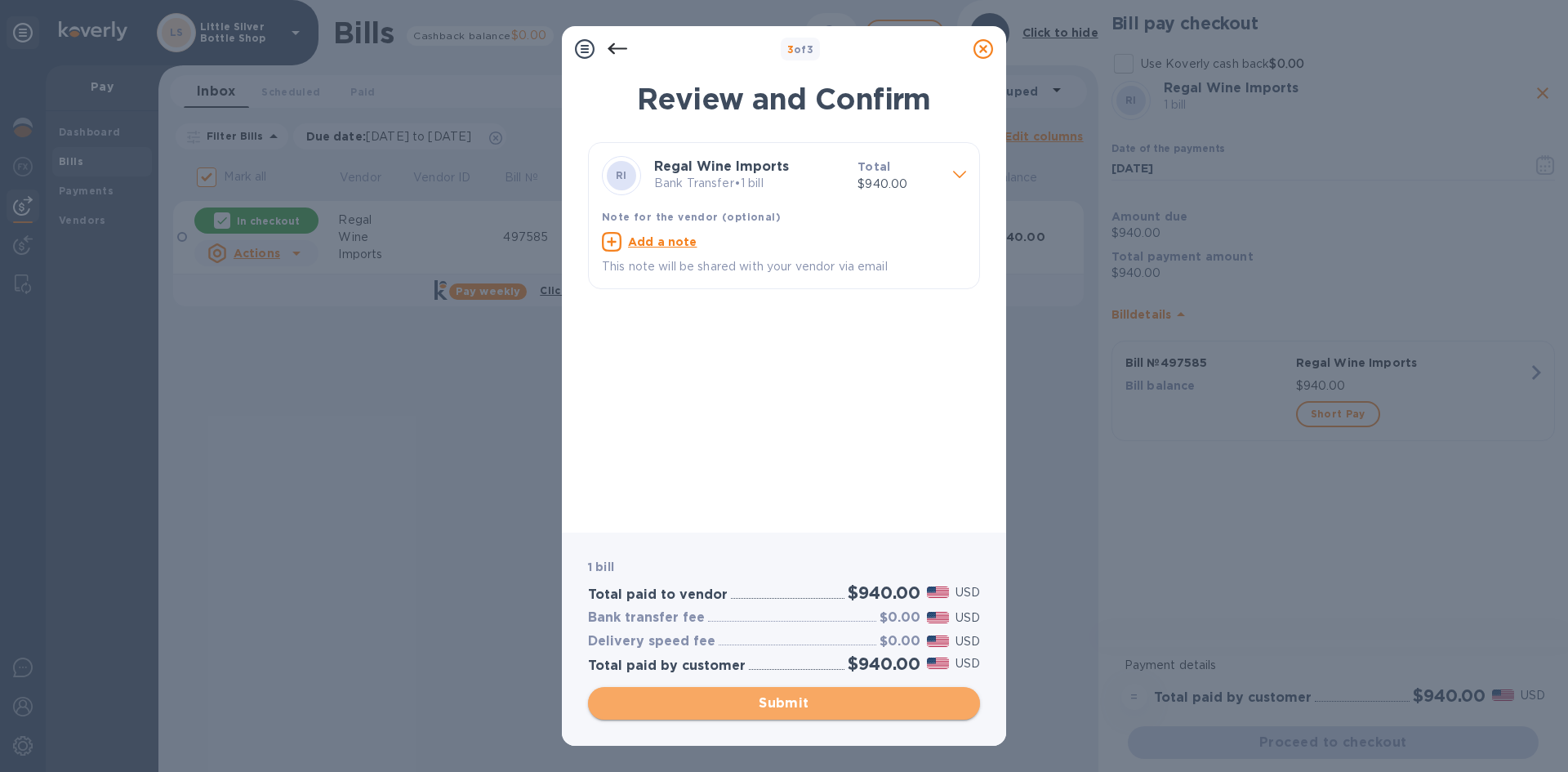
click at [825, 699] on span "Submit" at bounding box center [784, 703] width 366 height 19
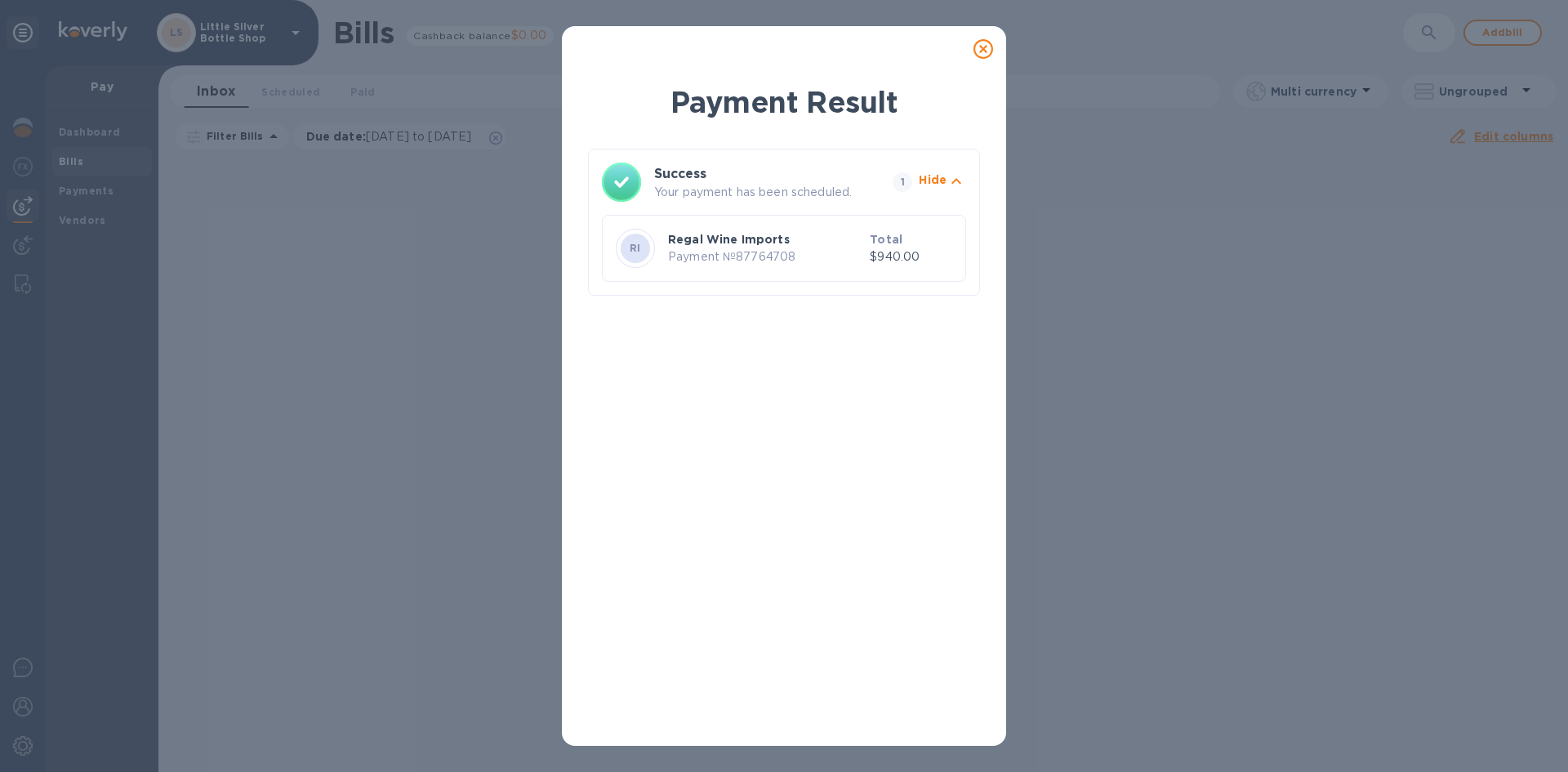
click at [982, 55] on icon at bounding box center [983, 49] width 19 height 19
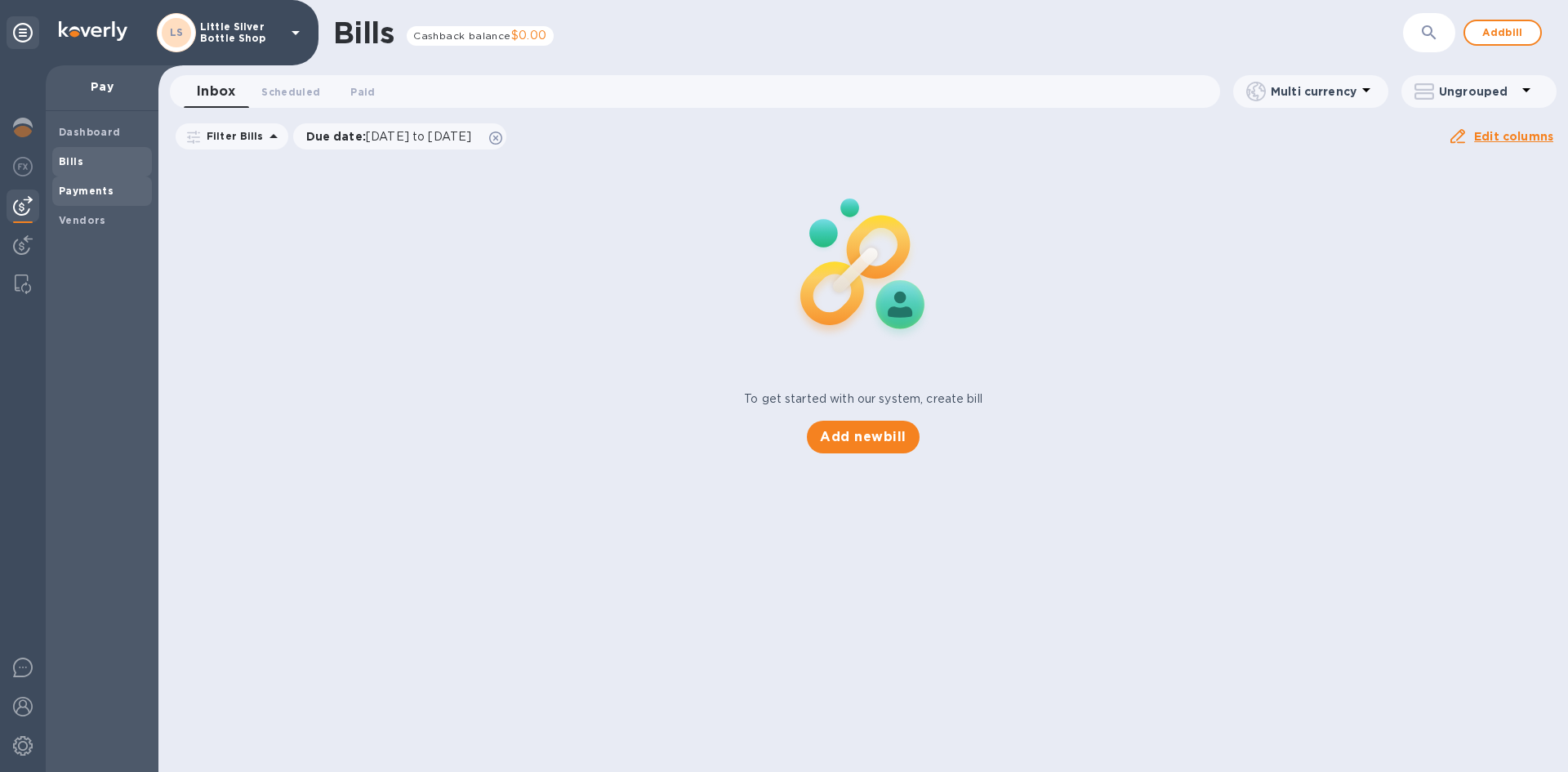
click at [76, 183] on span "Payments" at bounding box center [85, 190] width 54 height 16
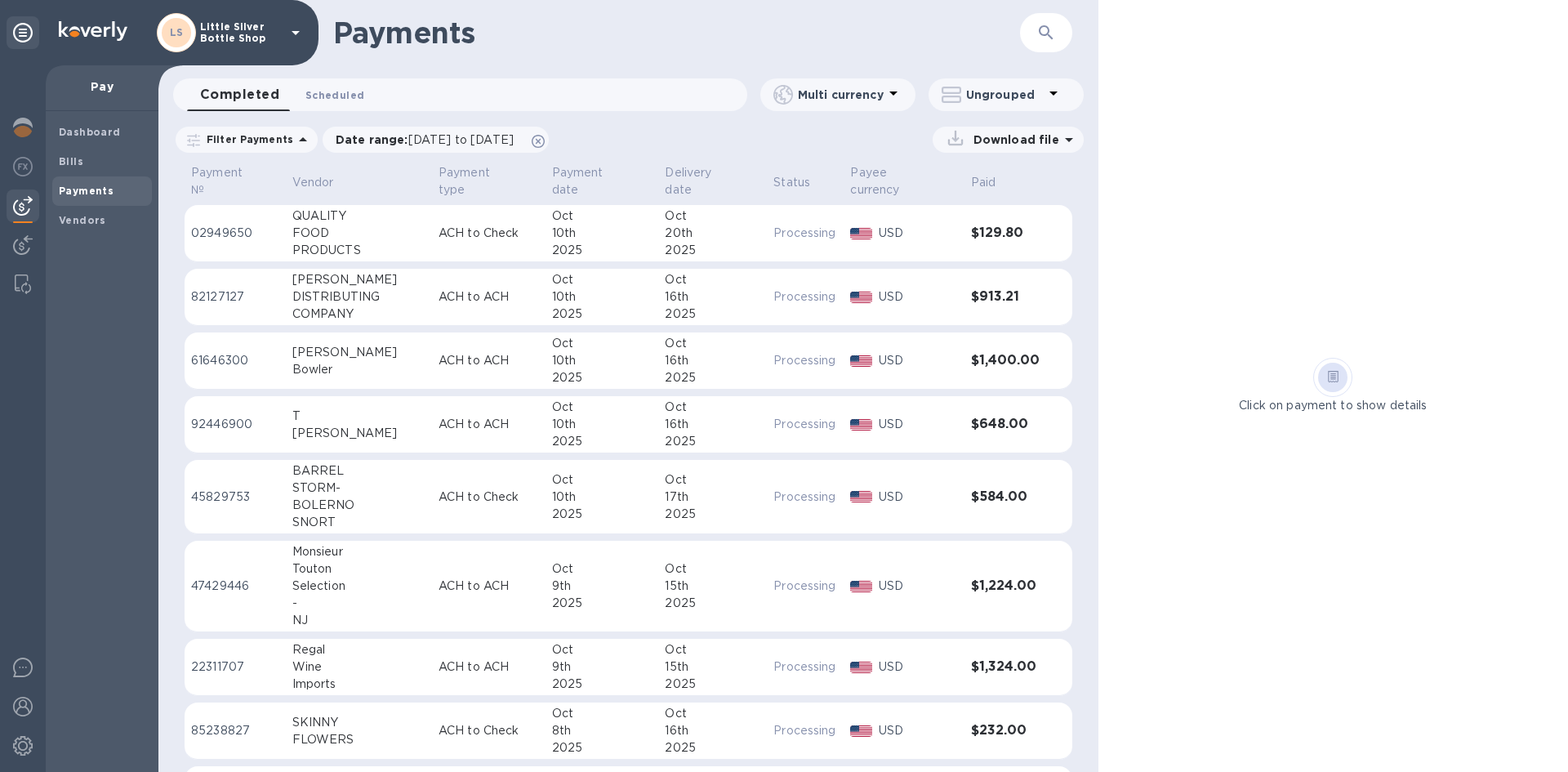
click at [338, 93] on span "Scheduled 0" at bounding box center [334, 96] width 58 height 17
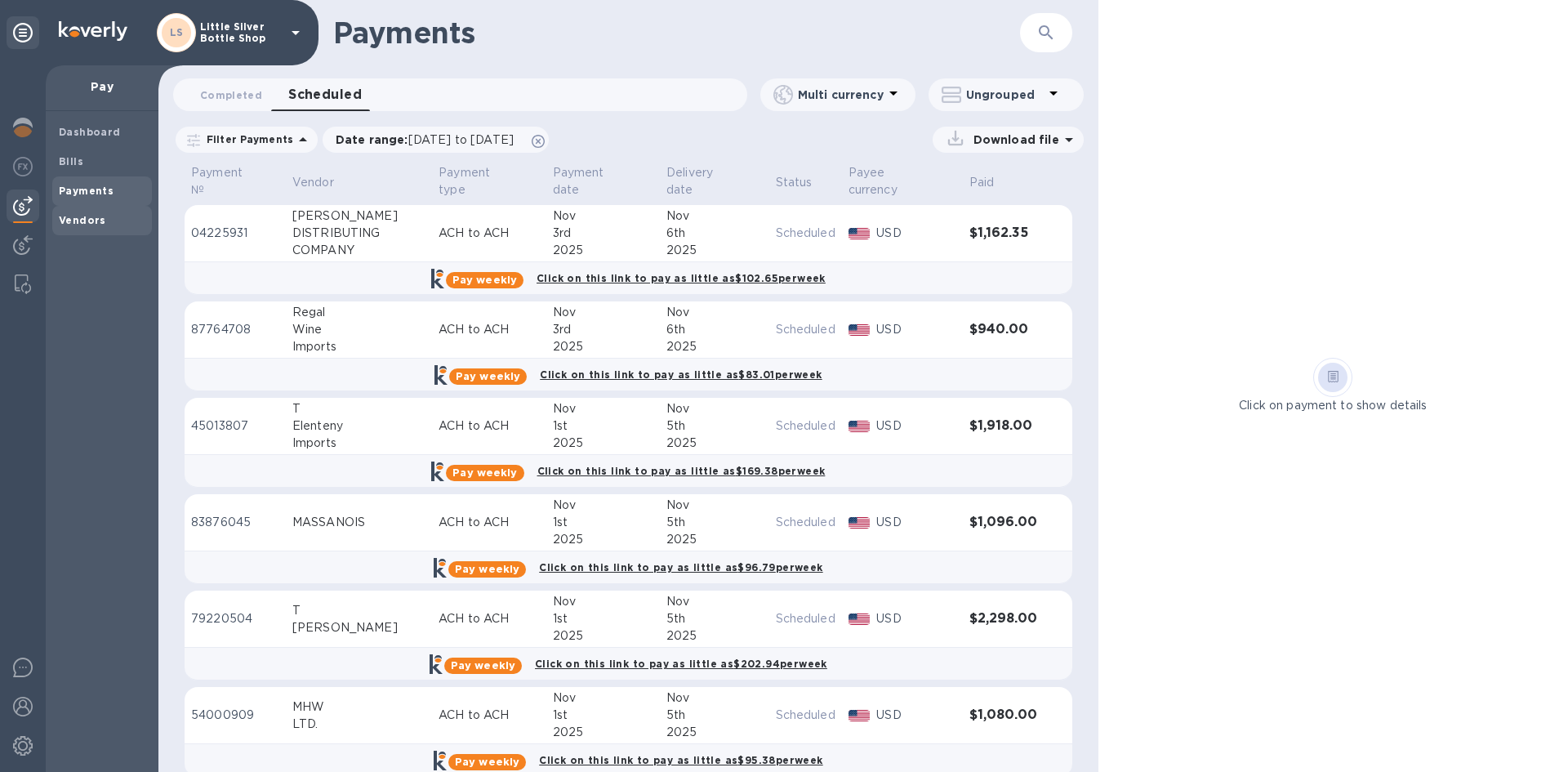
click at [74, 219] on b "Vendors" at bounding box center [82, 220] width 48 height 12
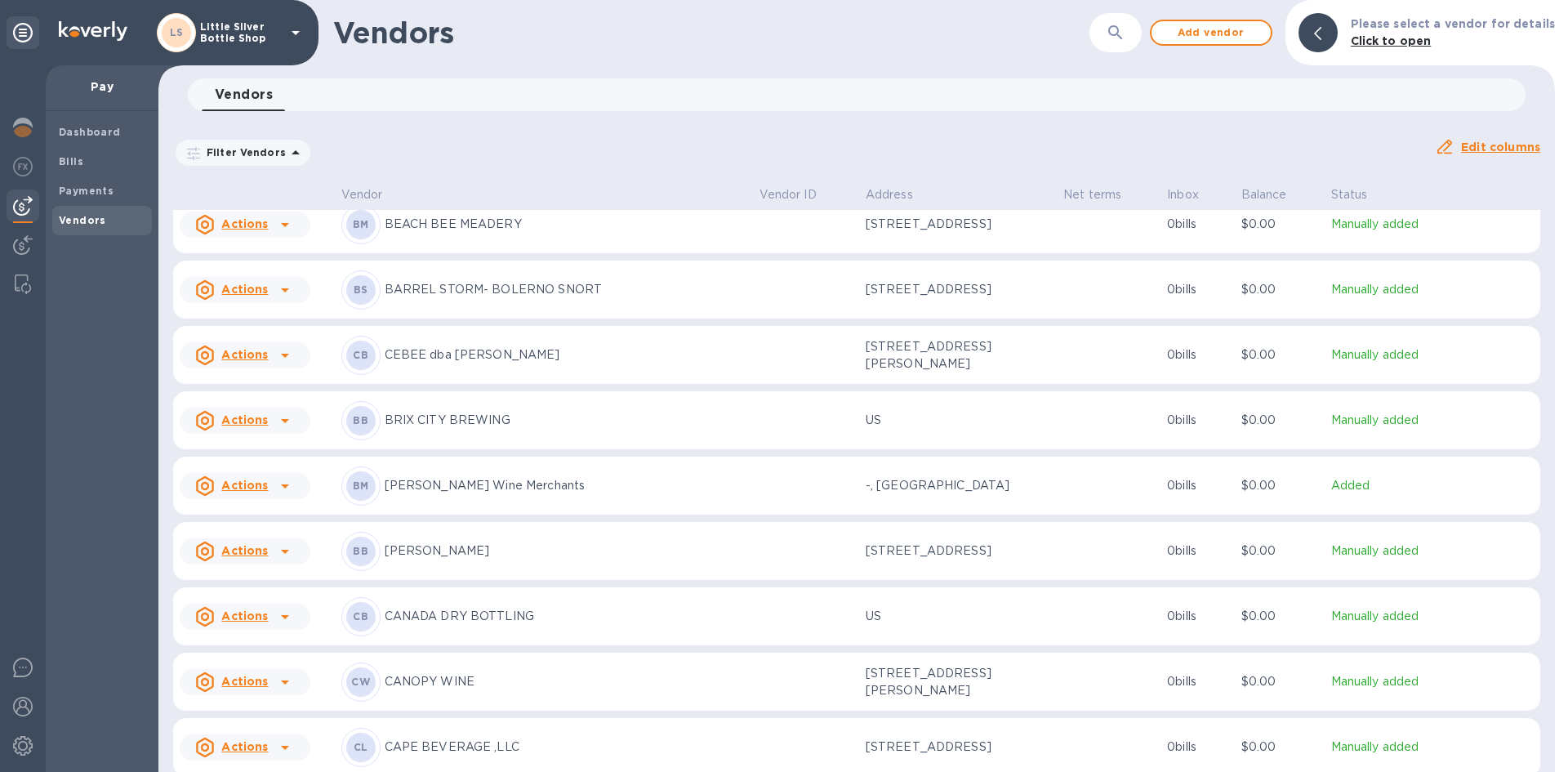
scroll to position [408, 0]
click at [94, 212] on span "Vendors" at bounding box center [82, 220] width 48 height 16
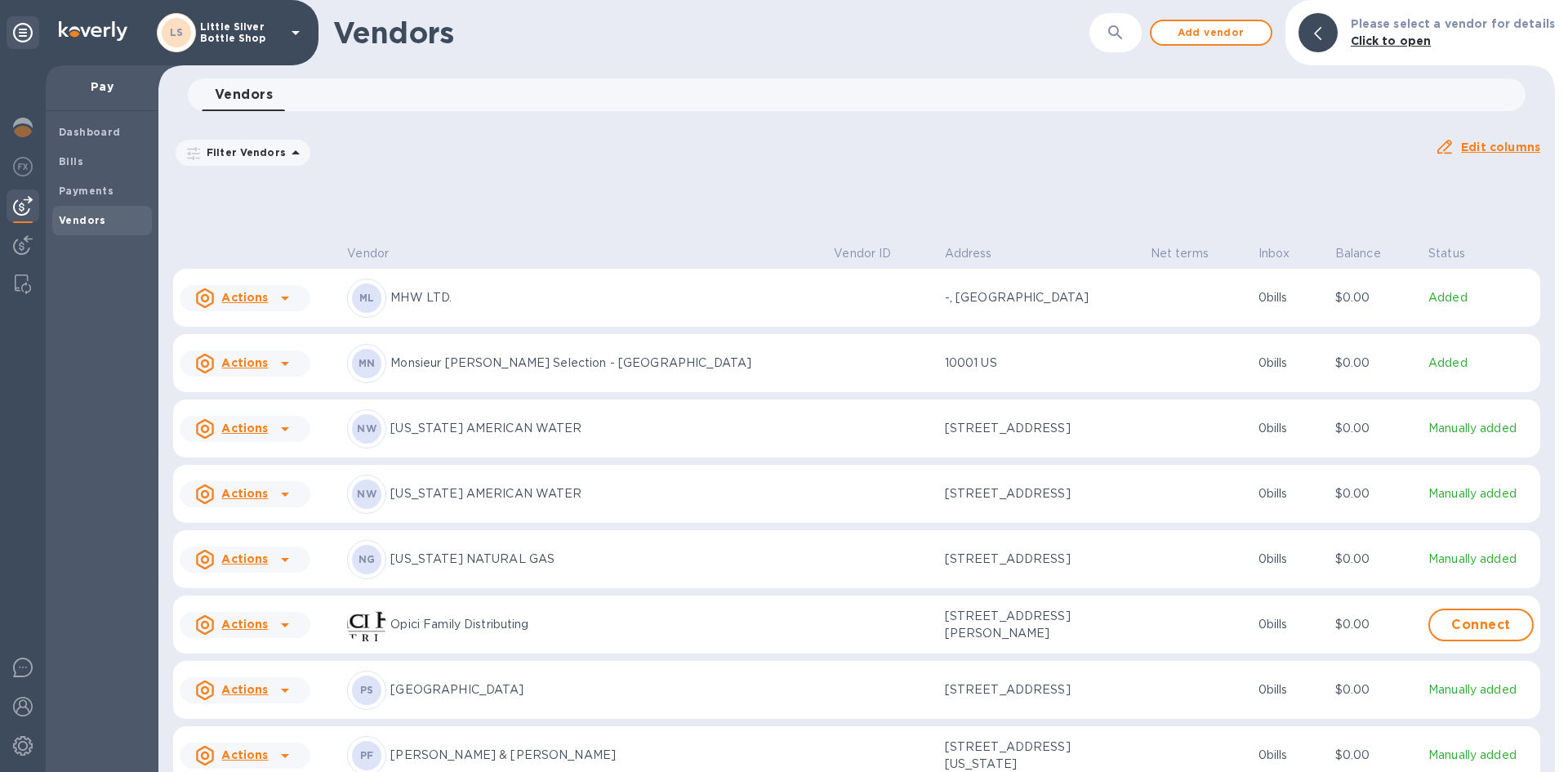
scroll to position [4791, 0]
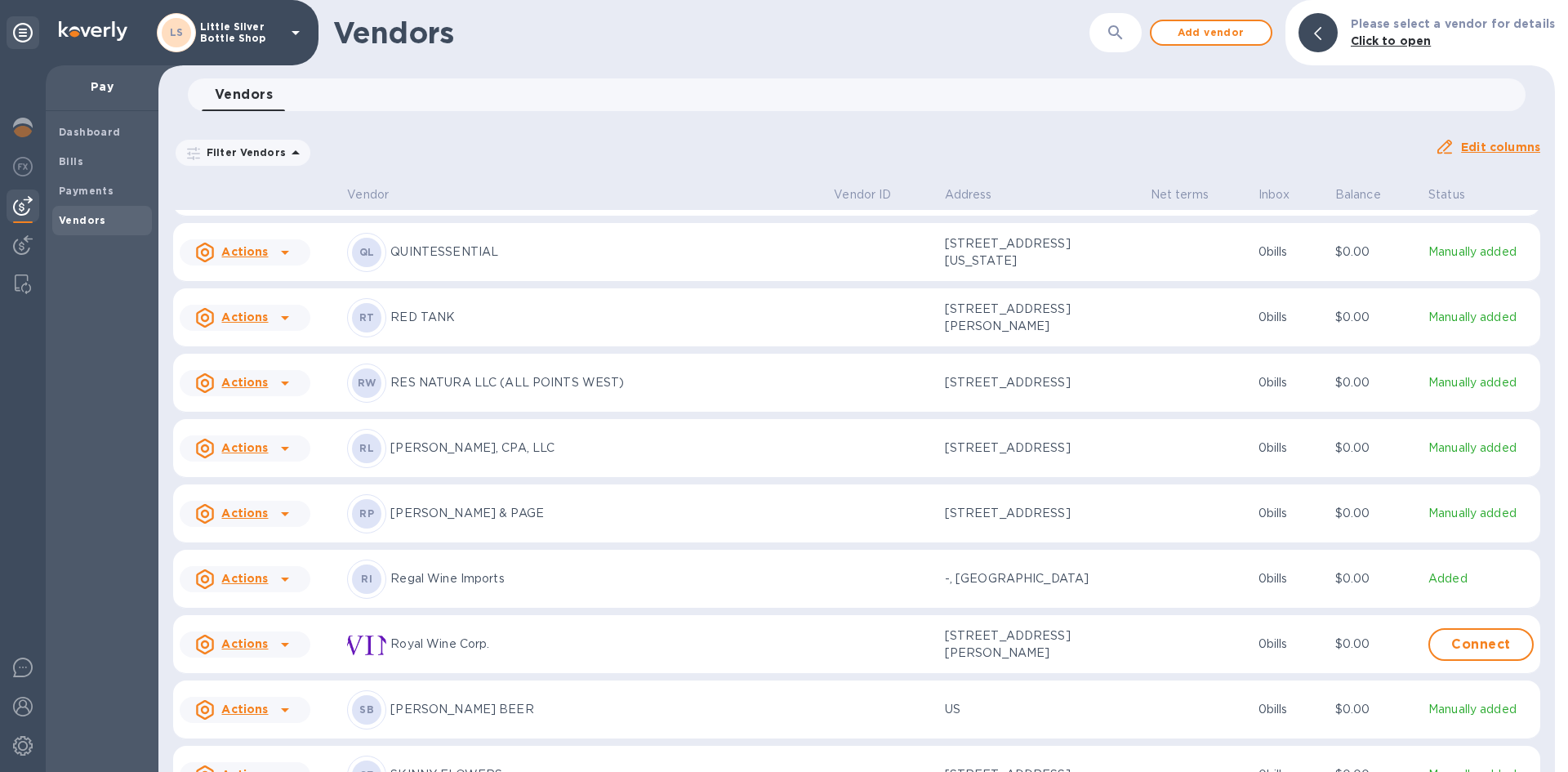
click at [490, 587] on p "Regal Wine Imports" at bounding box center [605, 579] width 430 height 17
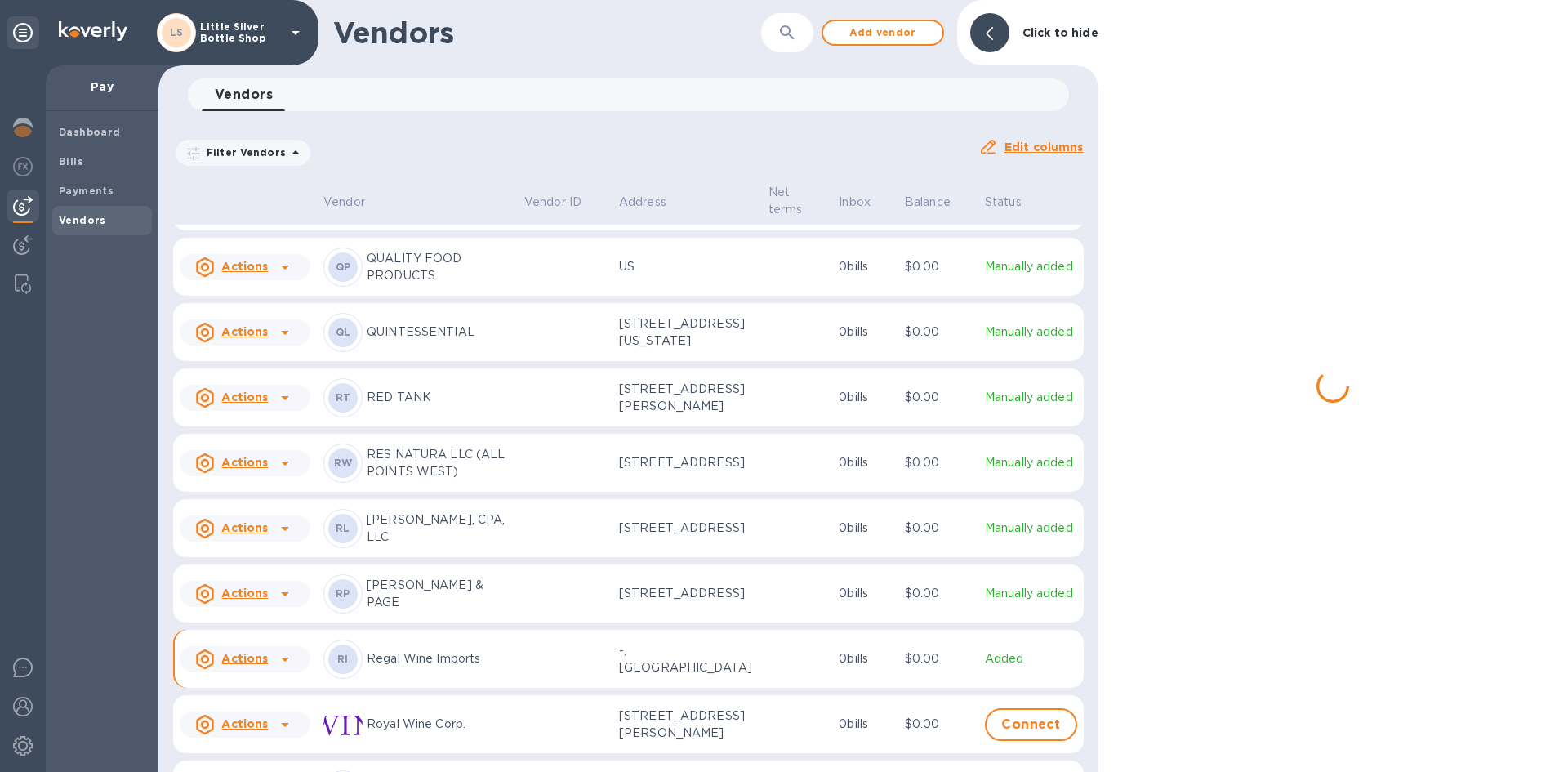
scroll to position [4921, 0]
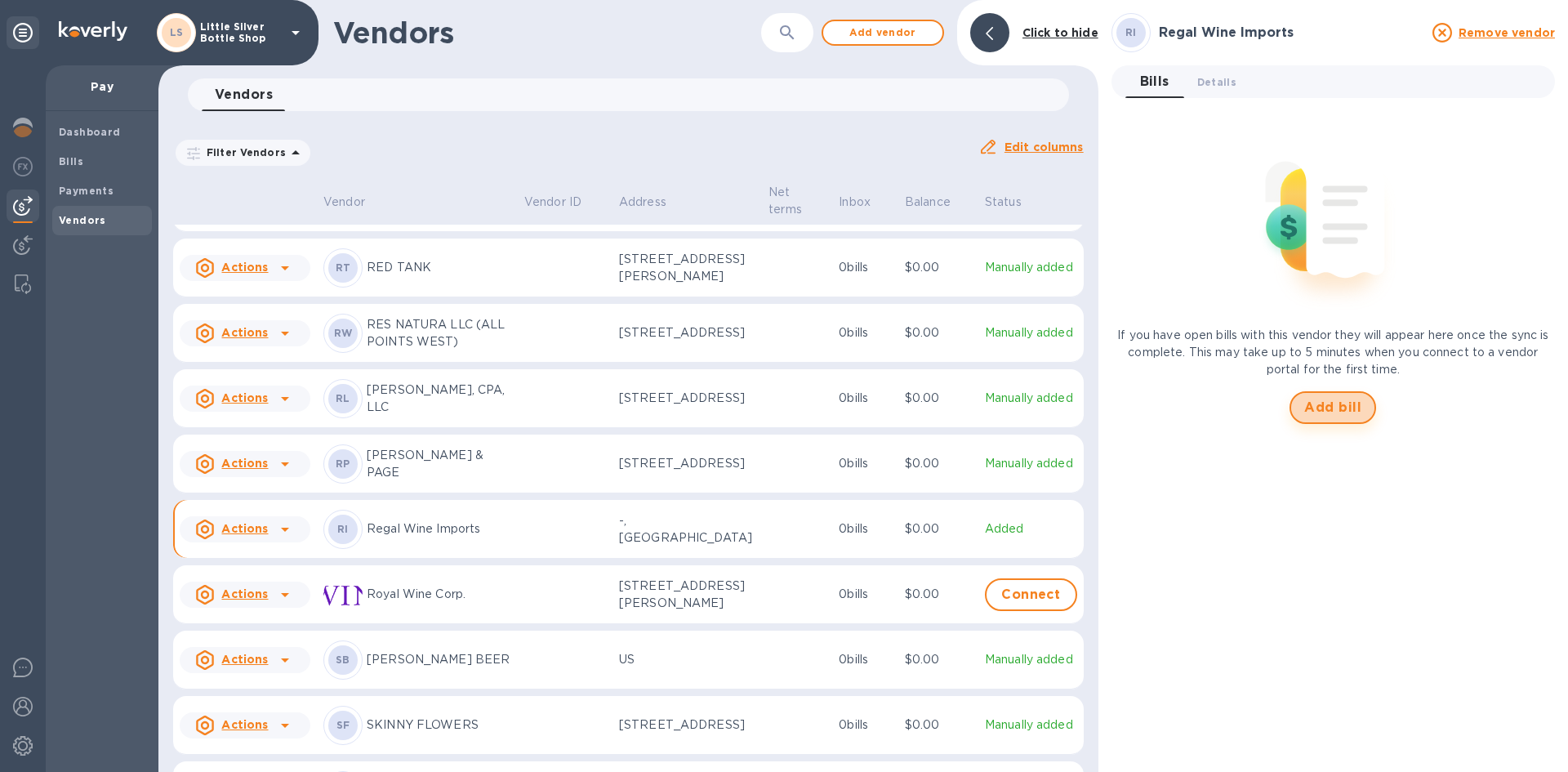
click at [1329, 411] on span "Add bill" at bounding box center [1333, 408] width 57 height 19
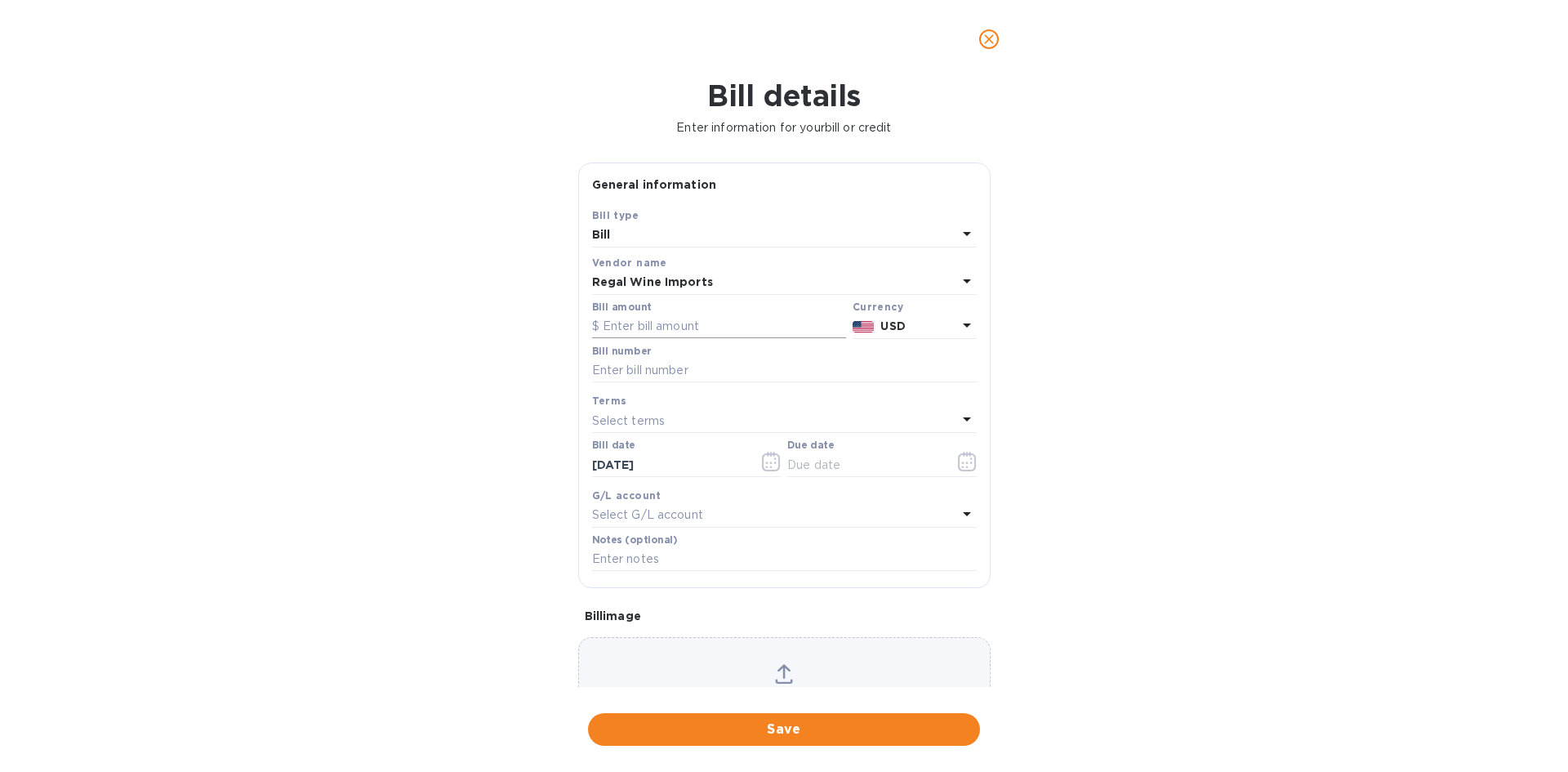
click at [698, 323] on input "text" at bounding box center [719, 327] width 254 height 25
type input "672.00"
click at [663, 373] on input "text" at bounding box center [784, 371] width 384 height 25
type input "497587"
click at [615, 417] on p "Select terms" at bounding box center [628, 421] width 74 height 17
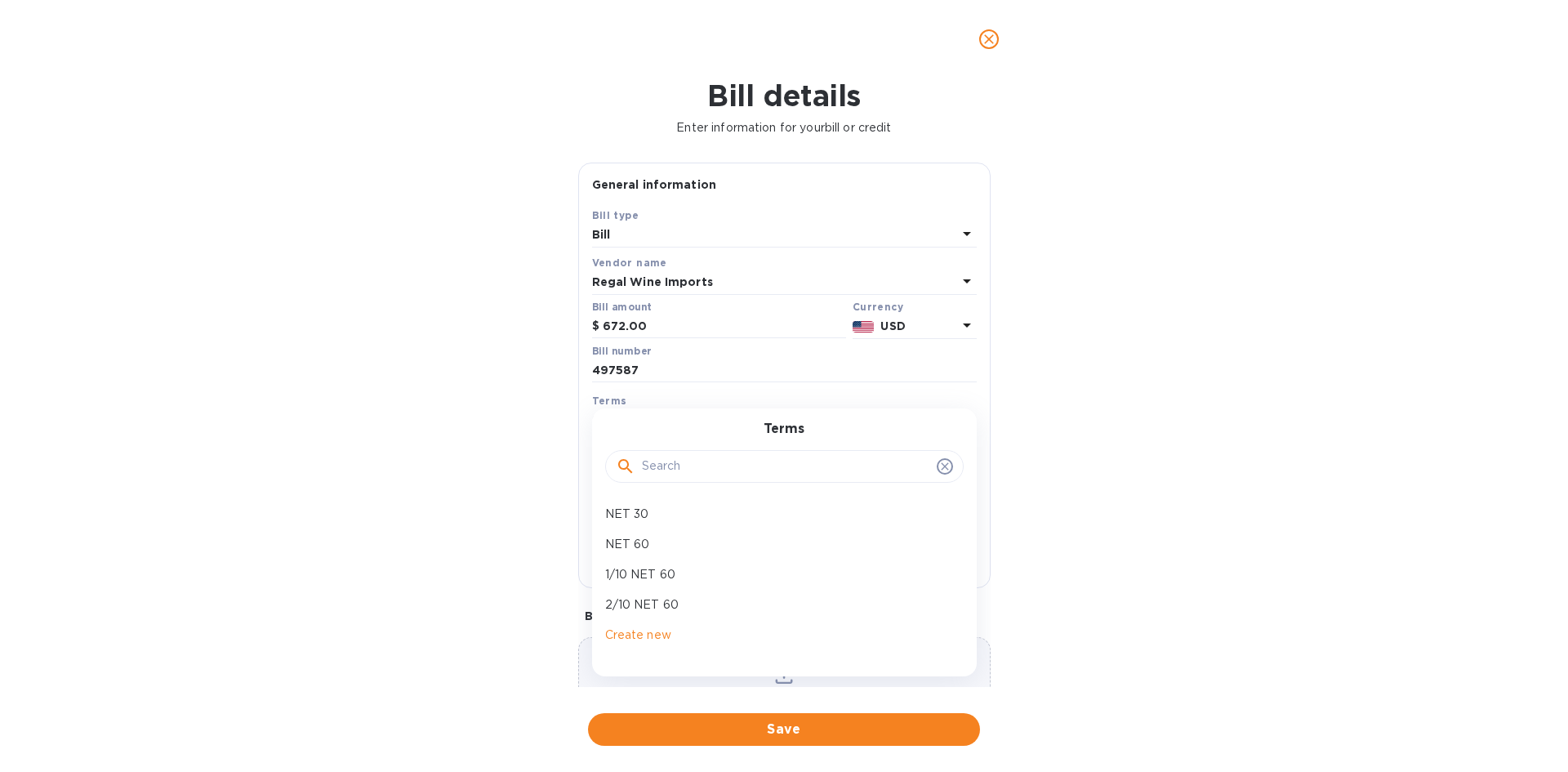
click at [616, 509] on p "NET 30" at bounding box center [777, 515] width 345 height 17
type input "[DATE]"
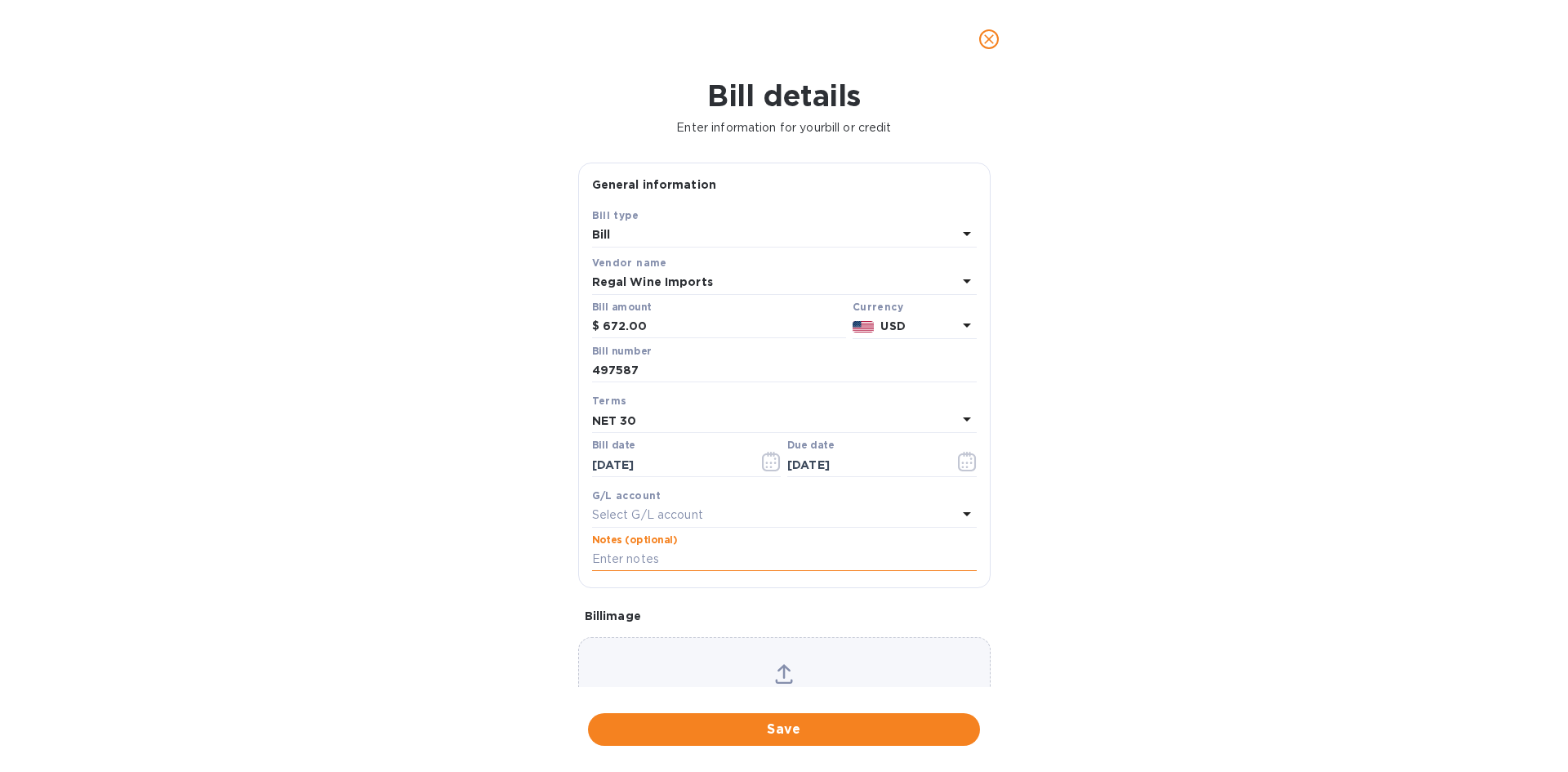
click at [639, 565] on input "text" at bounding box center [784, 560] width 384 height 25
type input "1-30144"
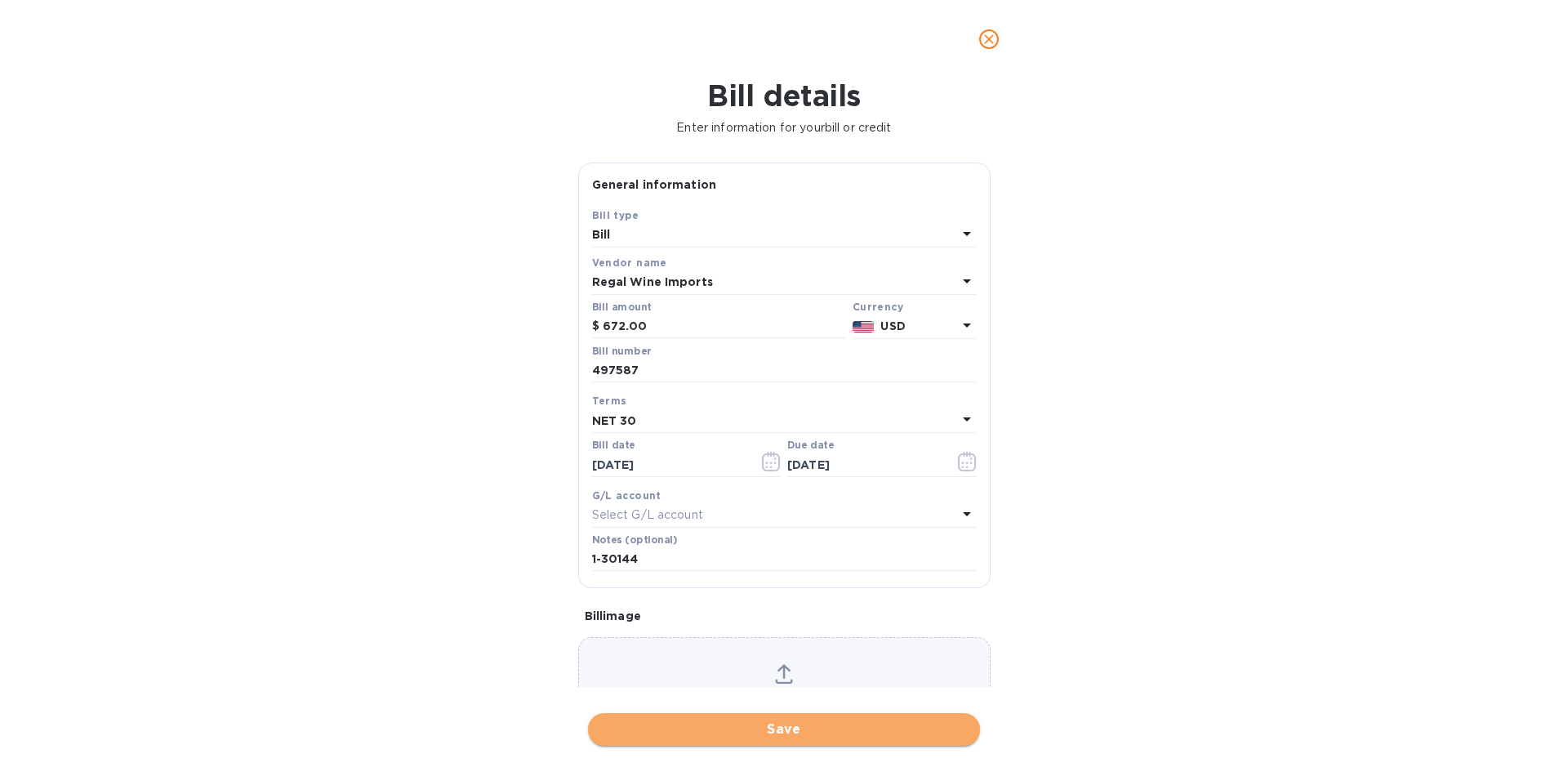
click at [801, 726] on span "Save" at bounding box center [784, 729] width 366 height 19
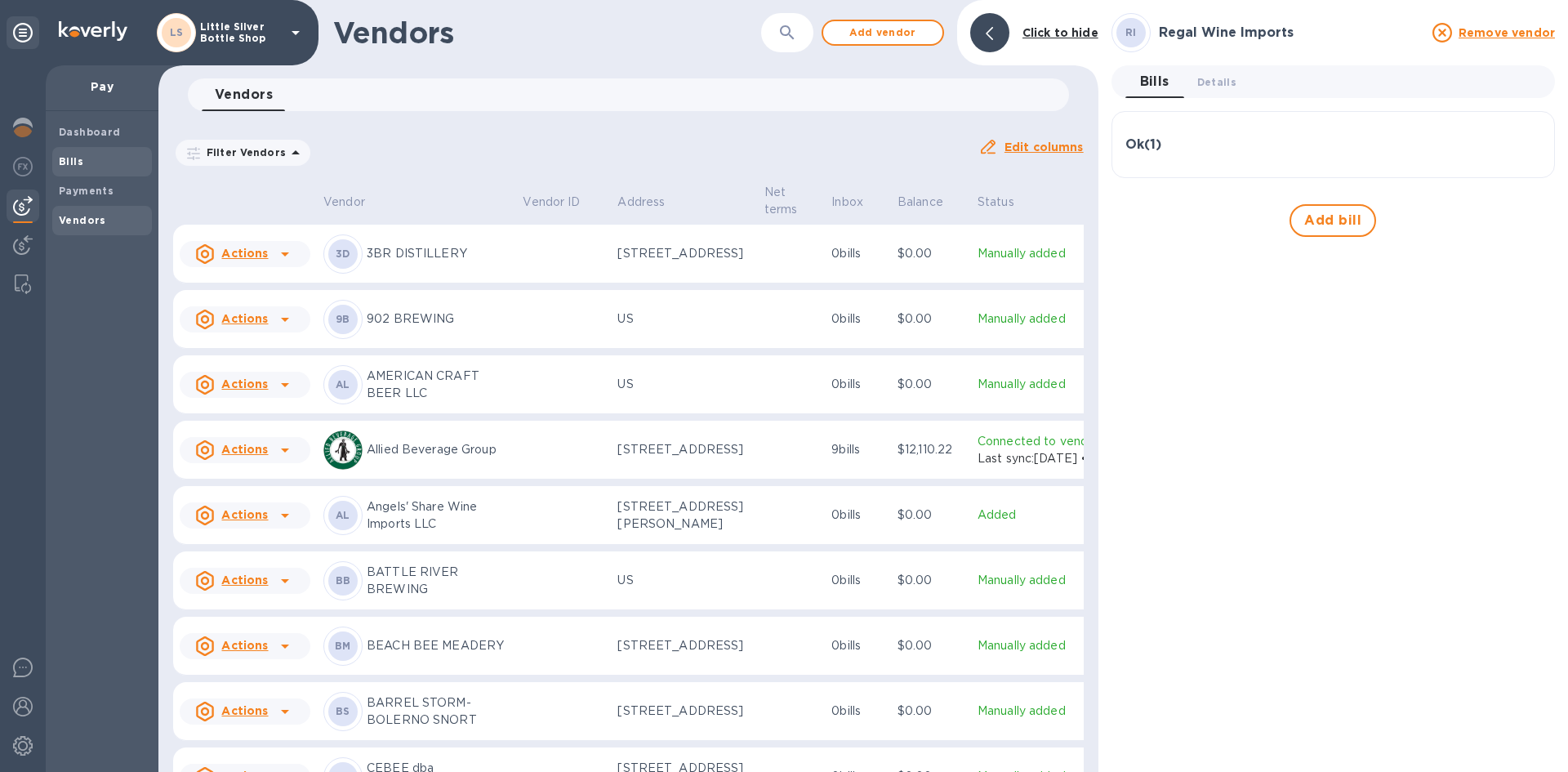
click at [76, 165] on b "Bills" at bounding box center [71, 161] width 25 height 12
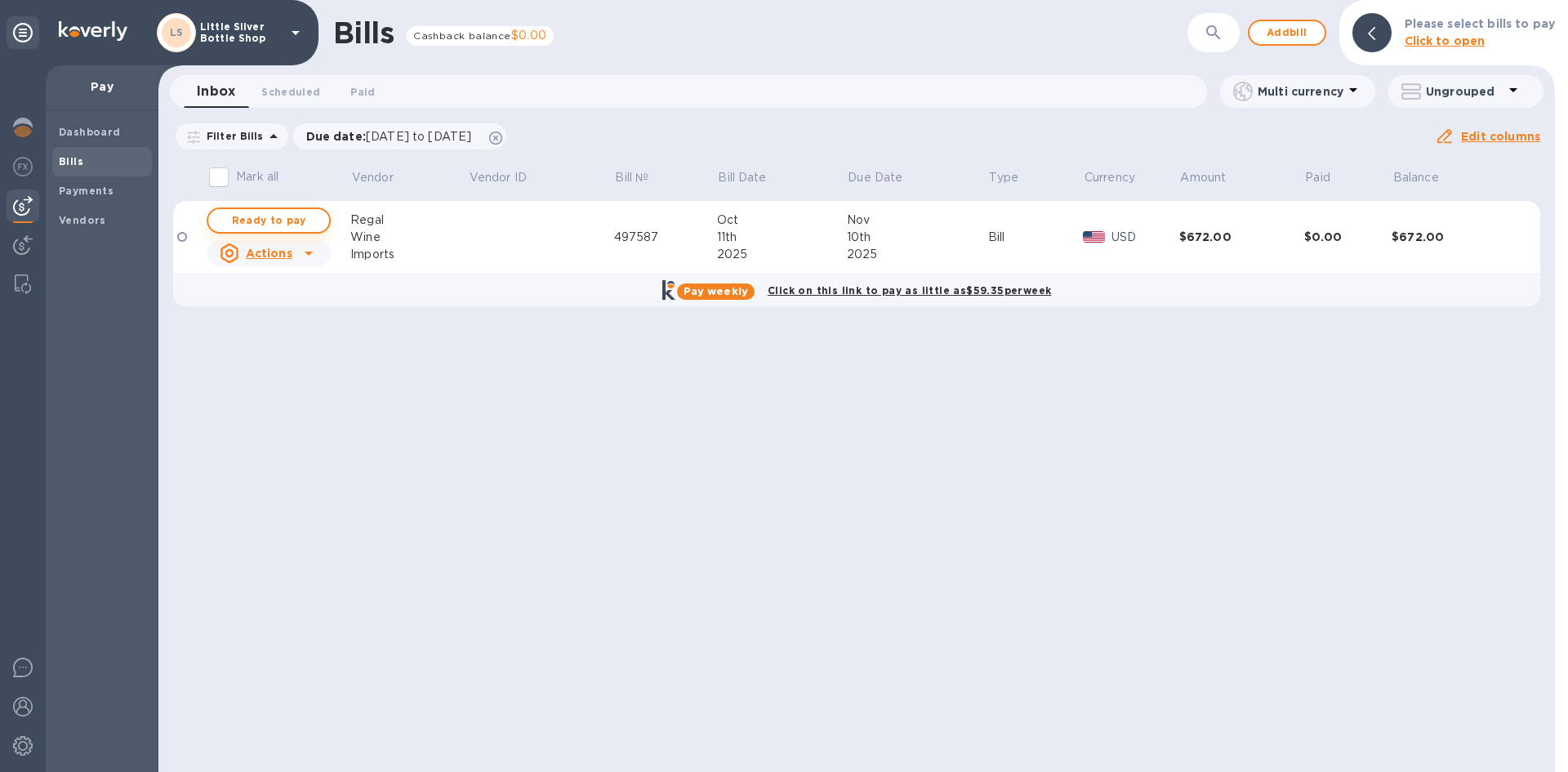
click at [253, 220] on span "Ready to pay" at bounding box center [268, 220] width 95 height 19
checkbox input "true"
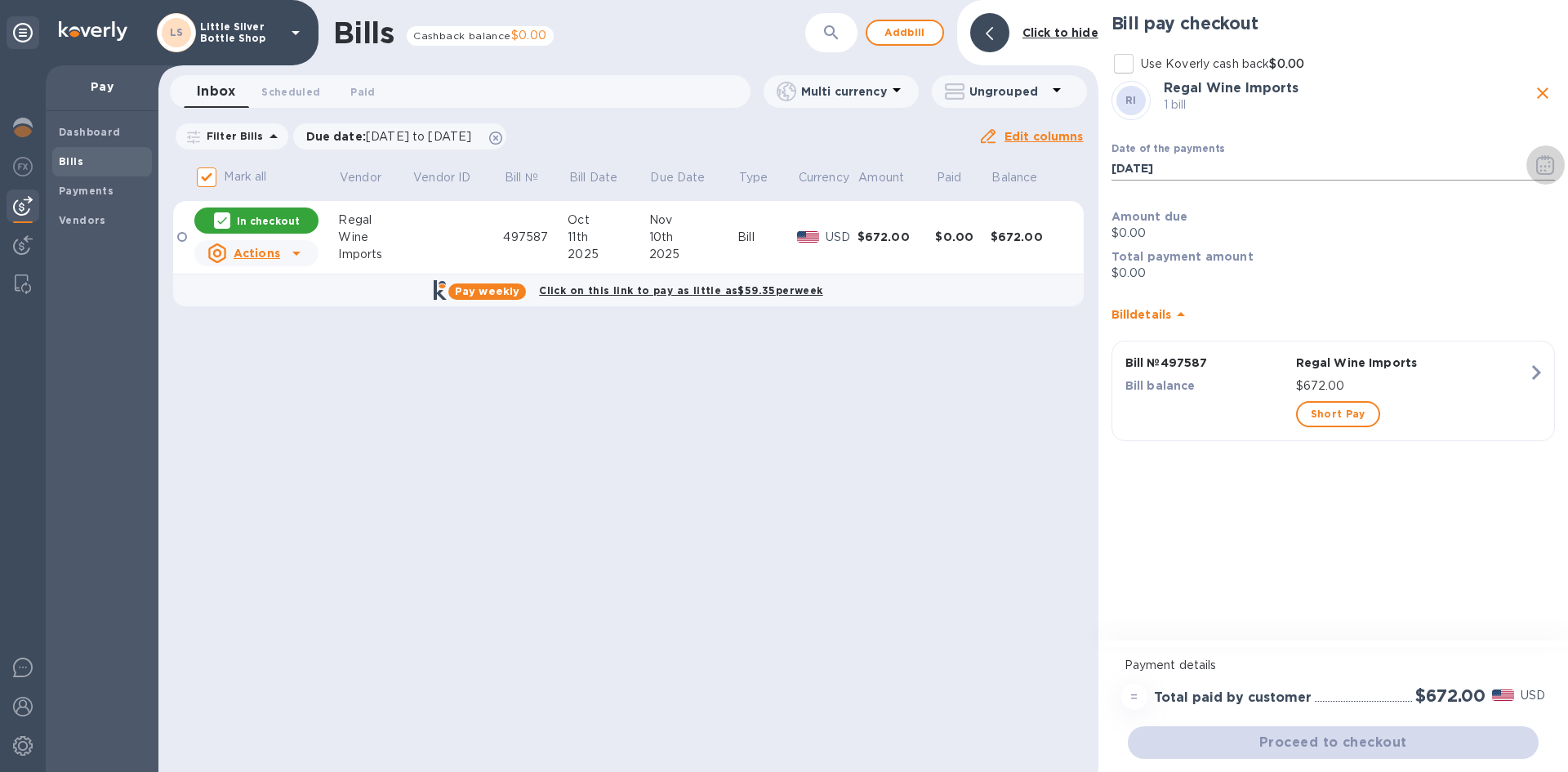
click at [1552, 164] on icon "button" at bounding box center [1546, 165] width 19 height 19
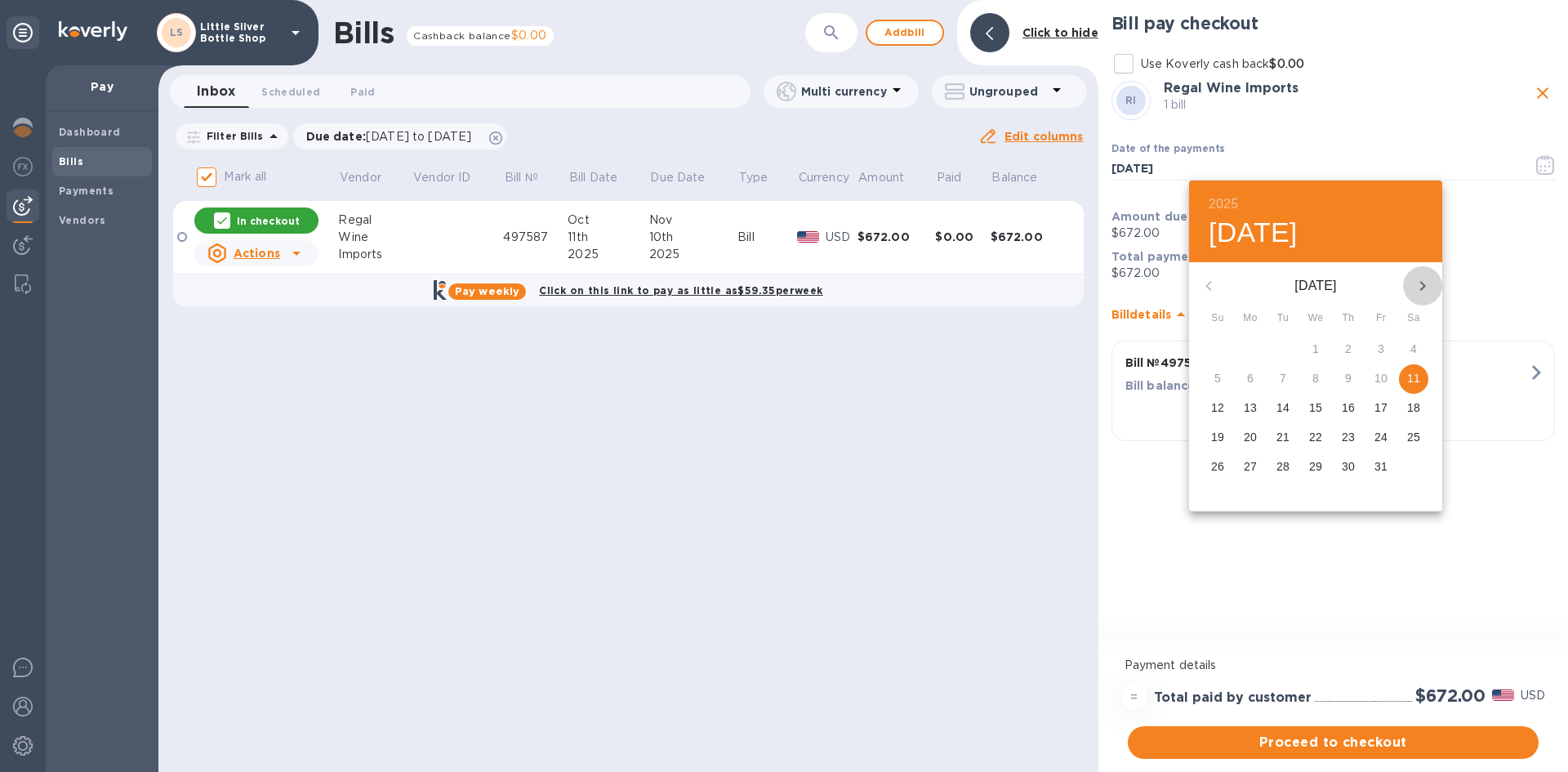
click at [1425, 286] on icon "button" at bounding box center [1423, 286] width 6 height 10
click at [1254, 378] on span "3" at bounding box center [1250, 378] width 30 height 16
type input "[DATE]"
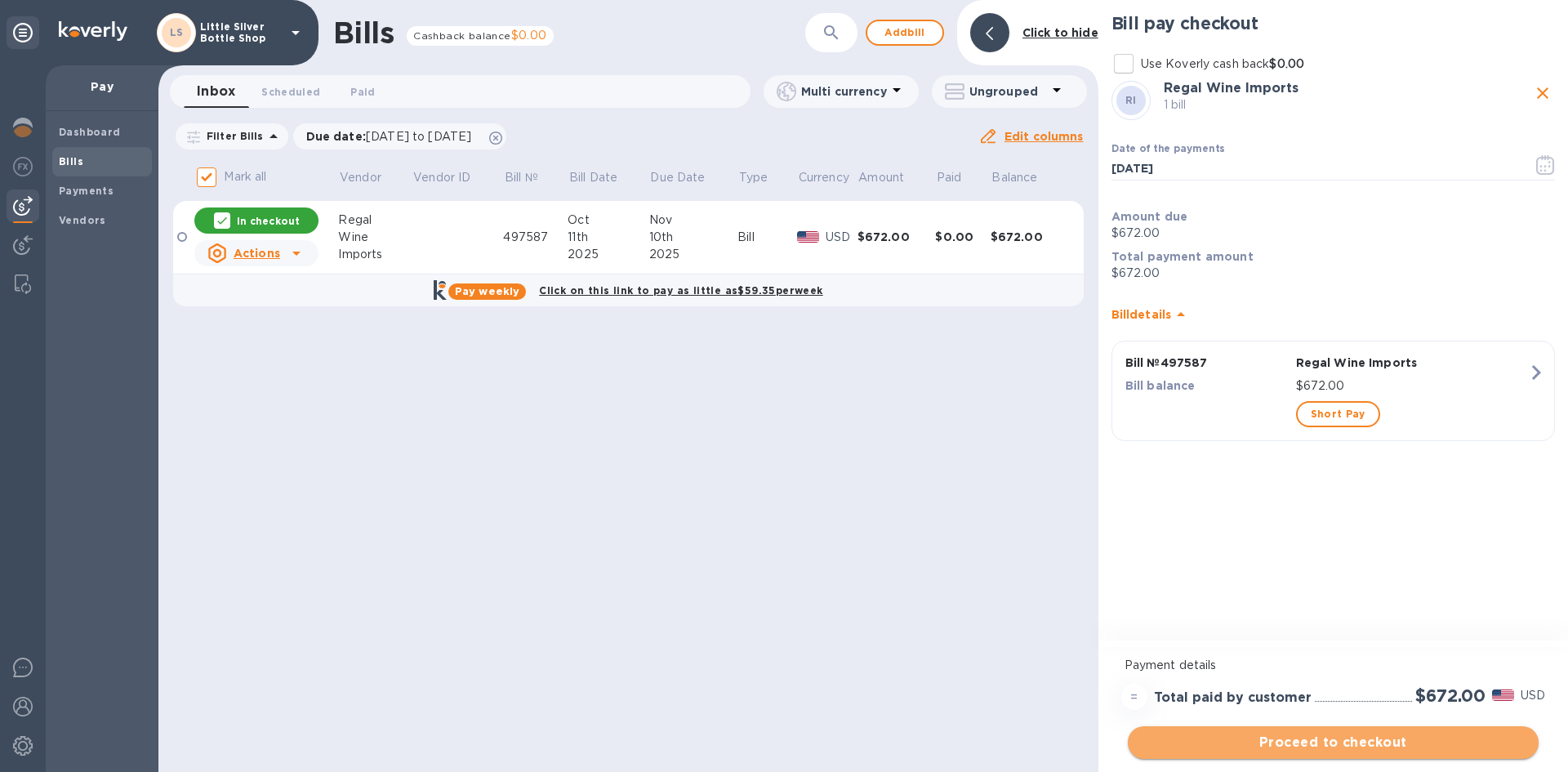
click at [1391, 747] on span "Proceed to checkout" at bounding box center [1333, 742] width 384 height 19
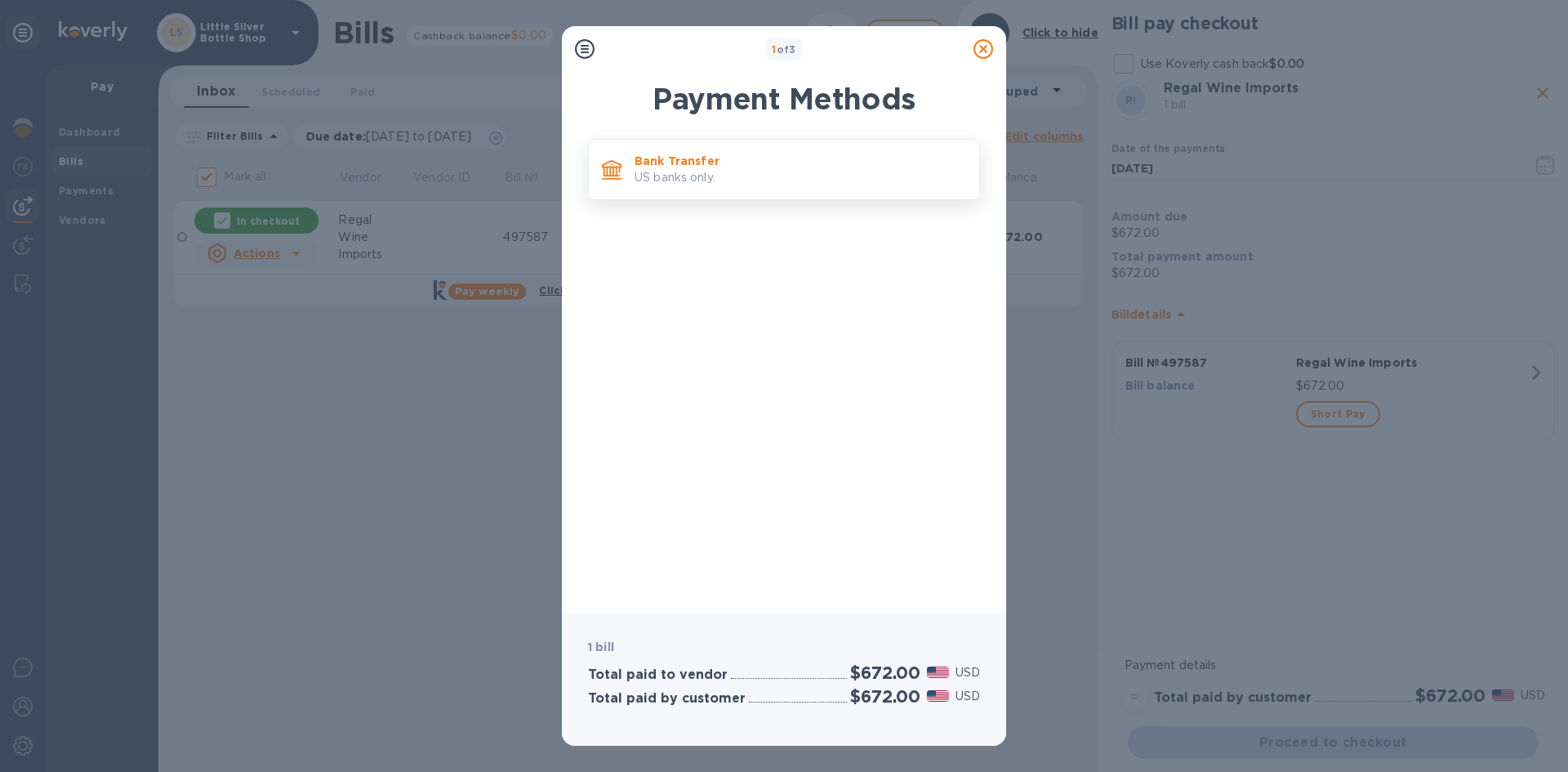
click at [823, 171] on p "US banks only." at bounding box center [800, 178] width 332 height 17
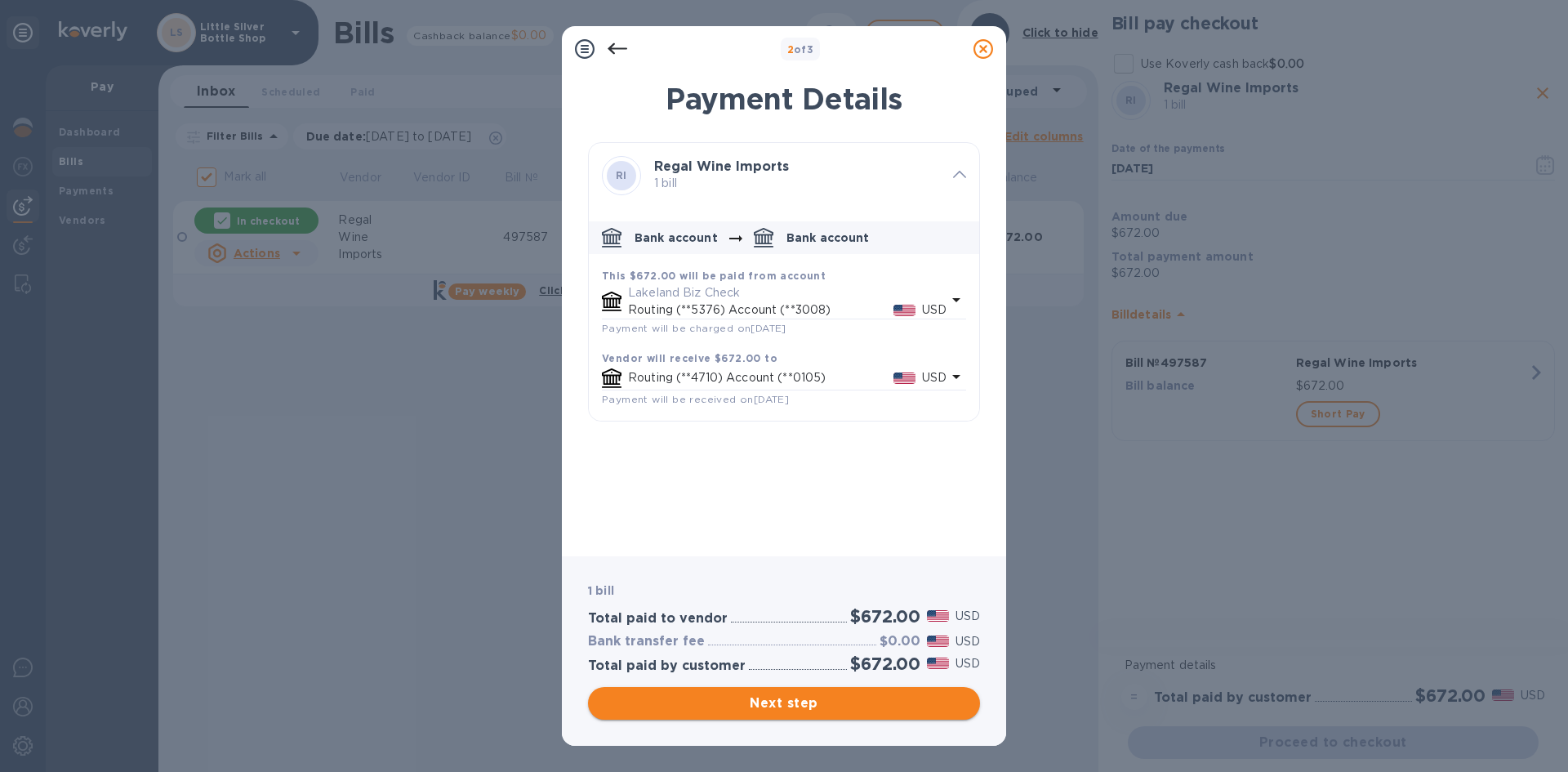
click at [915, 704] on span "Next step" at bounding box center [784, 703] width 366 height 19
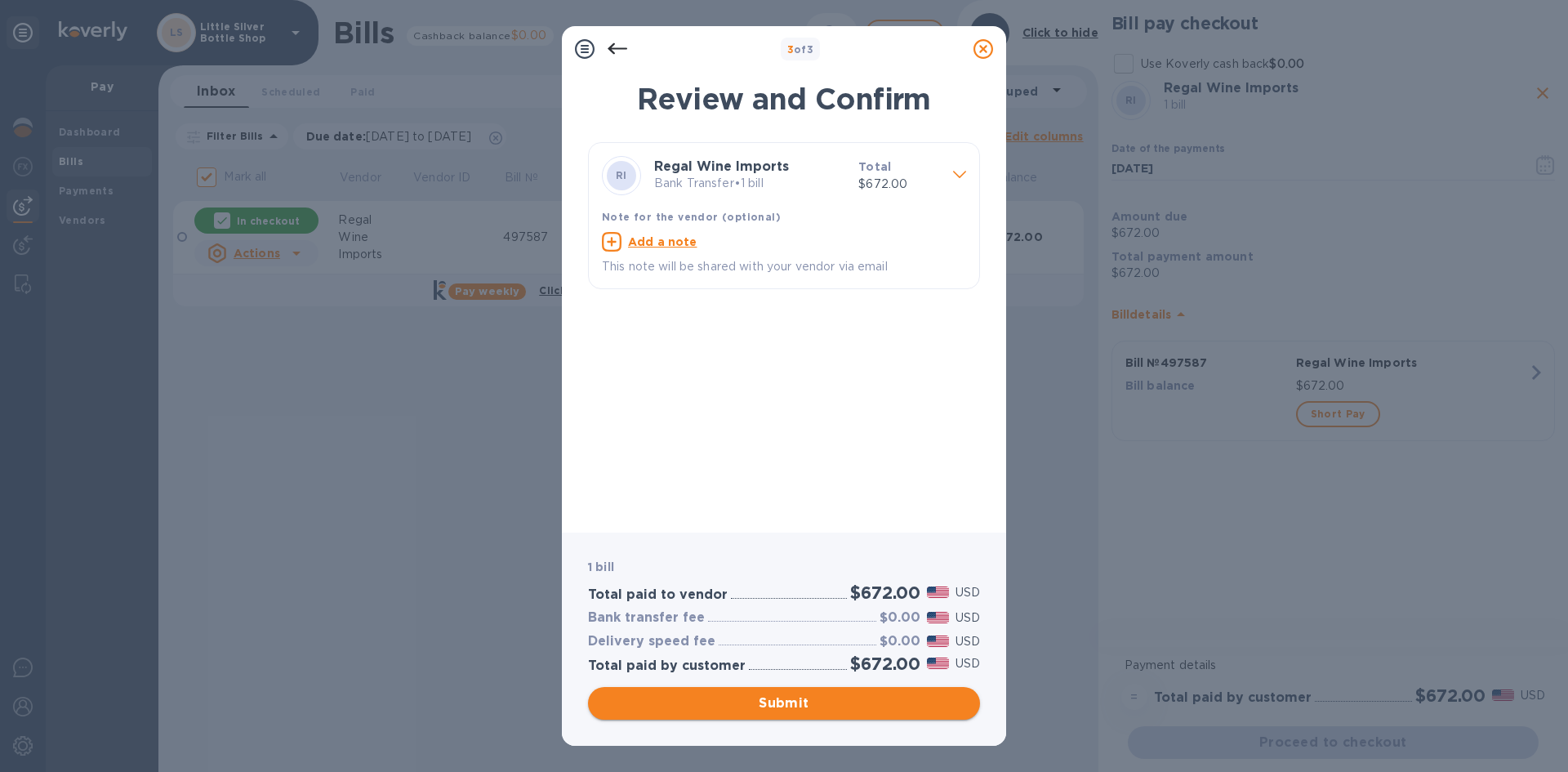
click at [908, 711] on span "Submit" at bounding box center [784, 703] width 366 height 19
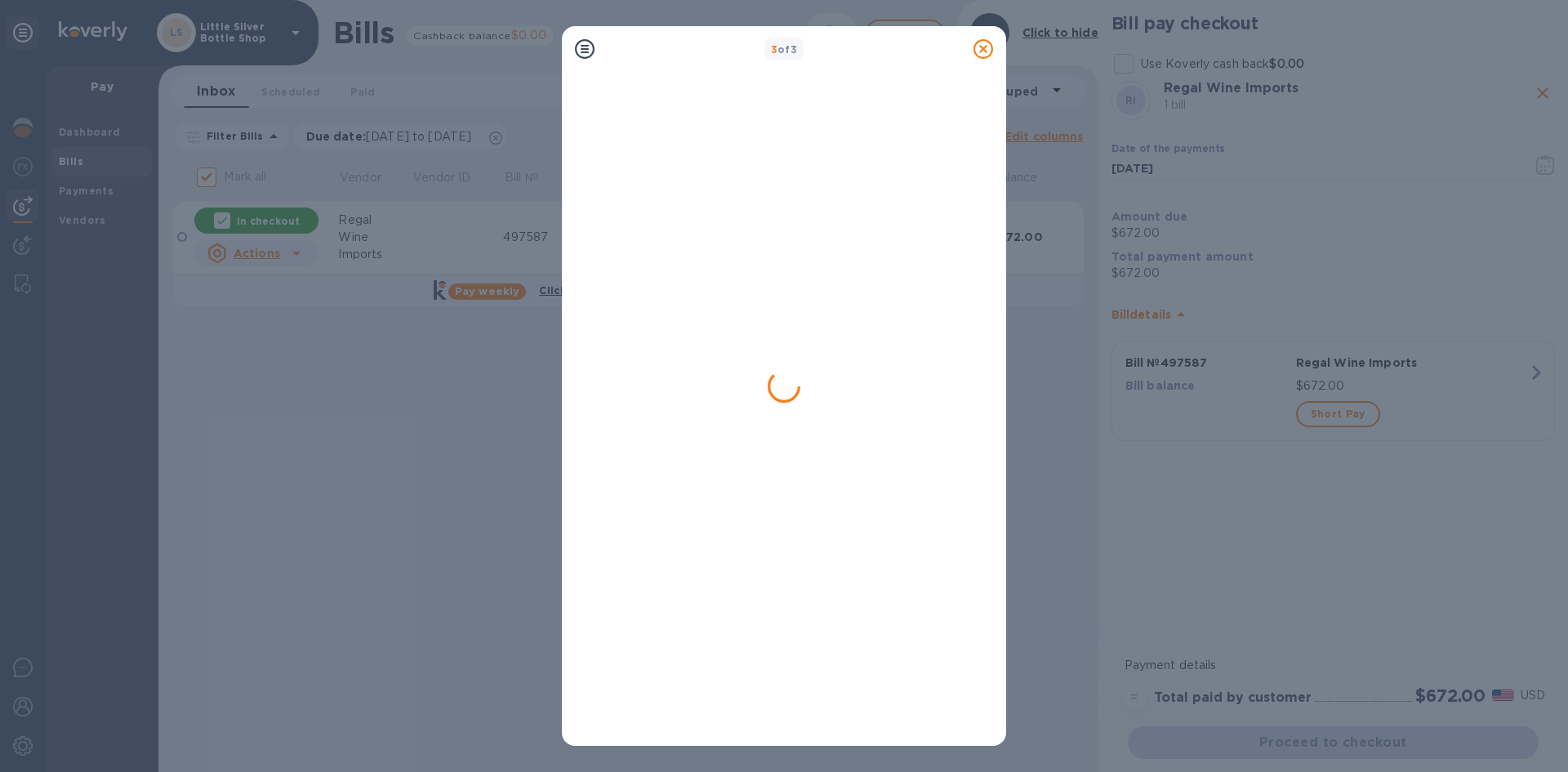
checkbox input "false"
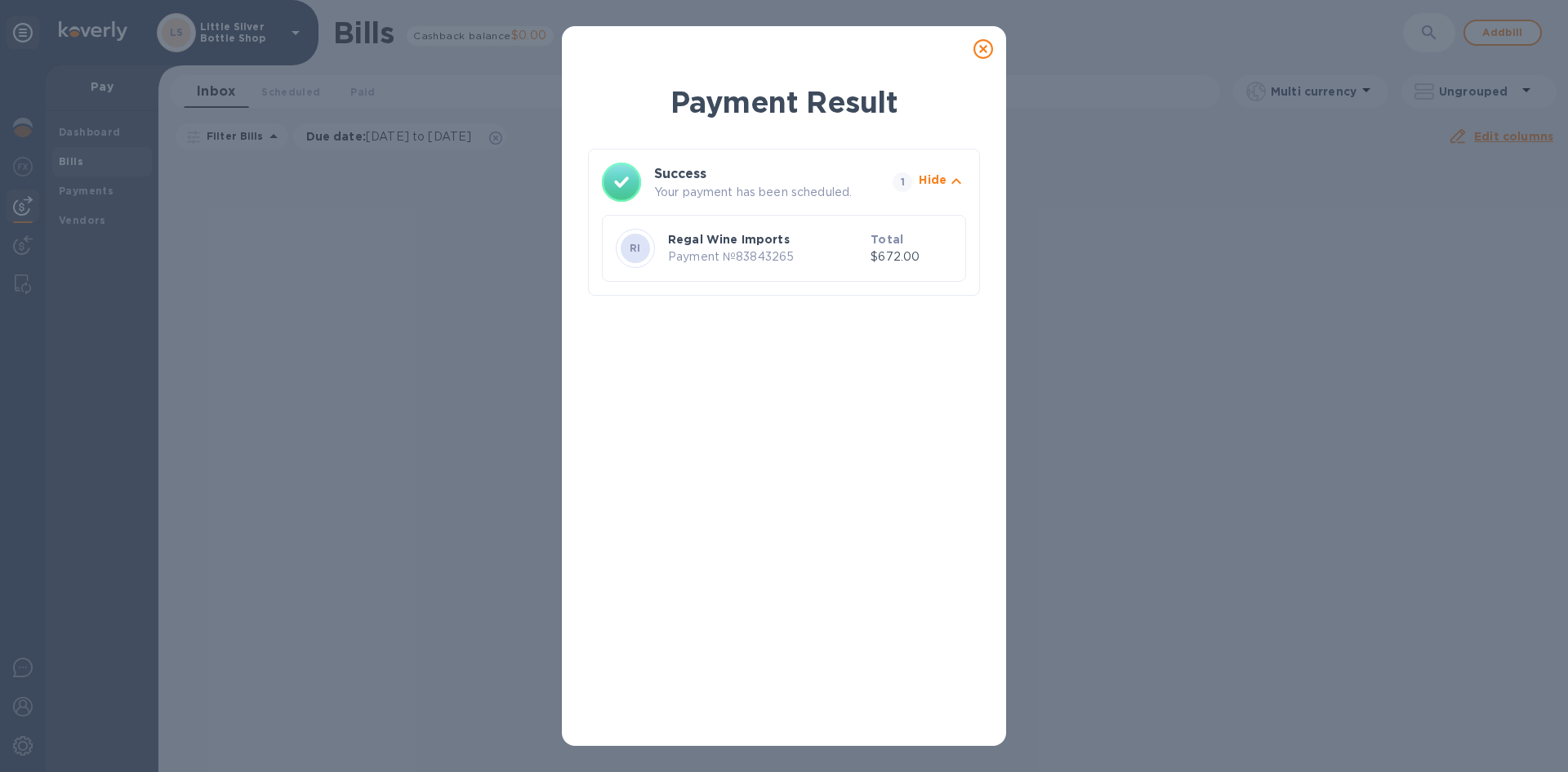
click at [980, 48] on icon at bounding box center [983, 49] width 19 height 19
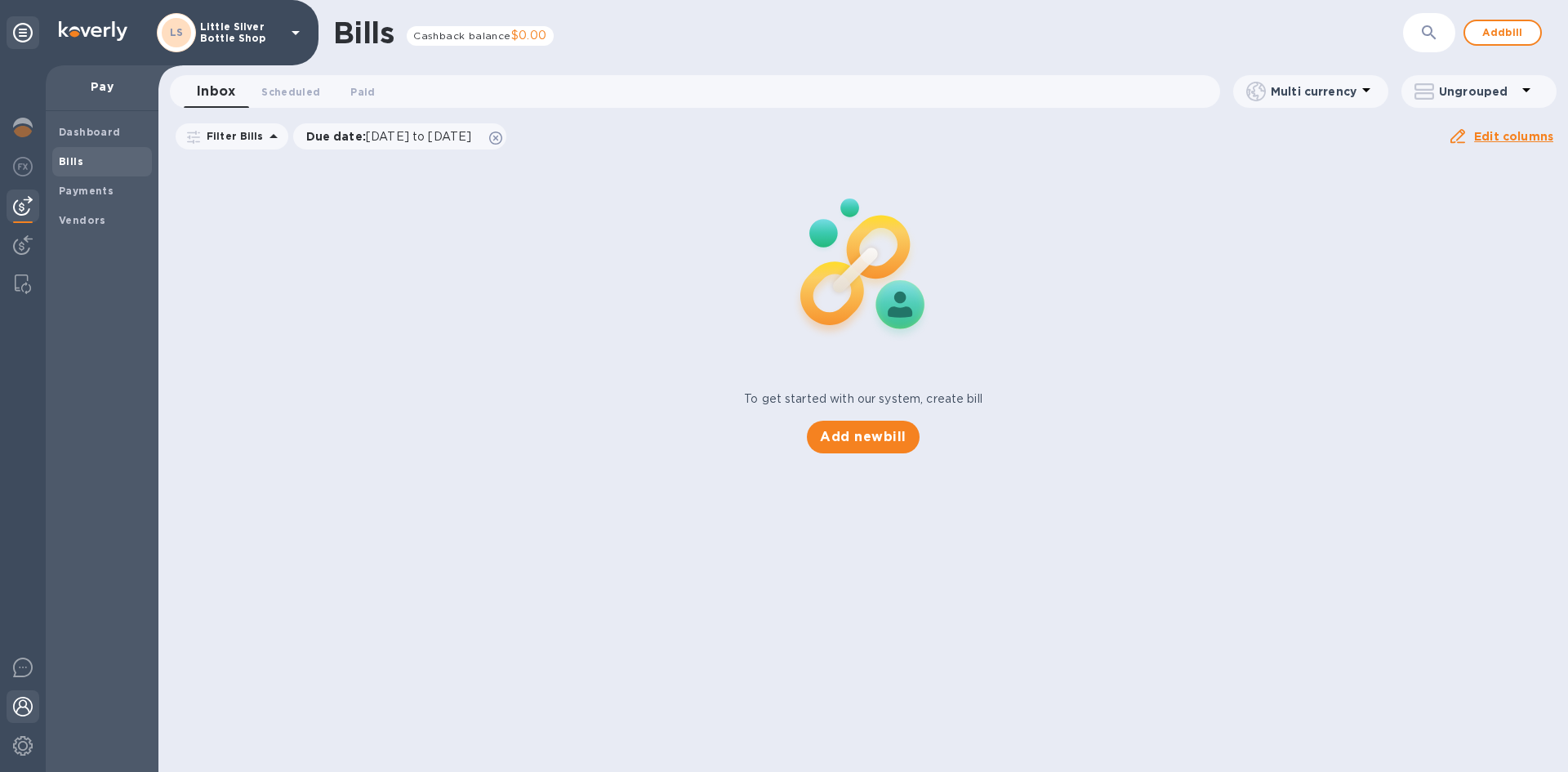
click at [15, 697] on img at bounding box center [23, 707] width 19 height 19
